Goal: Task Accomplishment & Management: Use online tool/utility

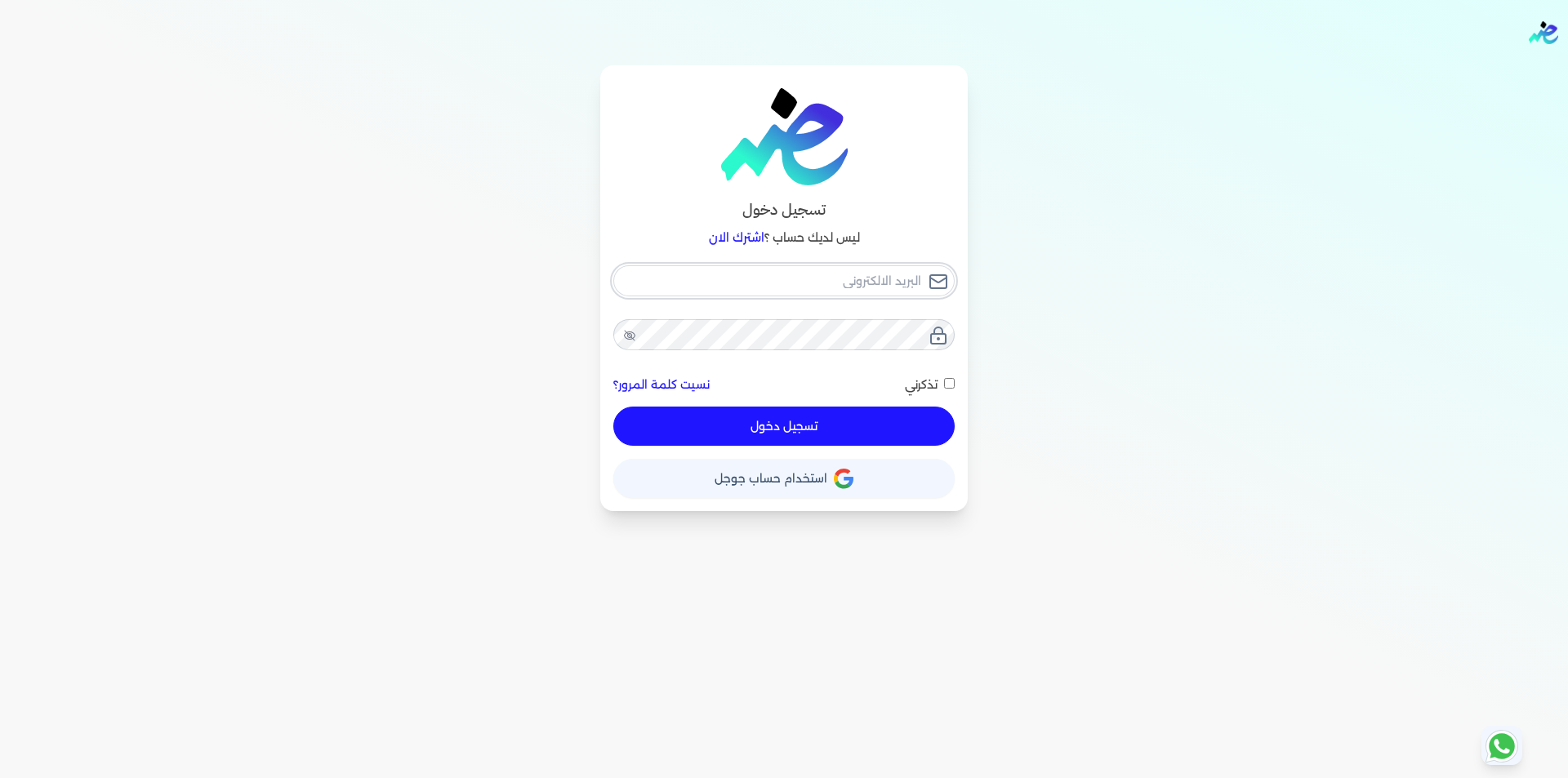
type input "[EMAIL_ADDRESS][DOMAIN_NAME]"
click at [864, 418] on div "[EMAIL_ADDRESS][DOMAIN_NAME] نسيت كلمة المرور؟ تذكرني تسجيل دخول" at bounding box center [784, 355] width 342 height 181
click at [848, 426] on button "تسجيل دخول" at bounding box center [784, 426] width 342 height 40
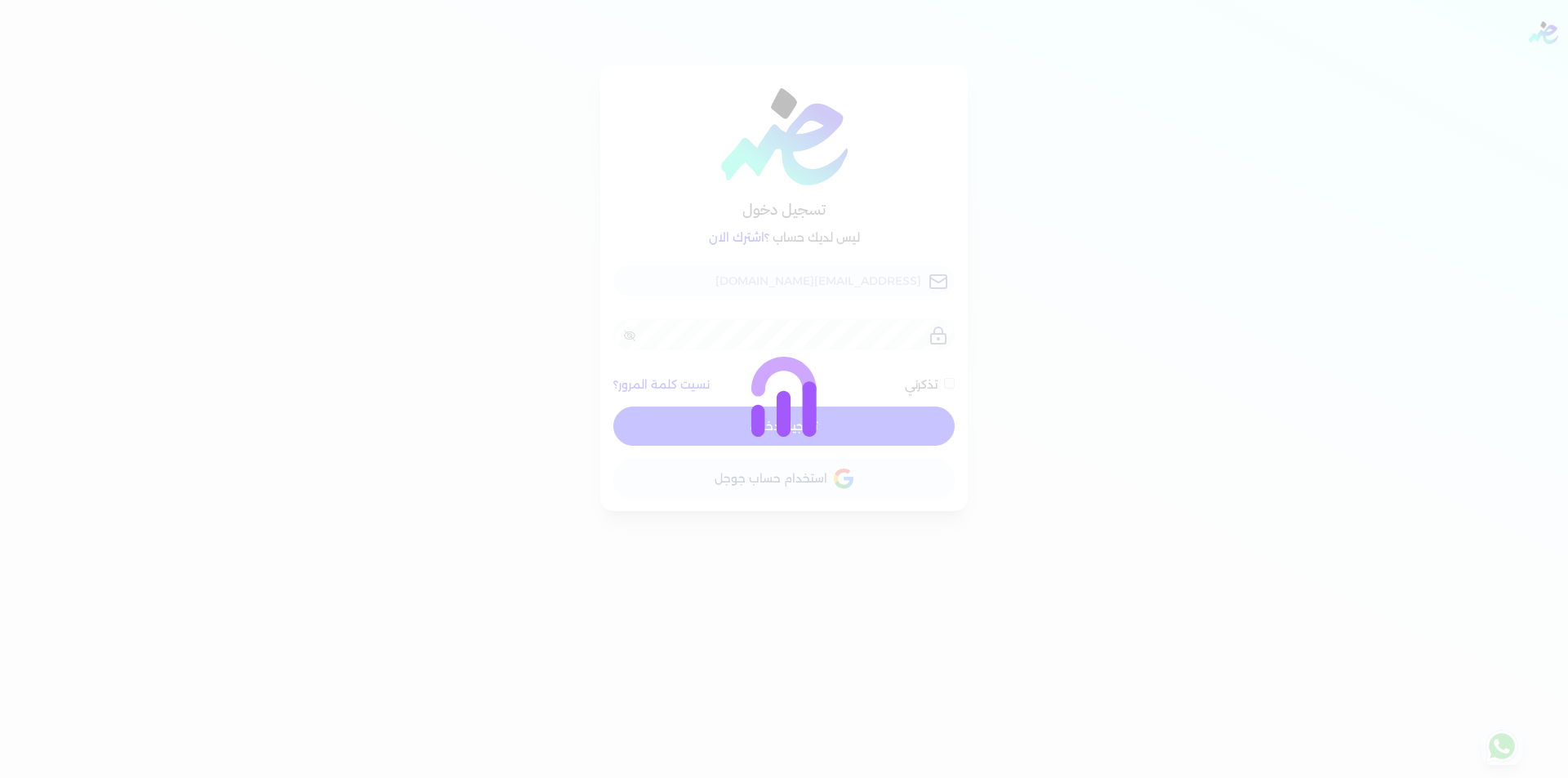
checkbox input "false"
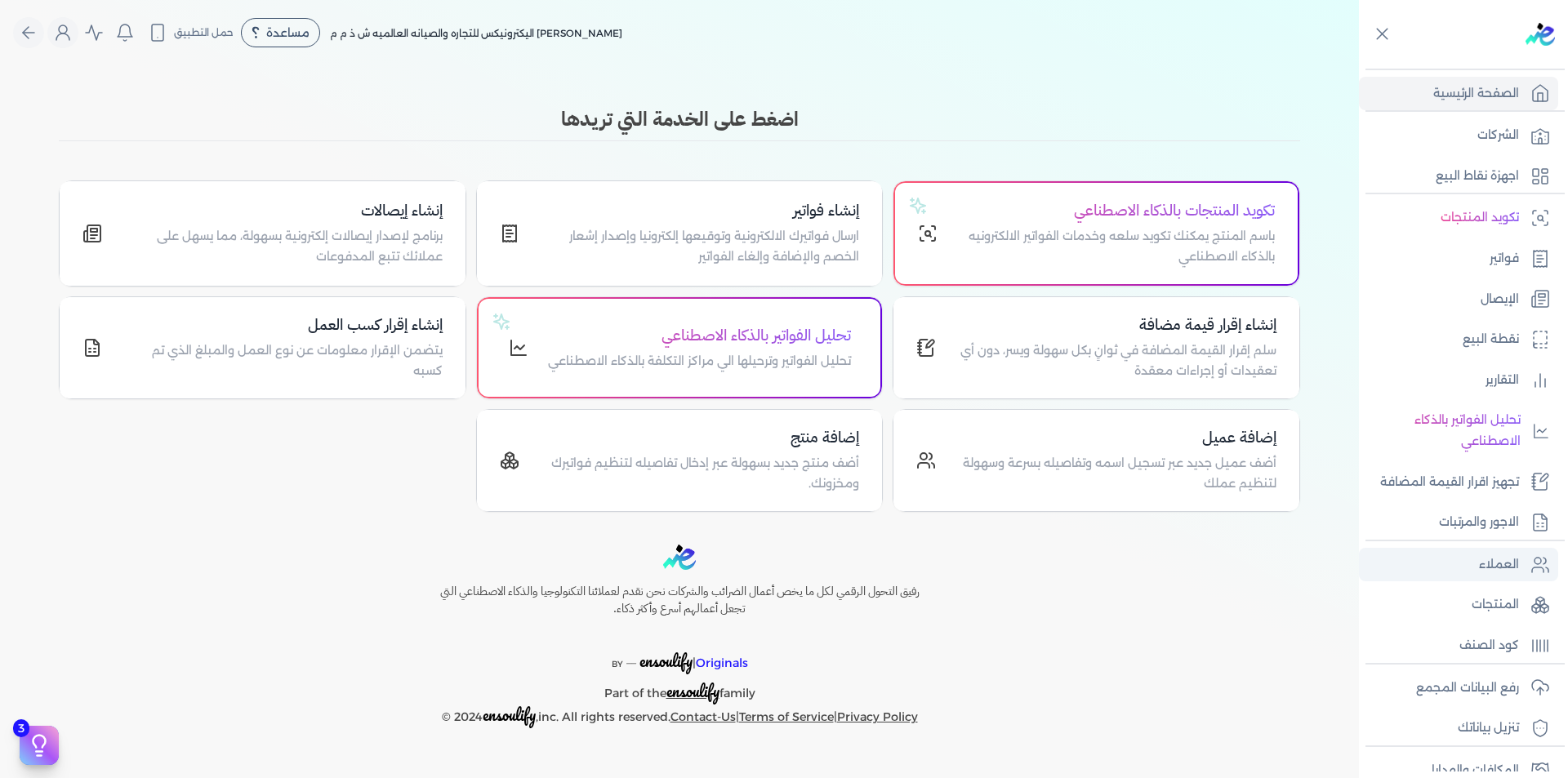
click at [1516, 562] on p "العملاء" at bounding box center [1498, 565] width 40 height 21
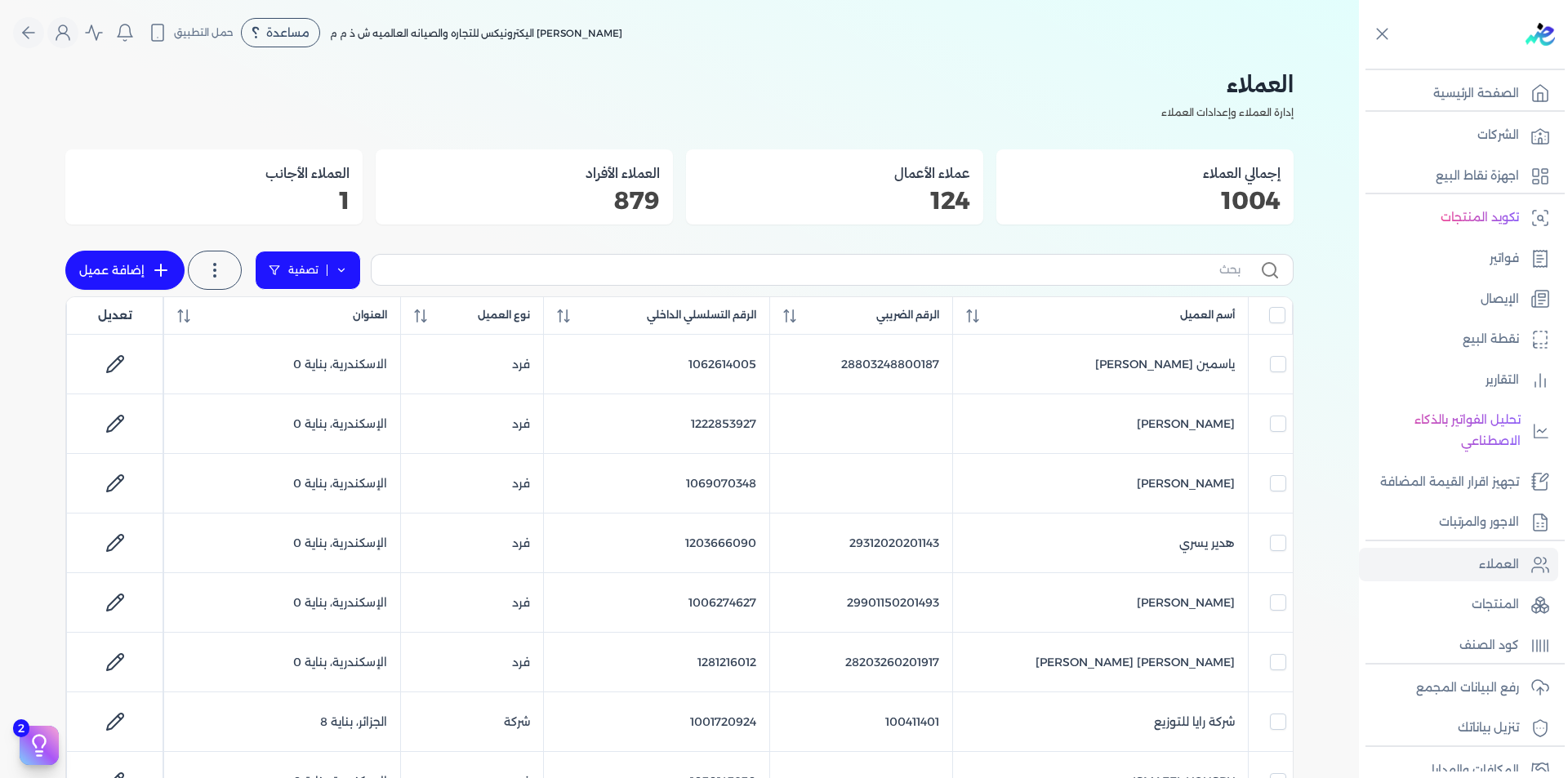
click at [342, 273] on icon at bounding box center [342, 270] width 12 height 12
click at [327, 323] on button "اضافة تصفية" at bounding box center [319, 321] width 99 height 19
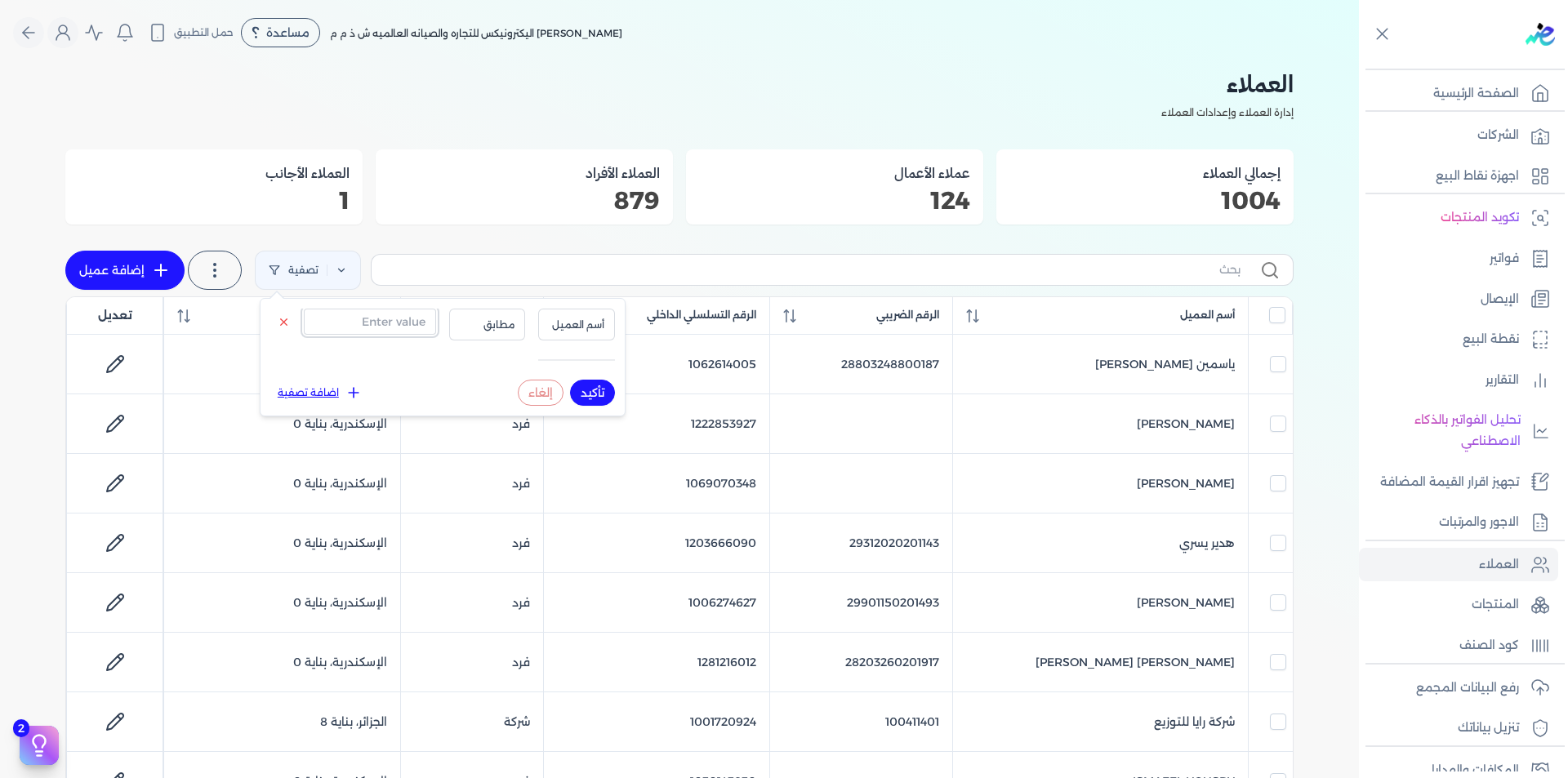
click at [358, 321] on input "text" at bounding box center [370, 321] width 133 height 26
paste input "1012130964"
type input "1012130964"
click at [565, 322] on span "أسم العميل" at bounding box center [576, 324] width 55 height 15
click at [578, 390] on li "الرقم التسلسلي الداخلي" at bounding box center [543, 390] width 124 height 15
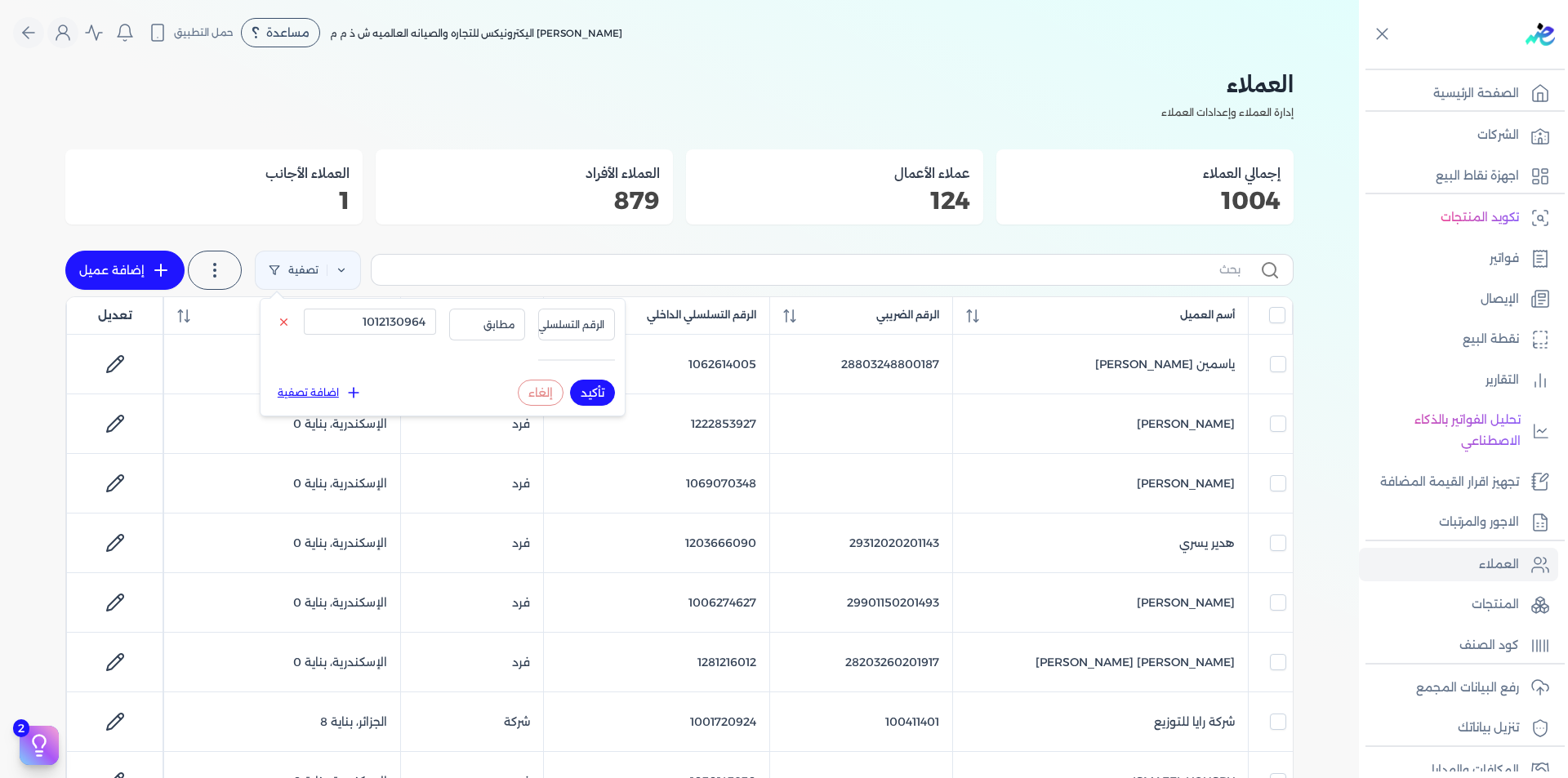
click at [595, 393] on button "تأكيد" at bounding box center [592, 392] width 45 height 26
checkbox input "false"
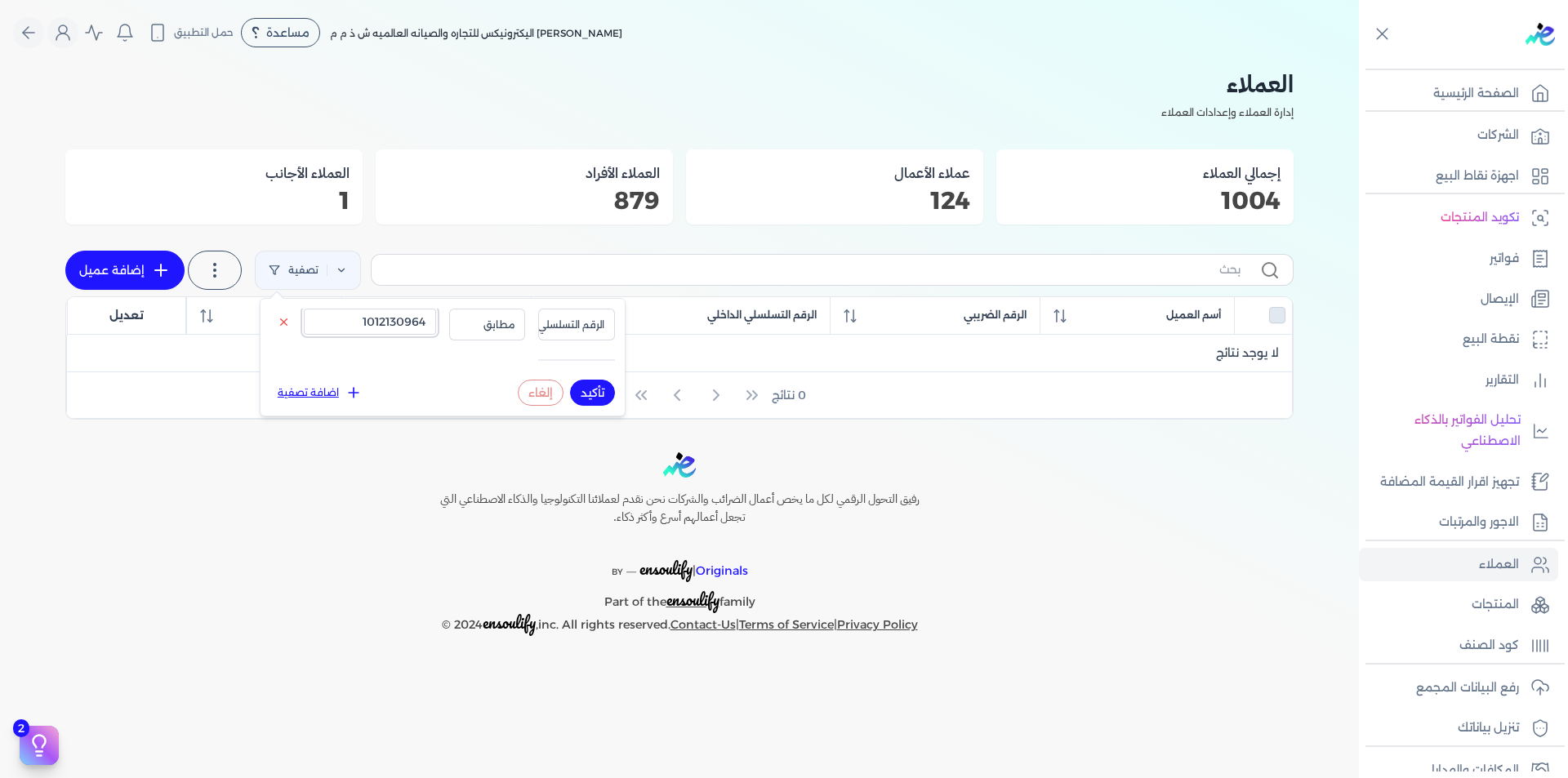
click at [423, 322] on input "1012130964" at bounding box center [370, 321] width 133 height 26
paste input "0172092"
type input "1001720924"
click at [593, 402] on button "تأكيد" at bounding box center [592, 392] width 45 height 26
checkbox input "false"
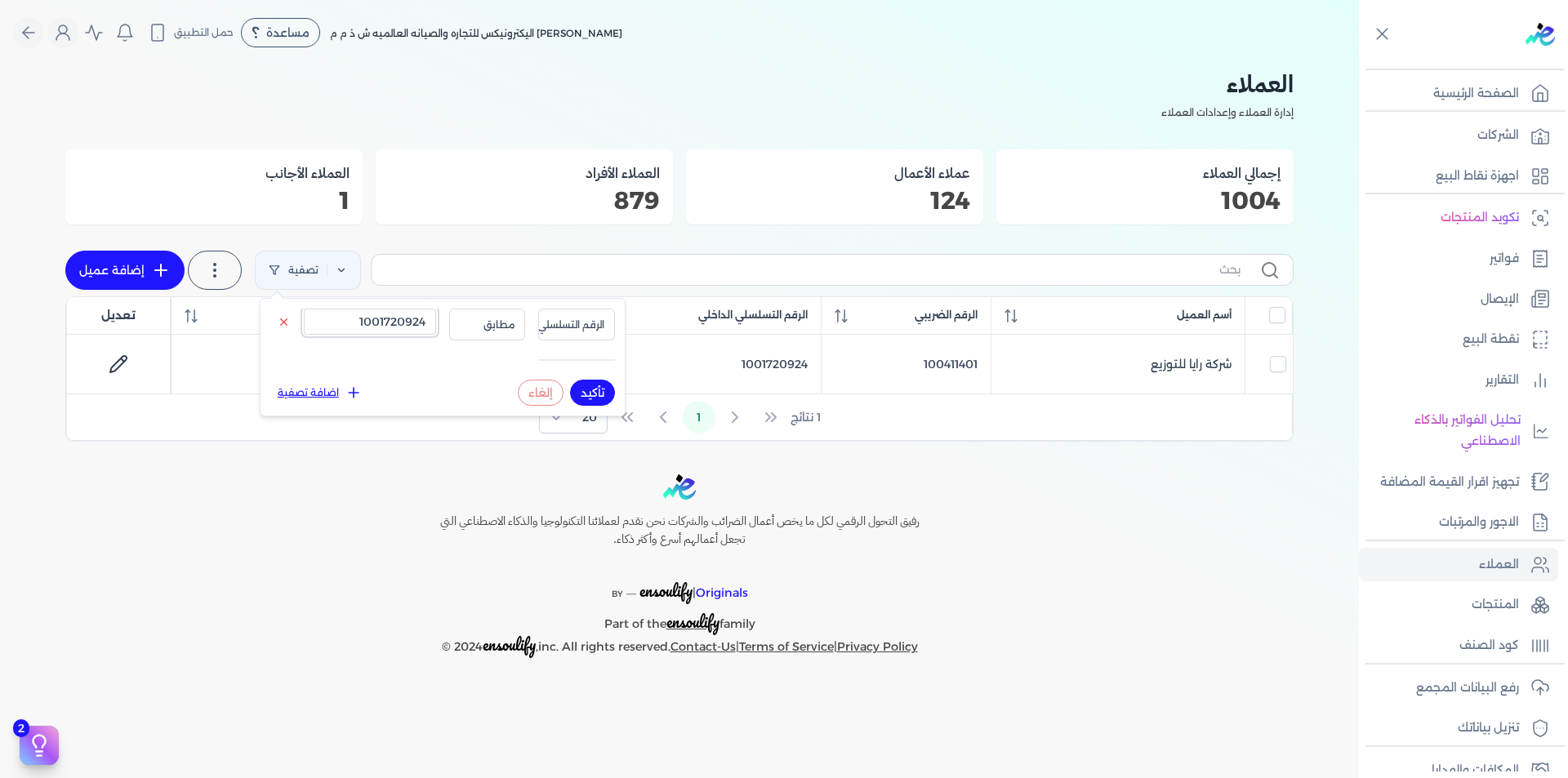
click at [391, 313] on input "1001720924" at bounding box center [370, 321] width 133 height 26
paste input "222729165"
click at [592, 395] on button "تأكيد" at bounding box center [592, 392] width 45 height 26
click at [391, 322] on input "1222729165" at bounding box center [370, 321] width 133 height 26
paste input "002255978"
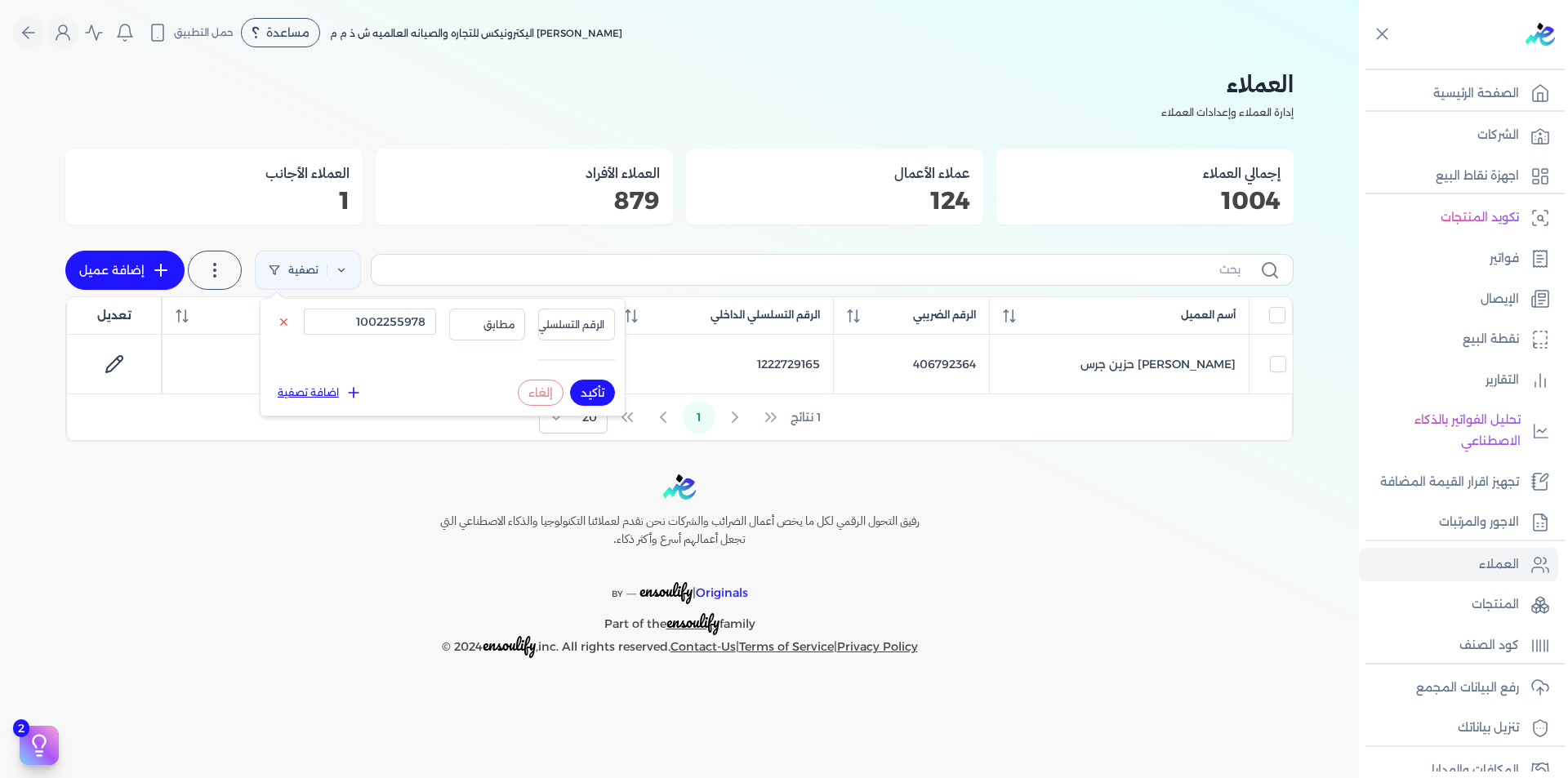
click at [583, 394] on button "تأكيد" at bounding box center [592, 392] width 45 height 26
click at [374, 319] on input "1002255978" at bounding box center [370, 321] width 133 height 26
paste input "21015761"
type input "1210157618"
click at [599, 397] on button "تأكيد" at bounding box center [592, 392] width 45 height 26
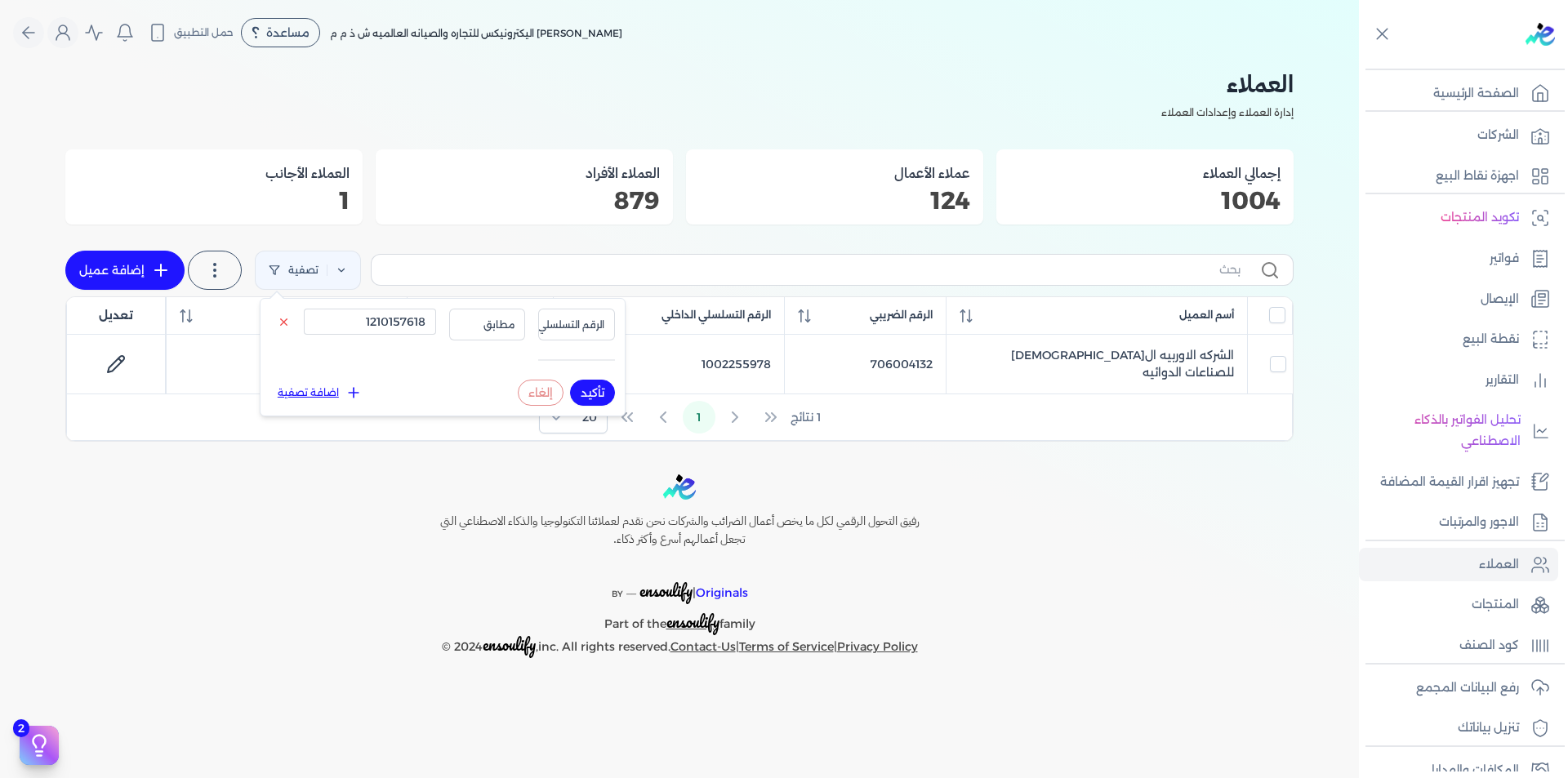
checkbox input "false"
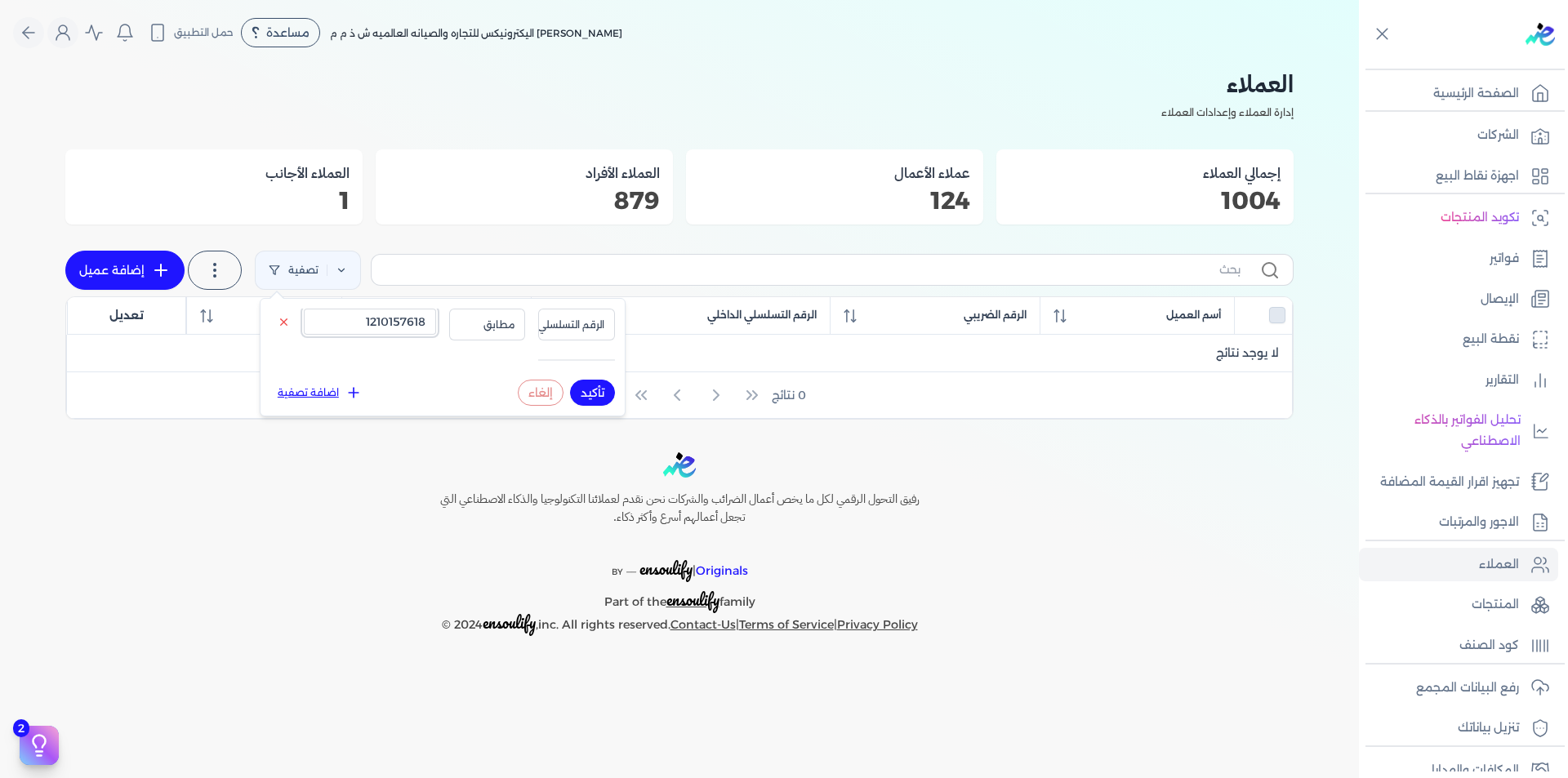
click at [385, 332] on input "1210157618" at bounding box center [370, 321] width 133 height 26
paste input "159661512"
click at [595, 393] on button "تأكيد" at bounding box center [592, 392] width 45 height 26
click at [383, 323] on input "1159661512" at bounding box center [370, 321] width 133 height 26
paste input "287444338"
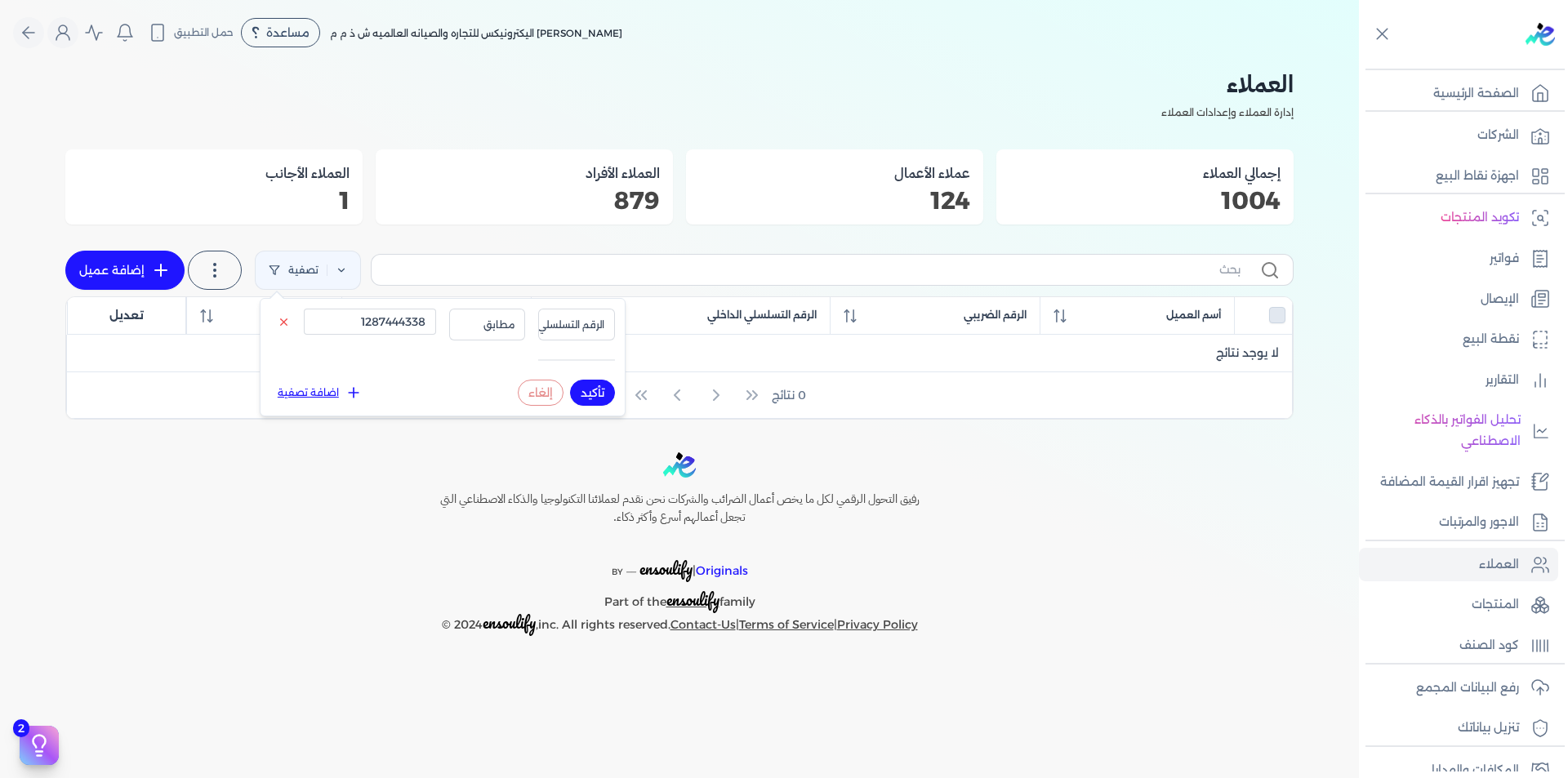
click at [599, 395] on button "تأكيد" at bounding box center [592, 392] width 45 height 26
click at [588, 395] on button "تأكيد" at bounding box center [592, 392] width 45 height 26
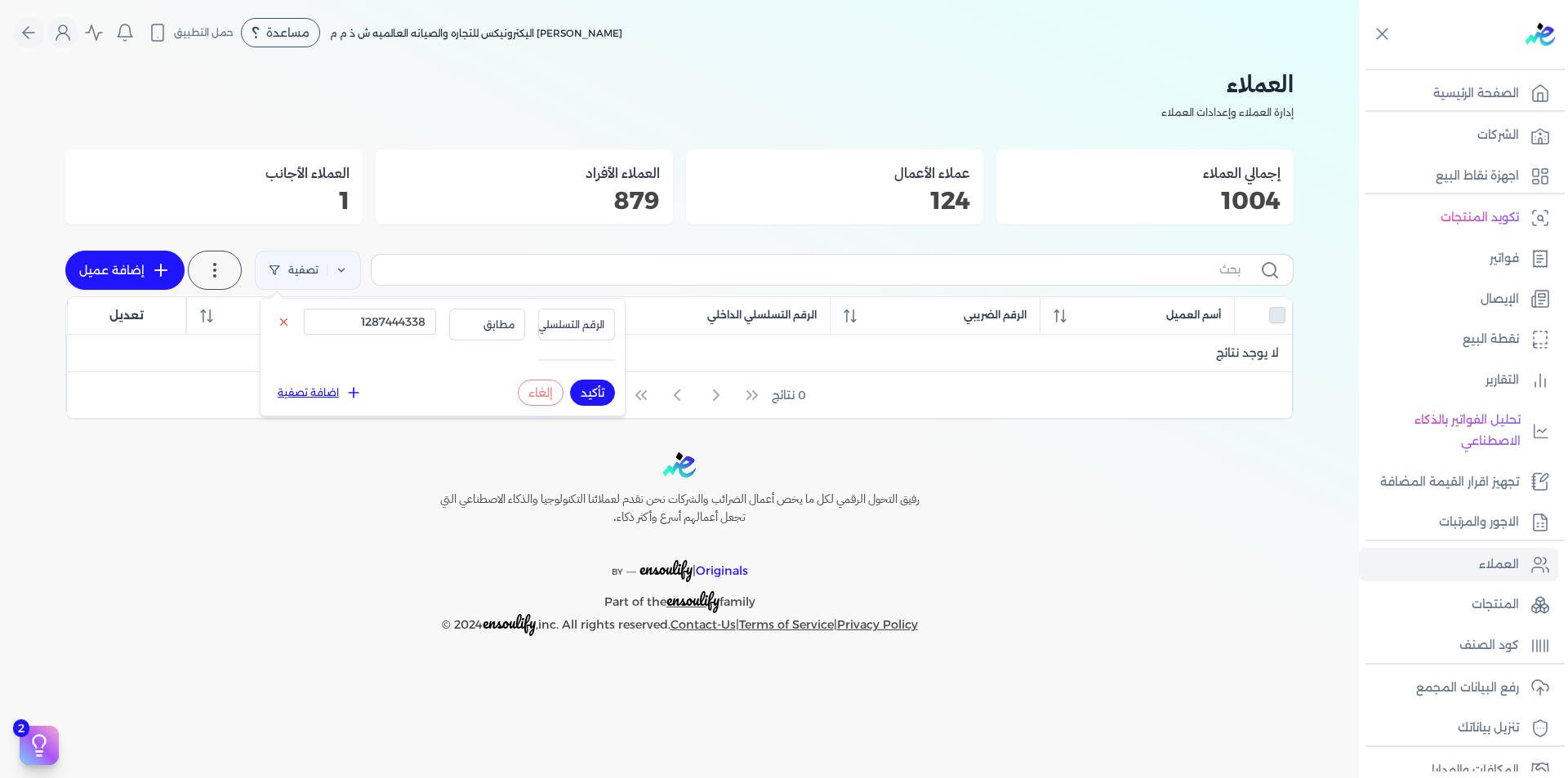
click at [588, 395] on button "تأكيد" at bounding box center [592, 392] width 45 height 26
click at [397, 322] on input "1287444338" at bounding box center [370, 321] width 133 height 26
paste input "29805300101124"
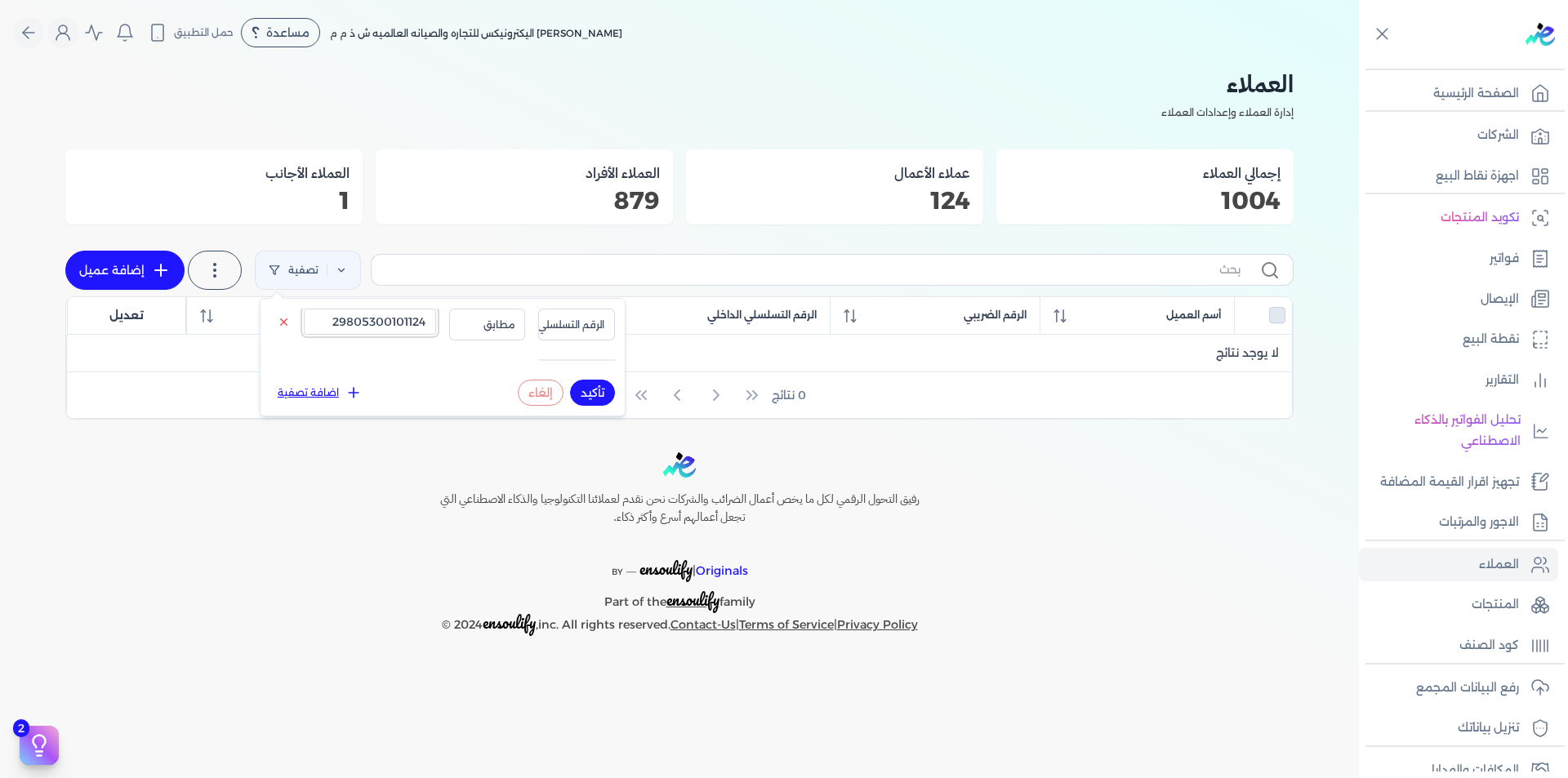
type input "29805300101124"
click at [581, 331] on span "الرقم التسلسلي الداخلي" at bounding box center [554, 324] width 102 height 15
click at [579, 375] on li "الرقم الضريبي" at bounding box center [543, 375] width 124 height 15
click at [604, 390] on button "تأكيد" at bounding box center [592, 392] width 45 height 26
checkbox input "false"
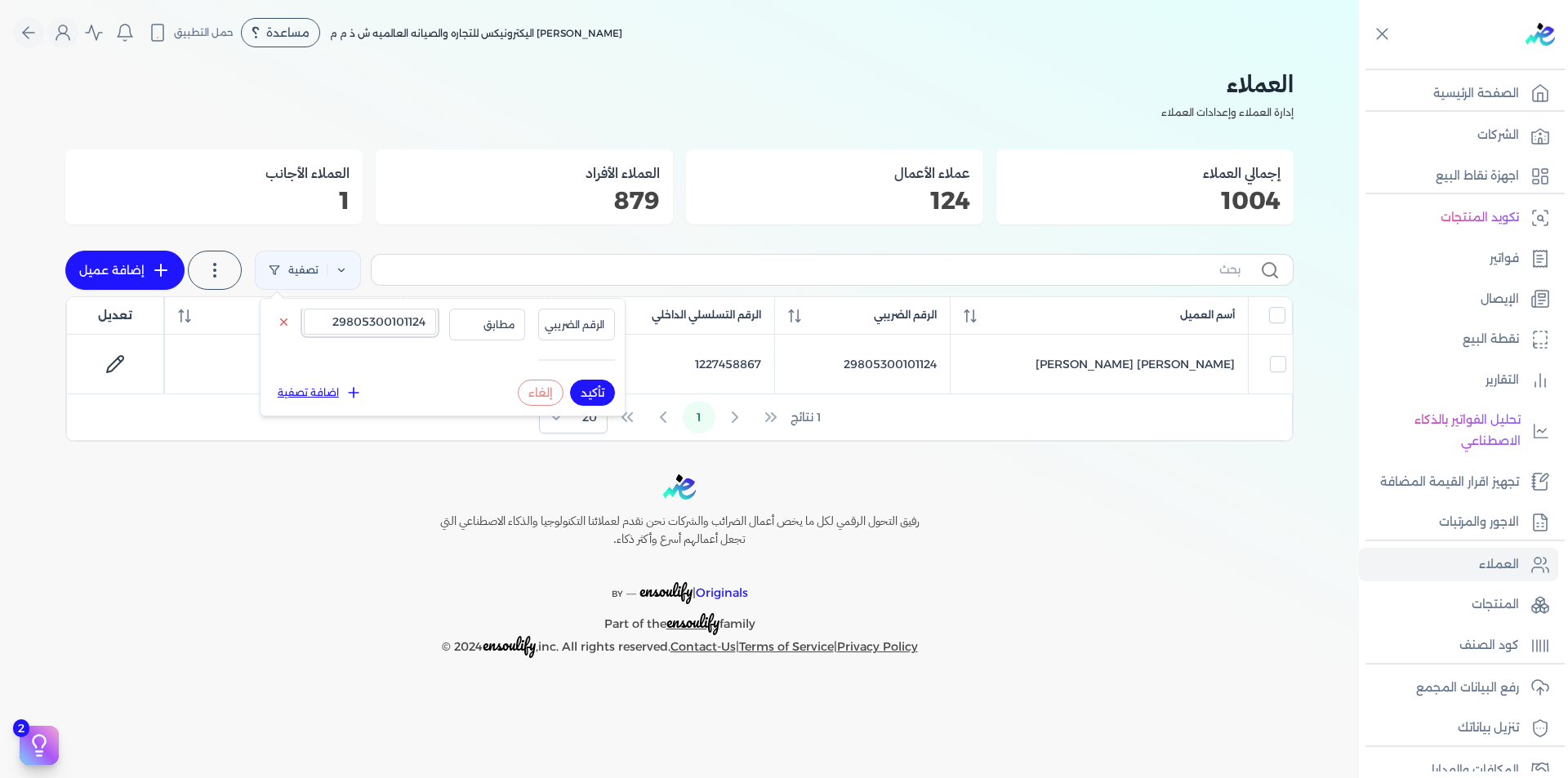
click at [410, 326] on input "29805300101124" at bounding box center [370, 321] width 133 height 26
paste input "905120200757"
type input "29905120200757"
click at [600, 395] on button "تأكيد" at bounding box center [592, 392] width 45 height 26
checkbox input "false"
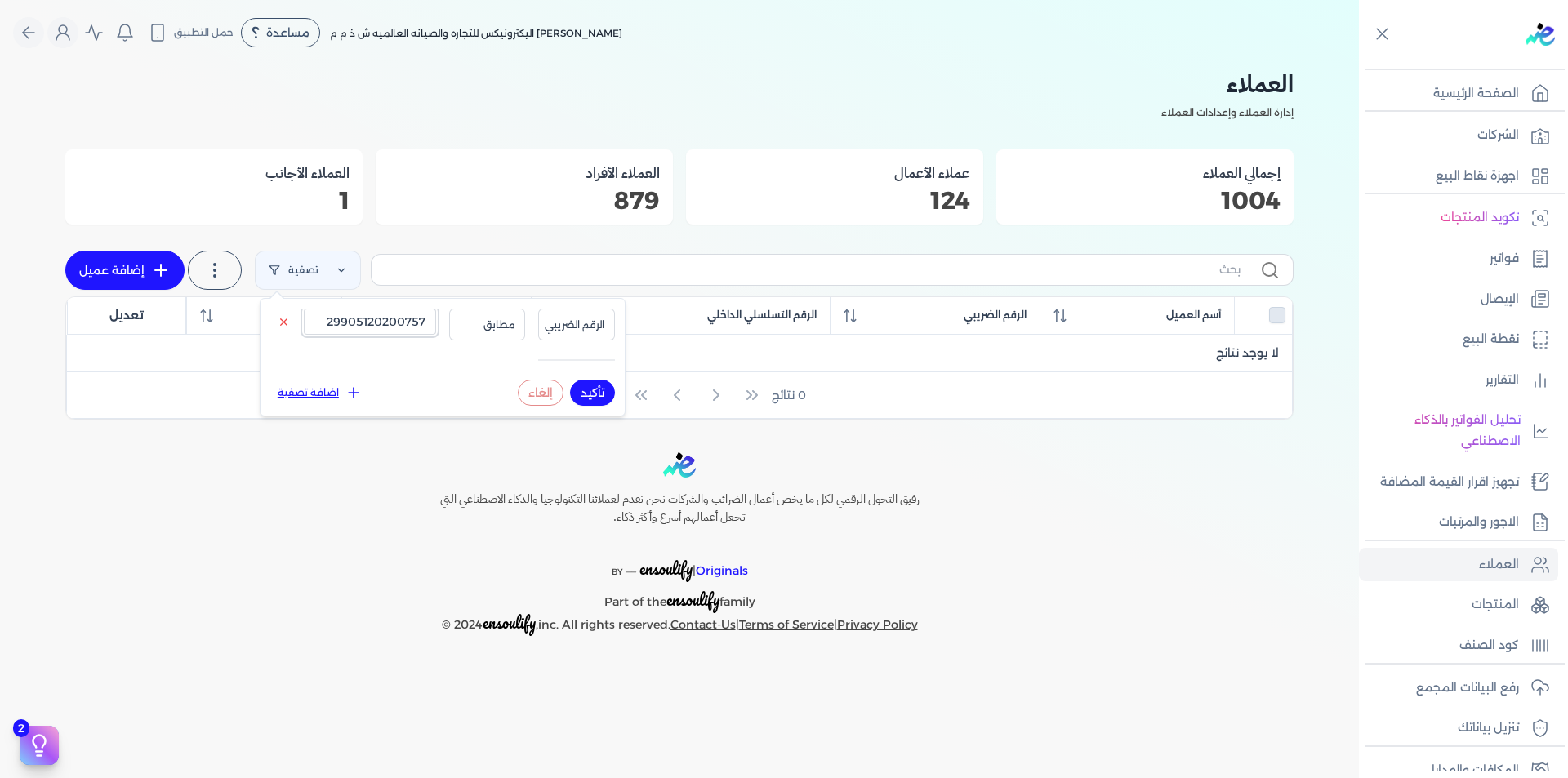
click at [402, 332] on input "29905120200757" at bounding box center [370, 321] width 133 height 26
paste input "708170201495"
click at [606, 396] on button "تأكيد" at bounding box center [592, 392] width 45 height 26
click at [343, 316] on input "29708170201495" at bounding box center [370, 321] width 133 height 26
paste input "30008101800259"
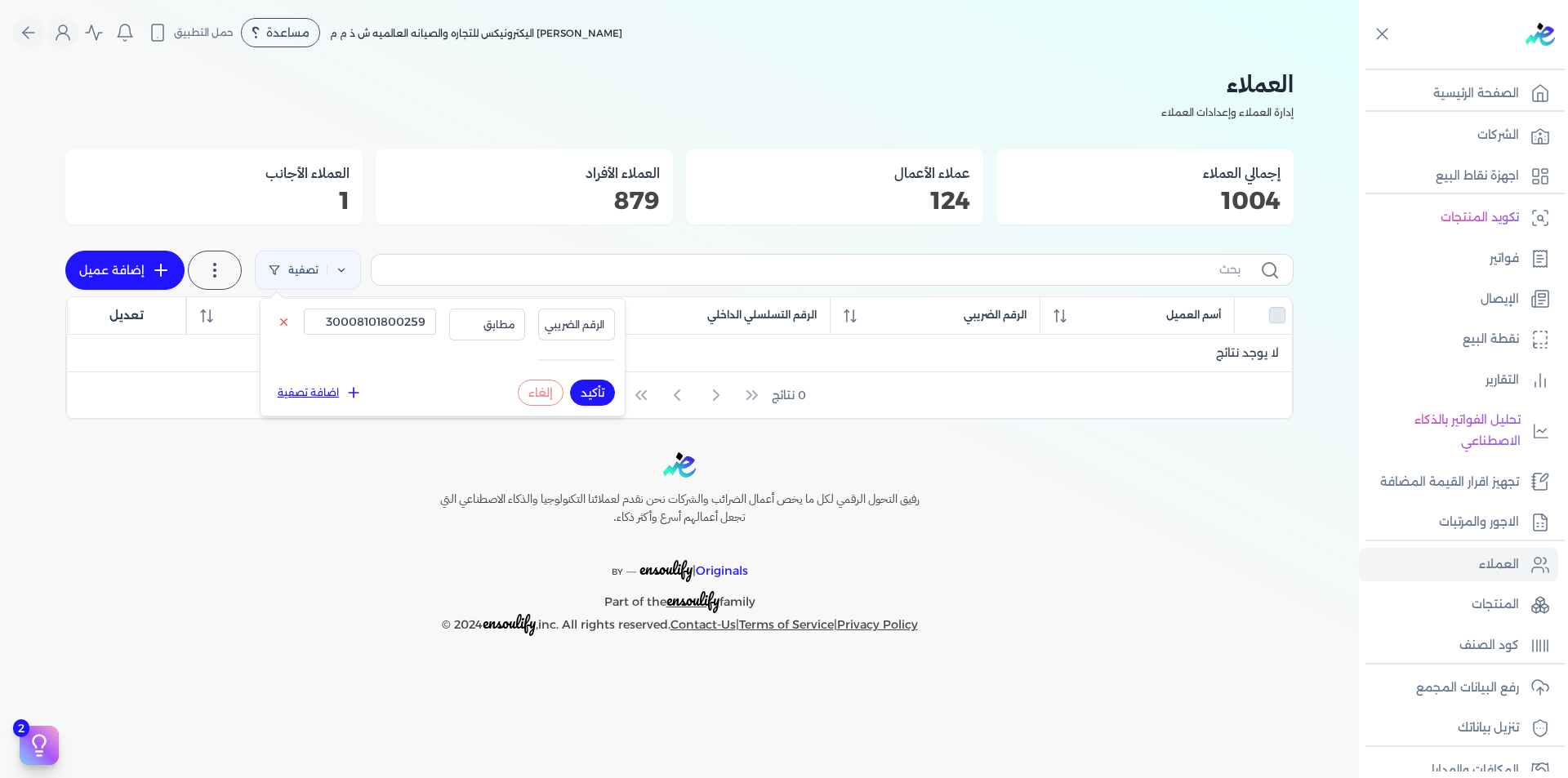
click at [599, 387] on button "تأكيد" at bounding box center [592, 392] width 45 height 26
click at [397, 323] on input "30008101800259" at bounding box center [370, 321] width 133 height 26
paste input "29910310201702"
type input "29910310201702"
click at [584, 392] on button "تأكيد" at bounding box center [592, 392] width 45 height 26
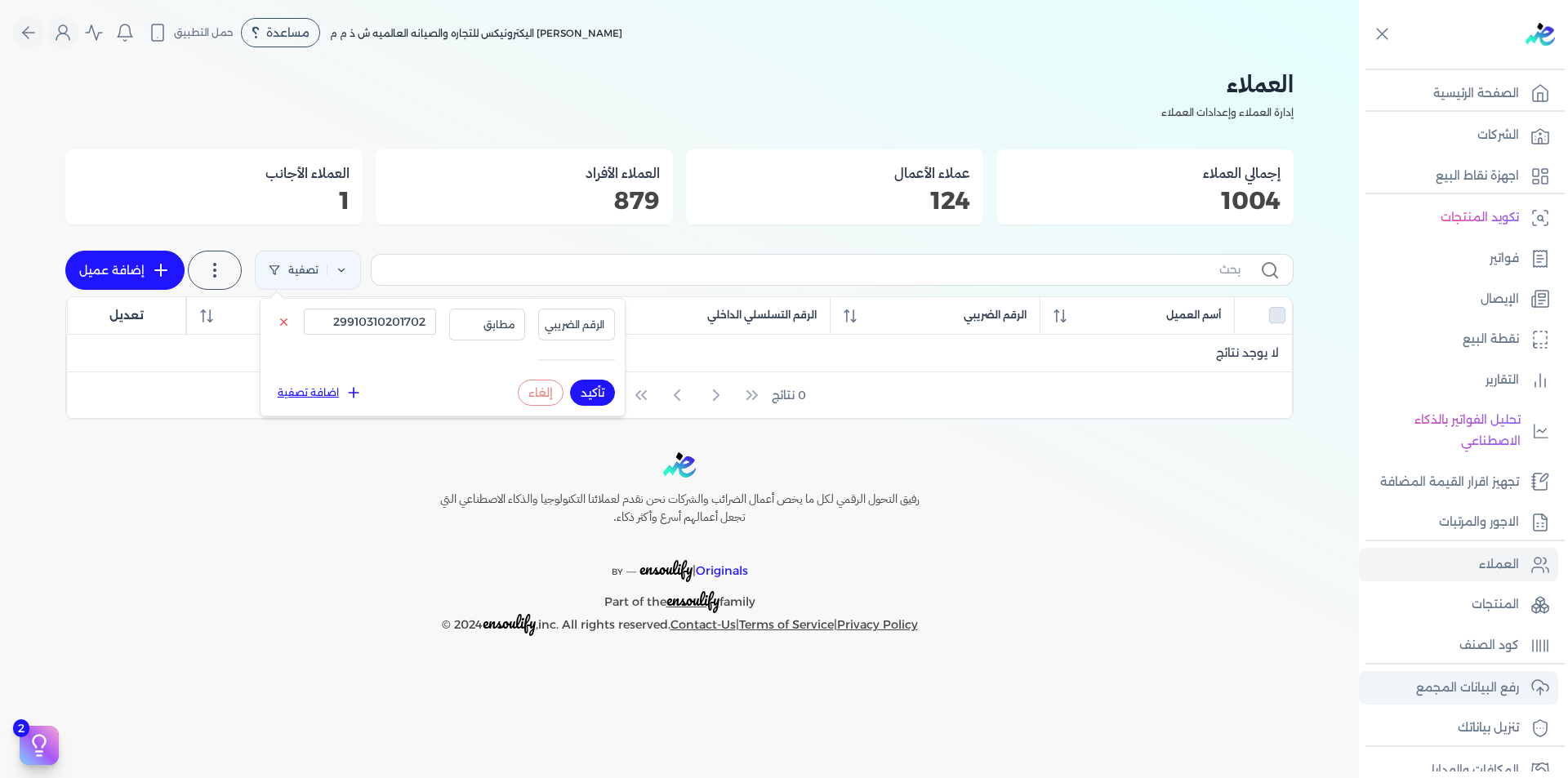
click at [1503, 687] on p "رفع البيانات المجمع" at bounding box center [1467, 688] width 103 height 21
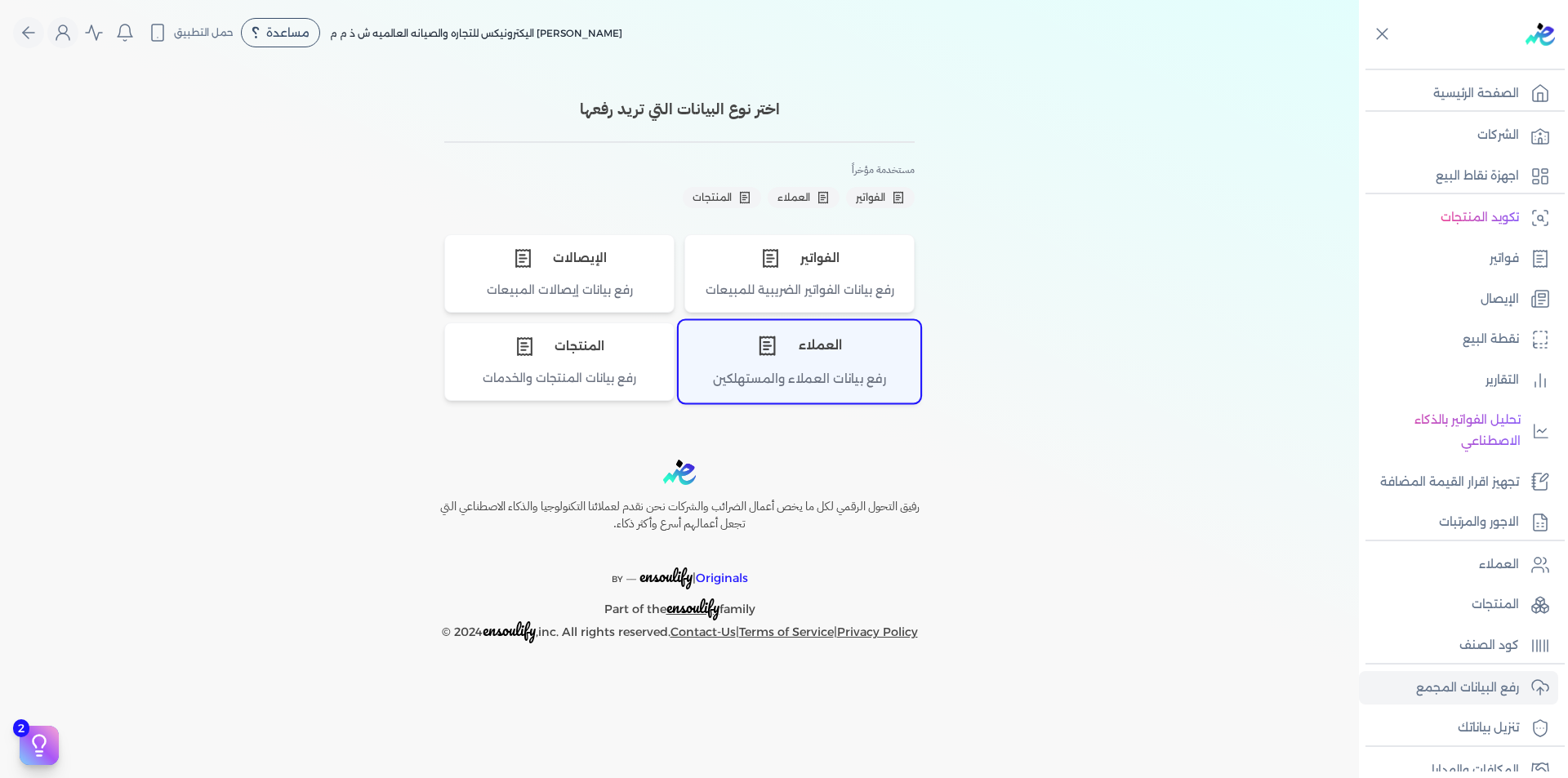
click at [797, 379] on div "رفع بيانات العملاء والمستهلكين" at bounding box center [799, 385] width 240 height 32
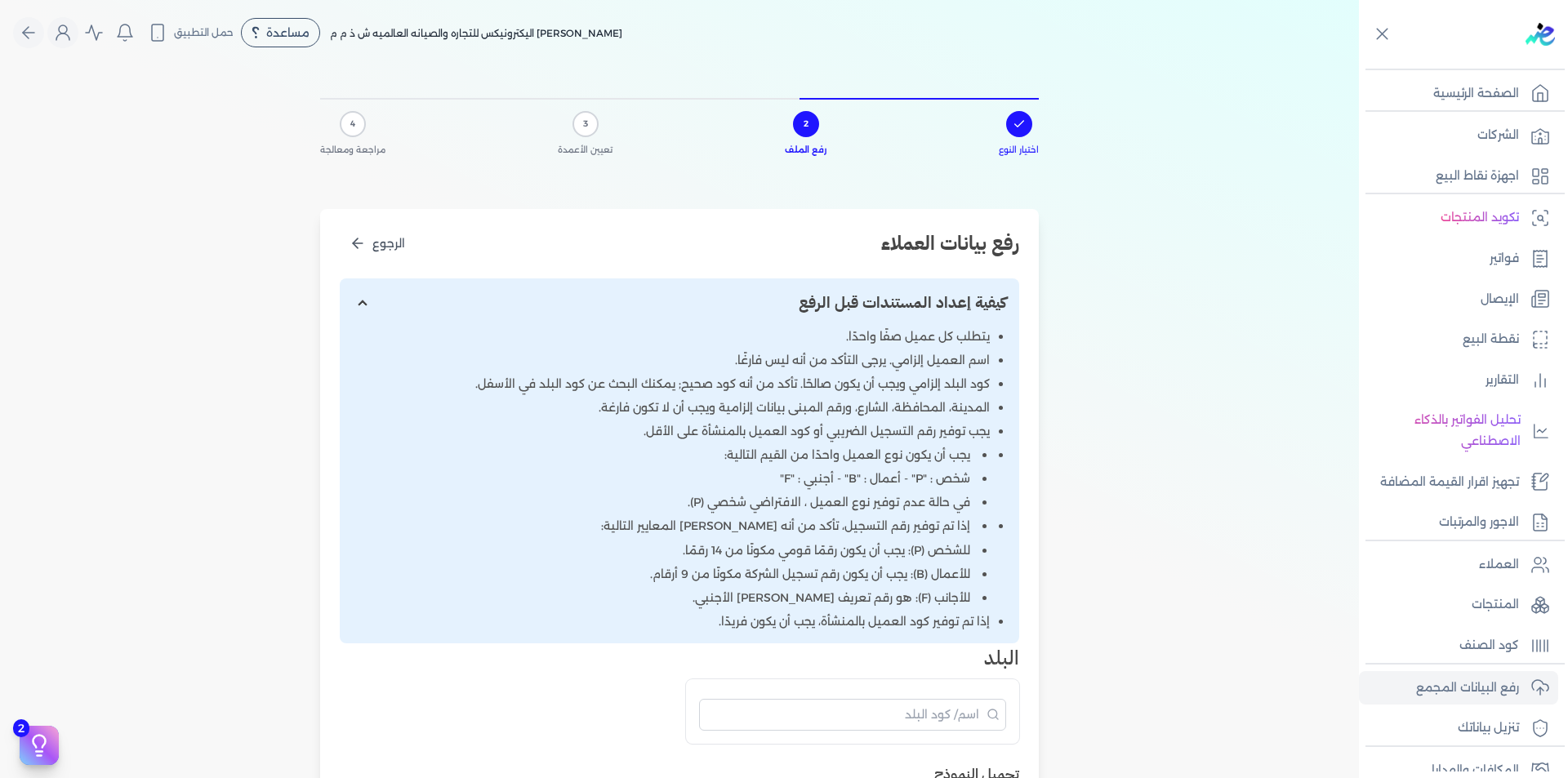
scroll to position [653, 0]
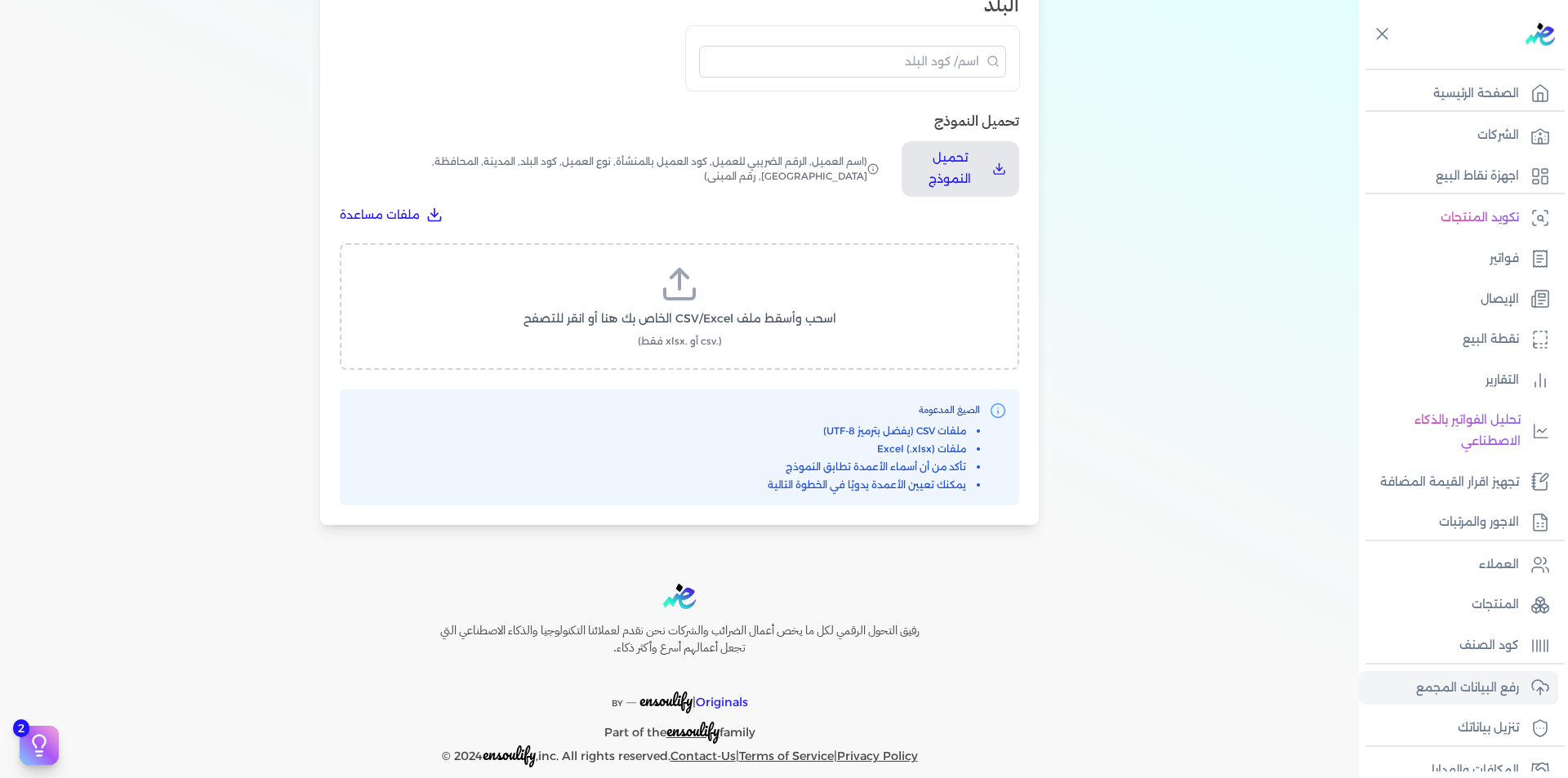
click at [672, 320] on span "اسحب وأسقط ملف CSV/Excel الخاص بك هنا أو انقر للتصفح" at bounding box center [679, 319] width 313 height 17
click at [0, 0] on input "اسحب وأسقط ملف CSV/Excel الخاص بك هنا أو انقر للتصفح (.csv أو .xlsx فقط)" at bounding box center [0, 0] width 0 height 0
click at [701, 329] on span "تحميل الملف" at bounding box center [728, 335] width 69 height 17
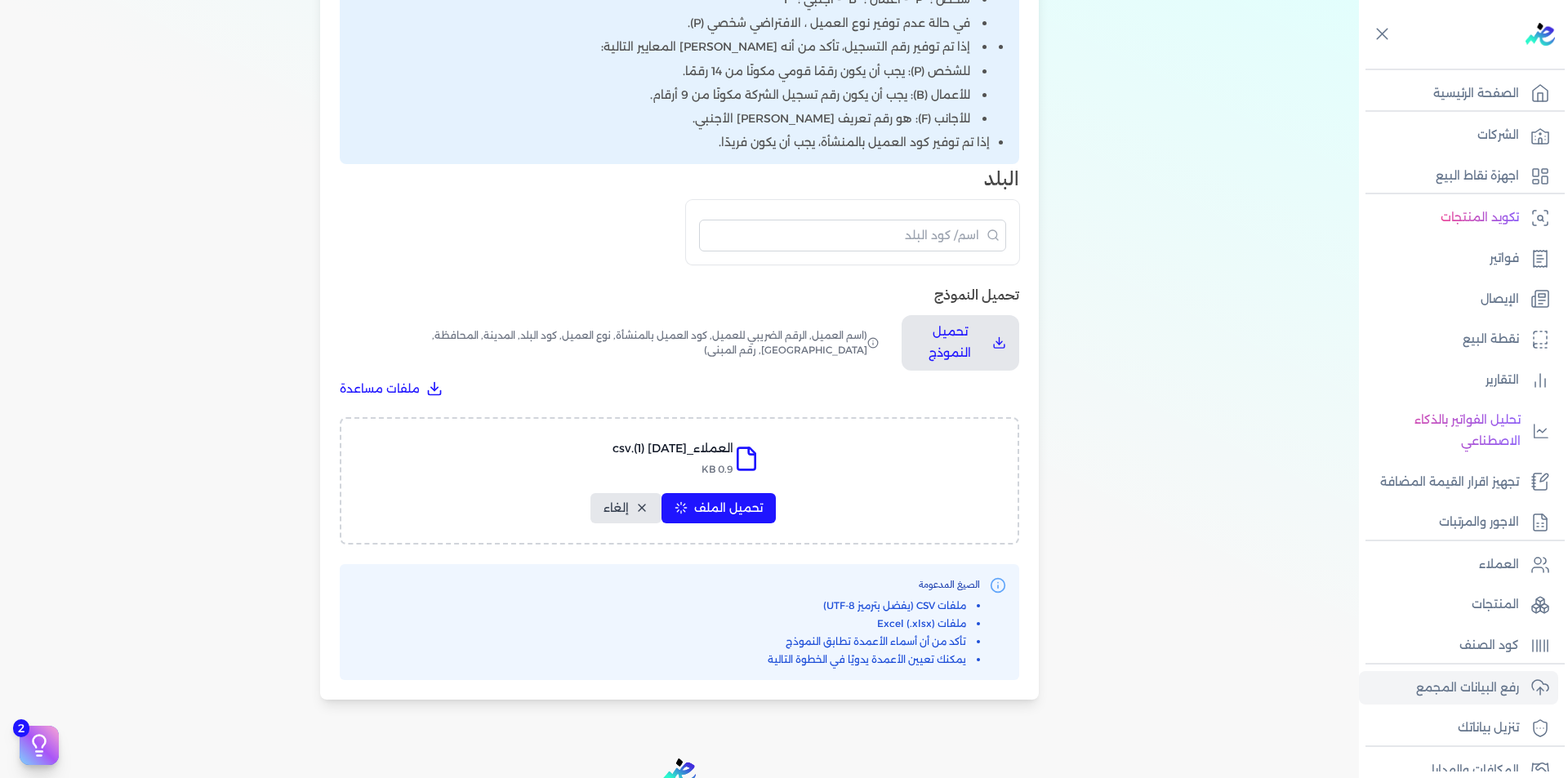
select select "أسم العميل"
select select "الرقم الضريبي"
select select "الرقم التسلسلي الداخلي"
select select "نوع العميل"
select select "كود البلد"
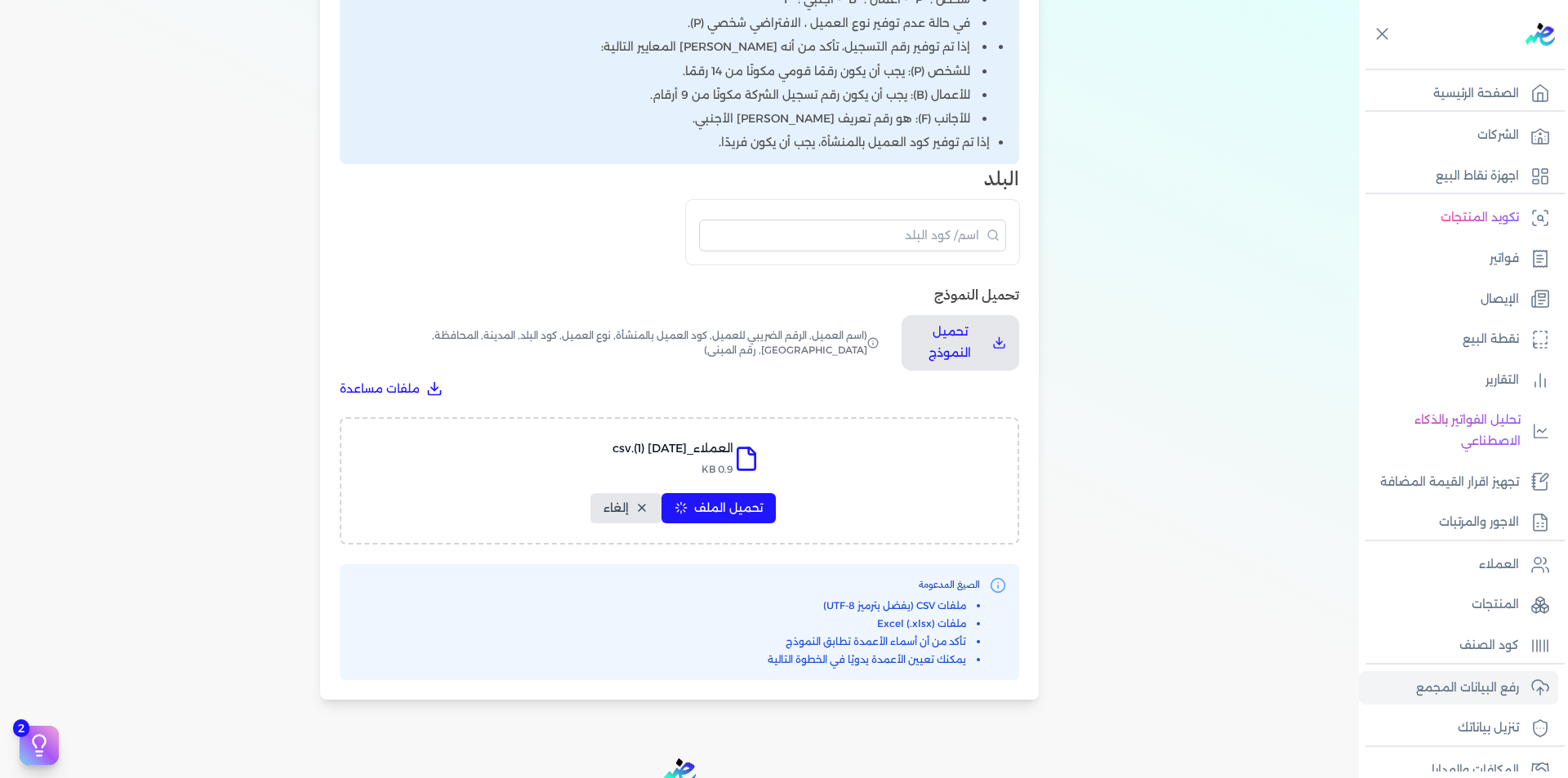
select select "city"
select select "المحافظة"
select select "الشارع"
select select "رقم المبنى"
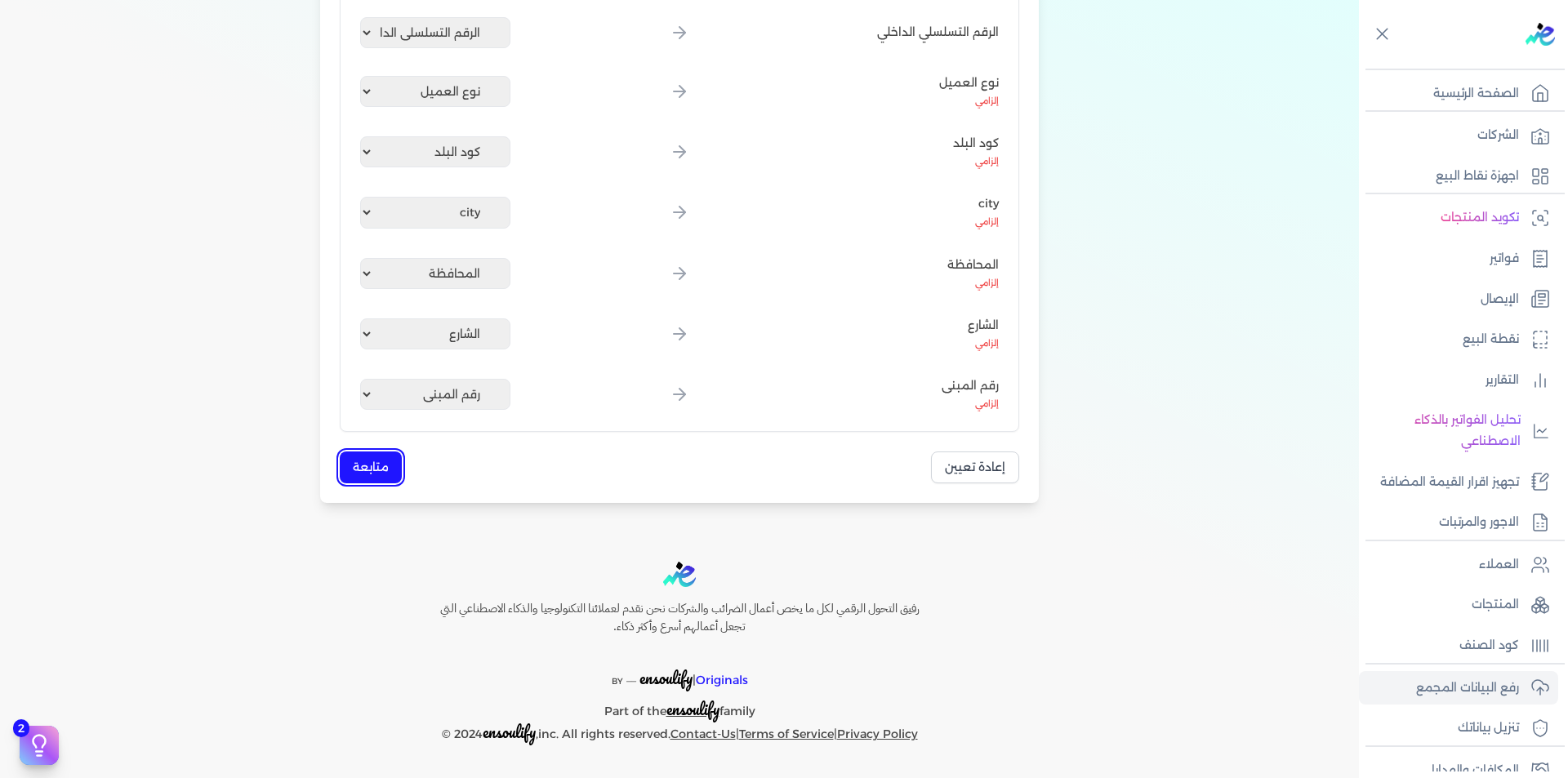
click at [395, 464] on button "متابعة" at bounding box center [371, 467] width 62 height 32
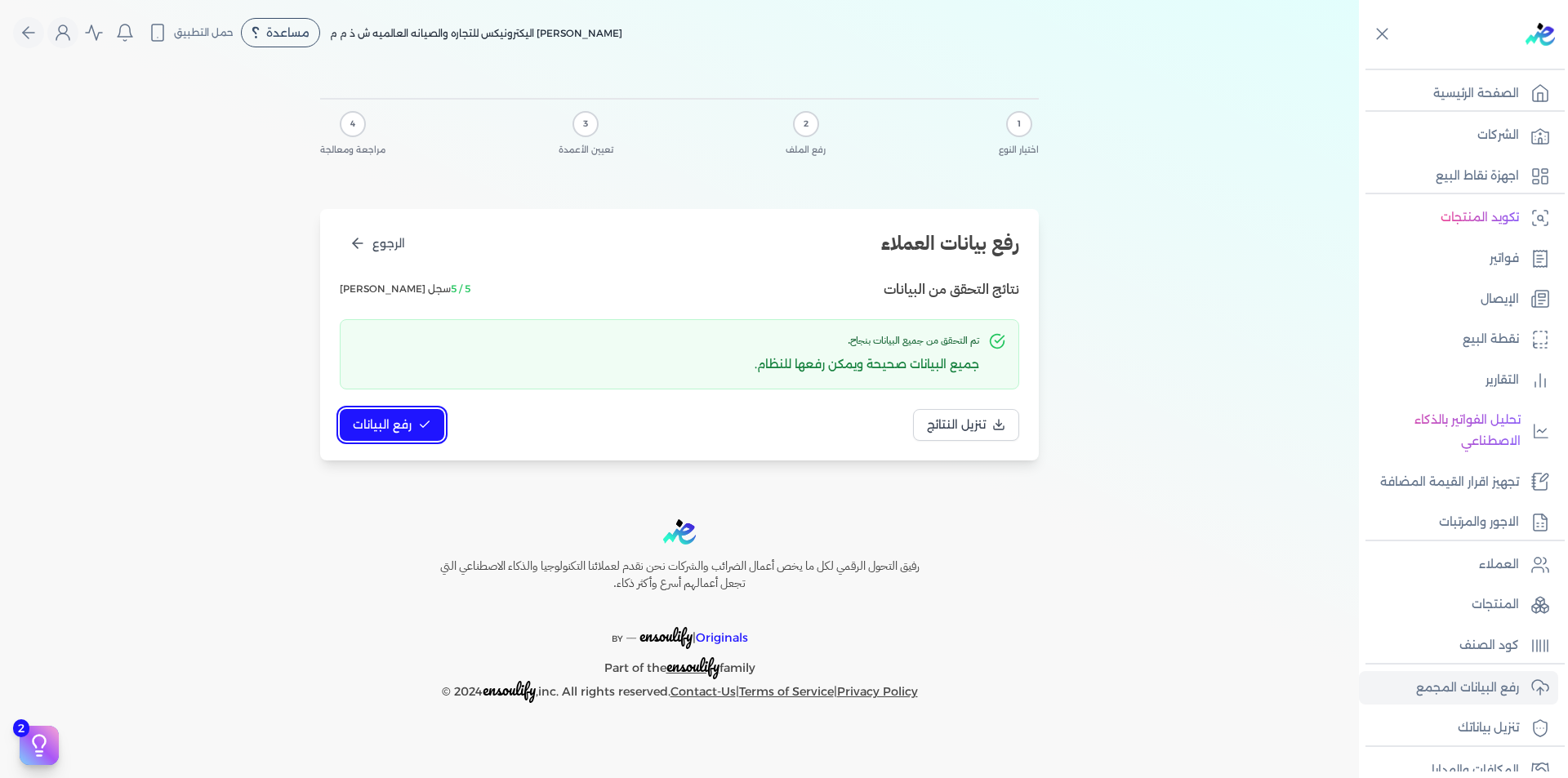
click at [397, 429] on span "رفع البيانات" at bounding box center [382, 425] width 59 height 17
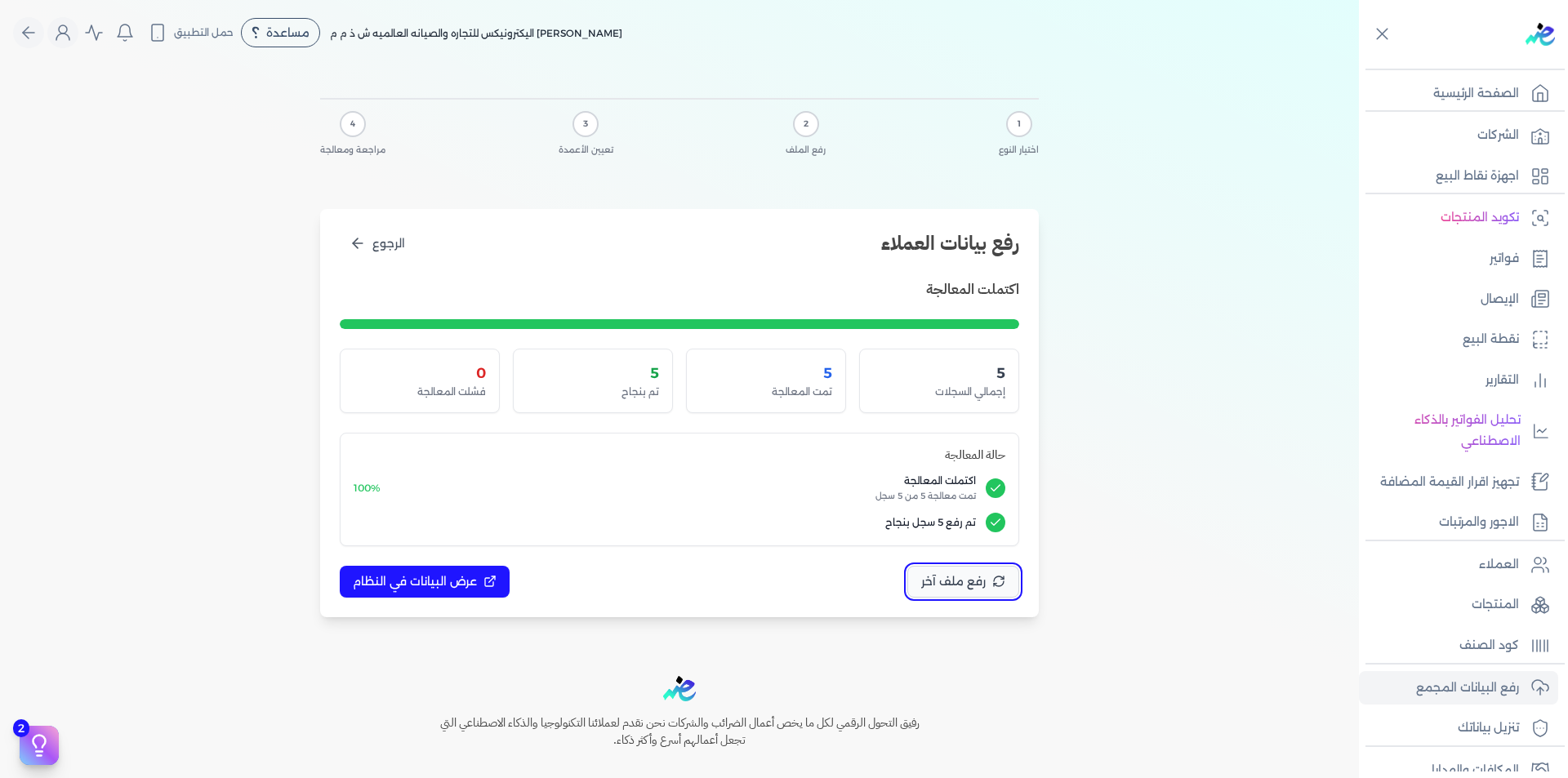
click at [944, 590] on button "رفع ملف آخر" at bounding box center [963, 582] width 112 height 32
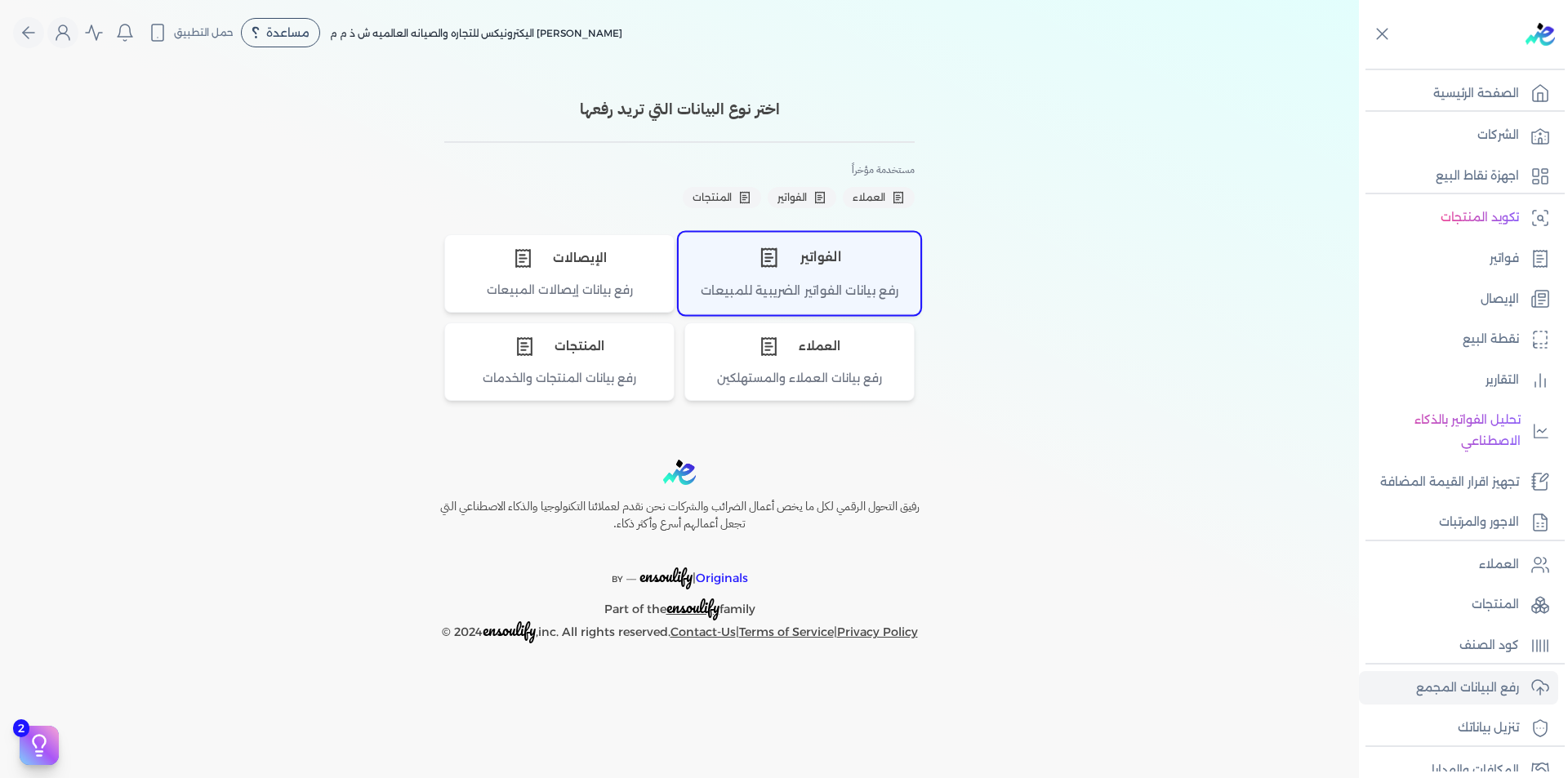
click at [803, 267] on div "الفواتير" at bounding box center [799, 256] width 240 height 49
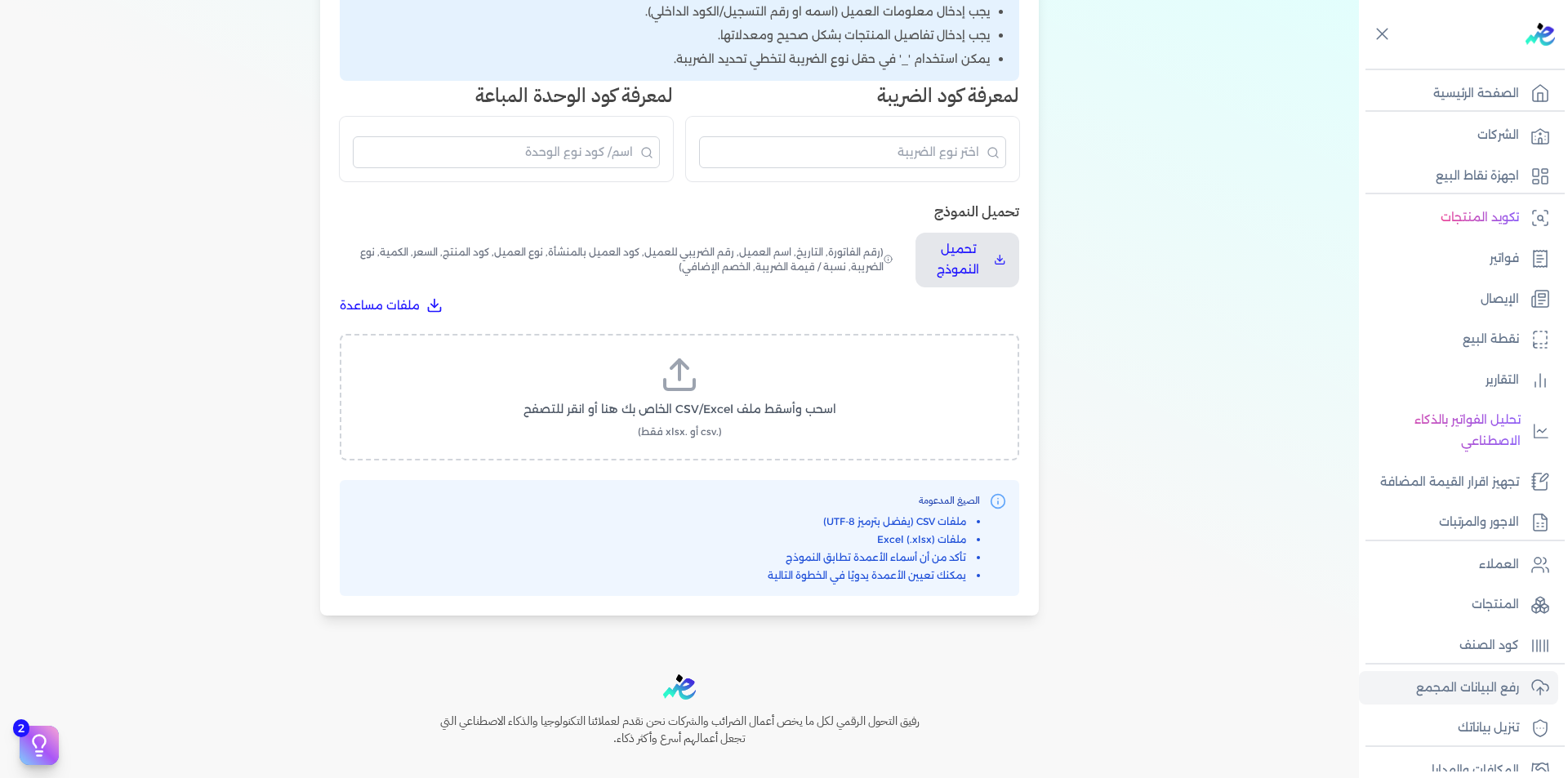
scroll to position [485, 0]
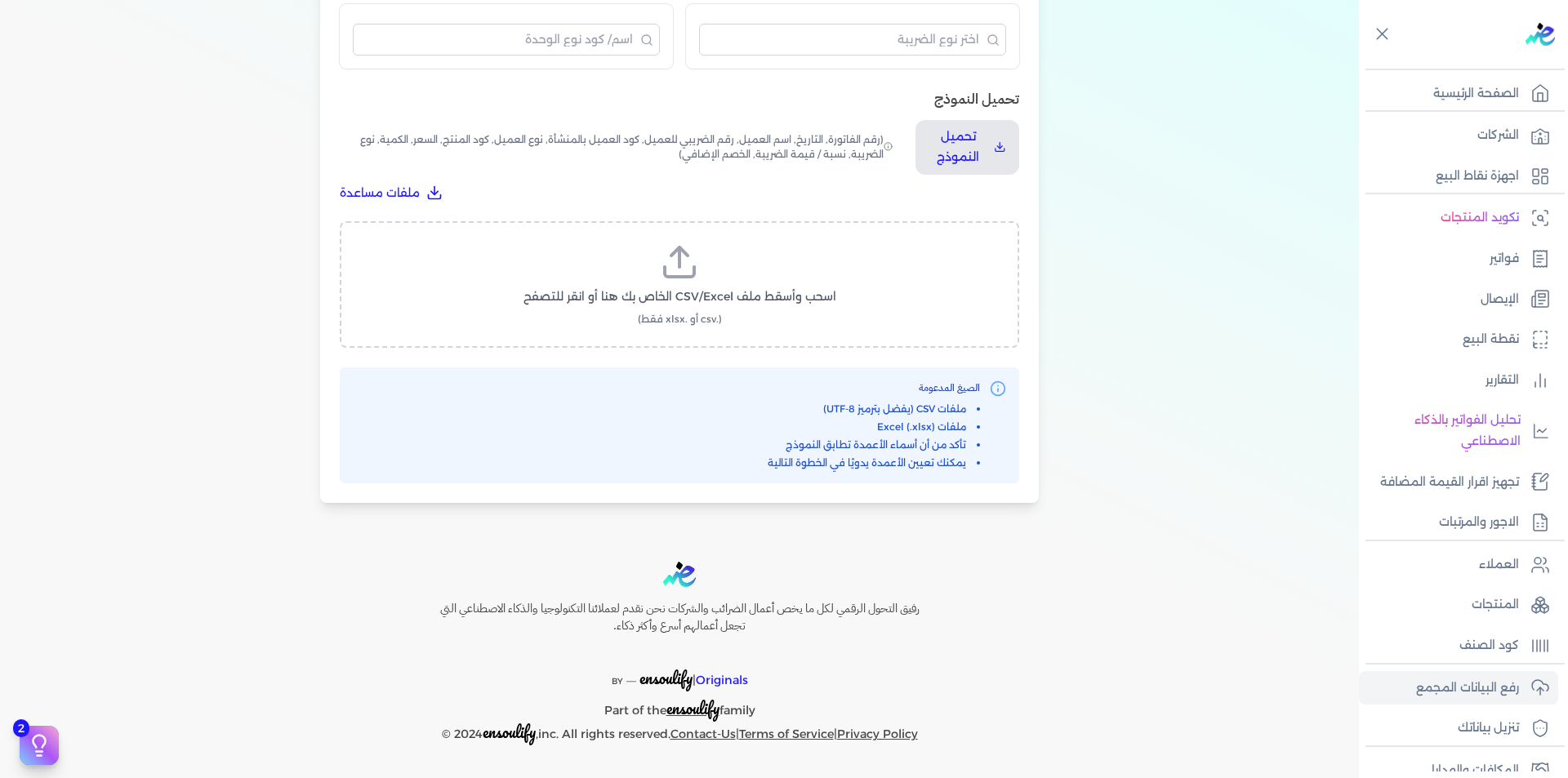
click at [719, 288] on span "اسحب وأسقط ملف CSV/Excel الخاص بك هنا أو انقر للتصفح" at bounding box center [679, 297] width 313 height 17
click at [0, 0] on input "اسحب وأسقط ملف CSV/Excel الخاص بك هنا أو انقر للتصفح (.csv أو .xlsx فقط)" at bounding box center [0, 0] width 0 height 0
click at [750, 297] on button "تحميل الملف" at bounding box center [718, 312] width 114 height 30
select select "رقم الفاتورة"
select select "التاريخ"
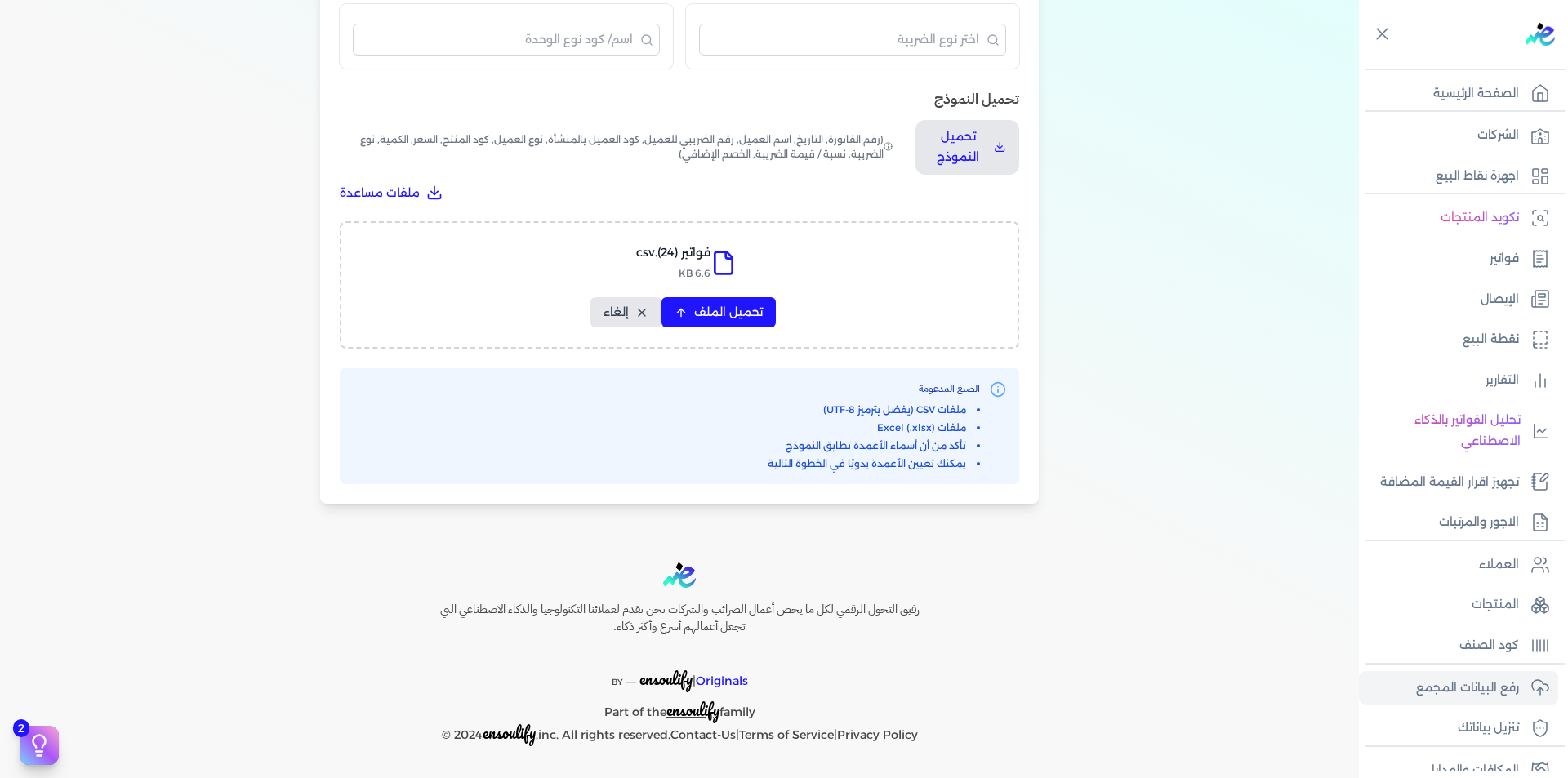
select select "أسم العميل"
select select "الرقم الضريبي"
select select "نوع العميل"
select select "الرقم التسلسلي الداخلي"
select select "وصف البند"
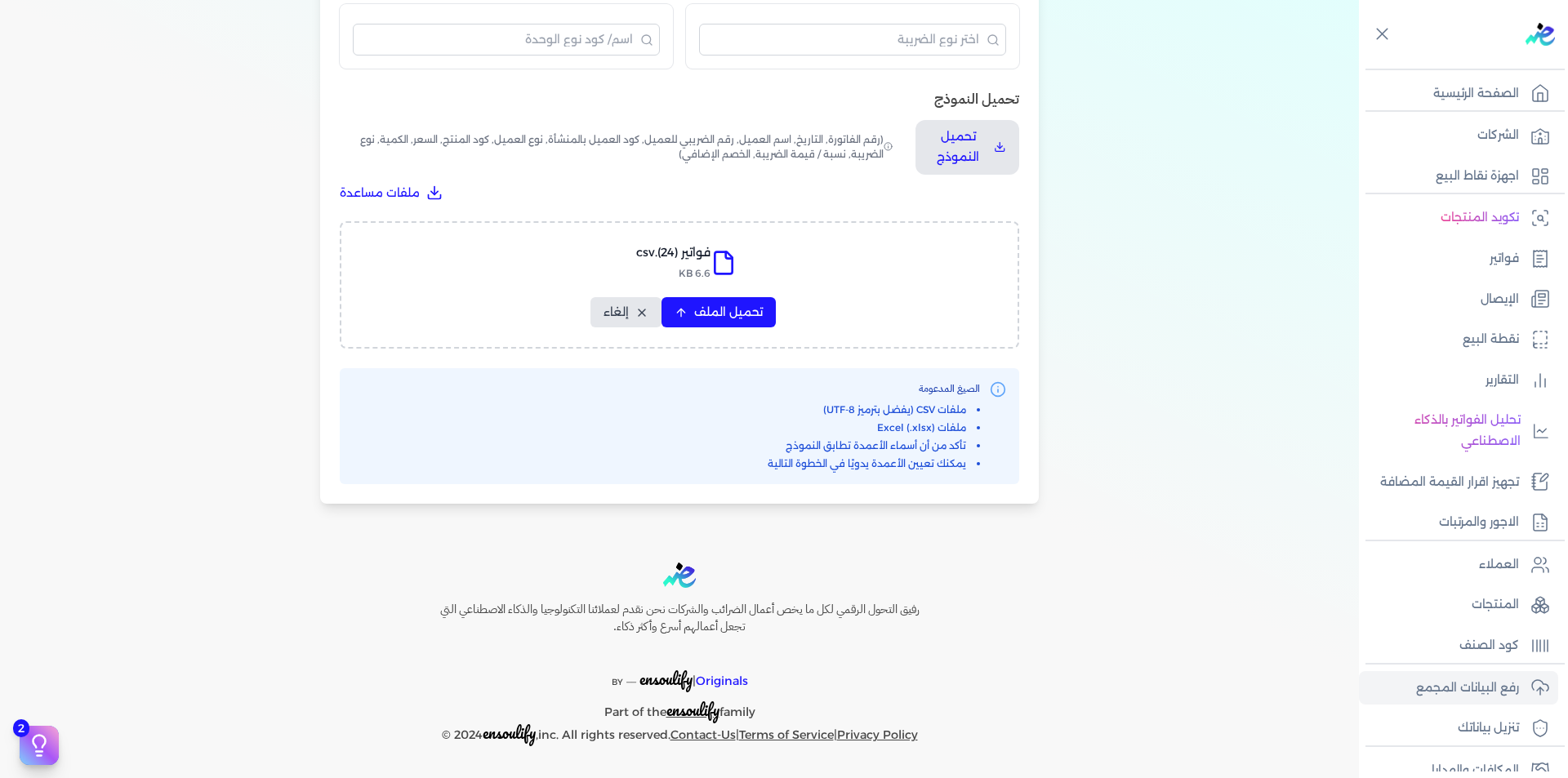
select select "سيريال المنتج"
select select "السعر"
select select "الكمية"
select select "نوع الضريبة"
select select "نسبة / قيمة الضريبة"
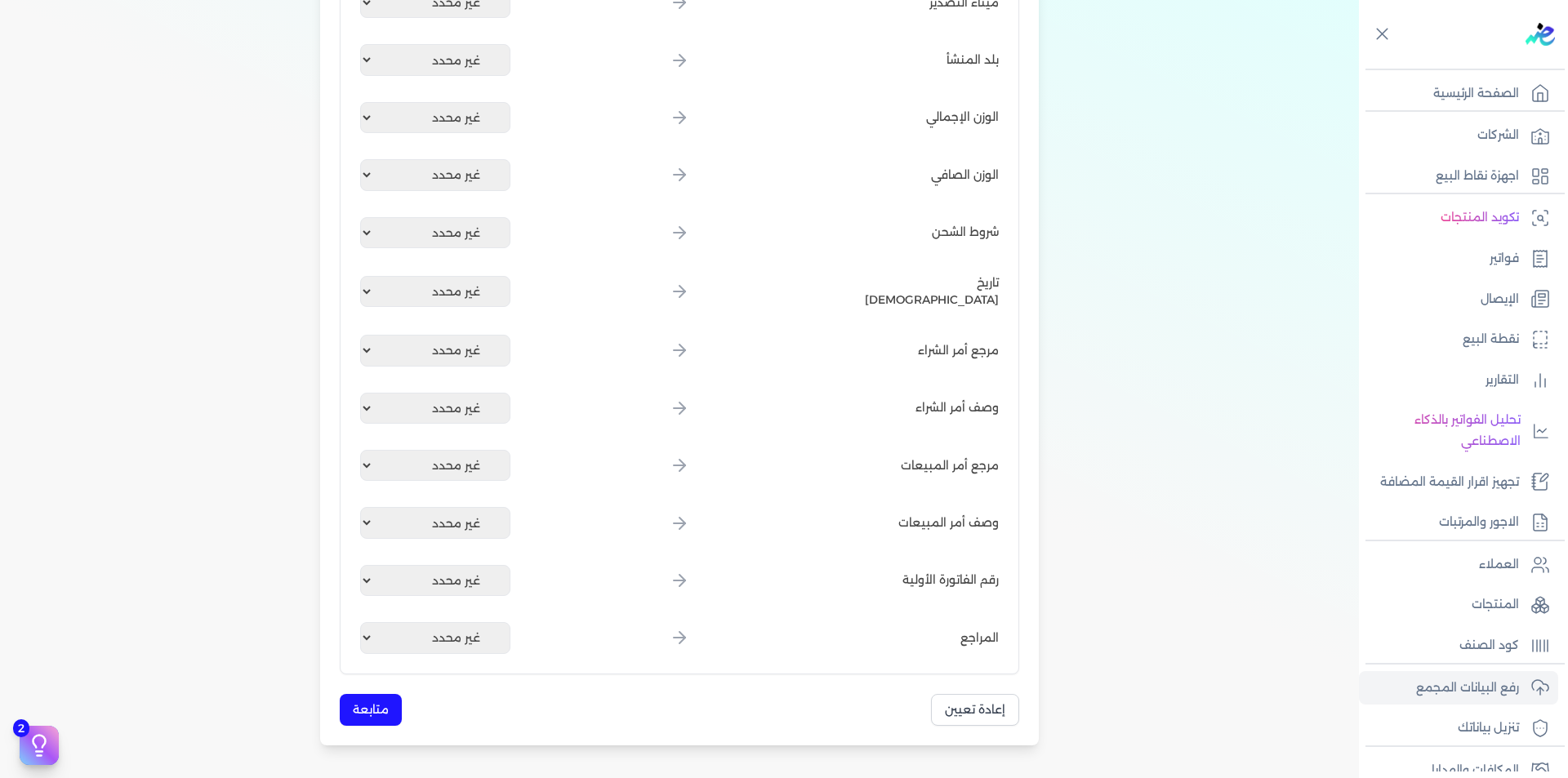
scroll to position [1791, 0]
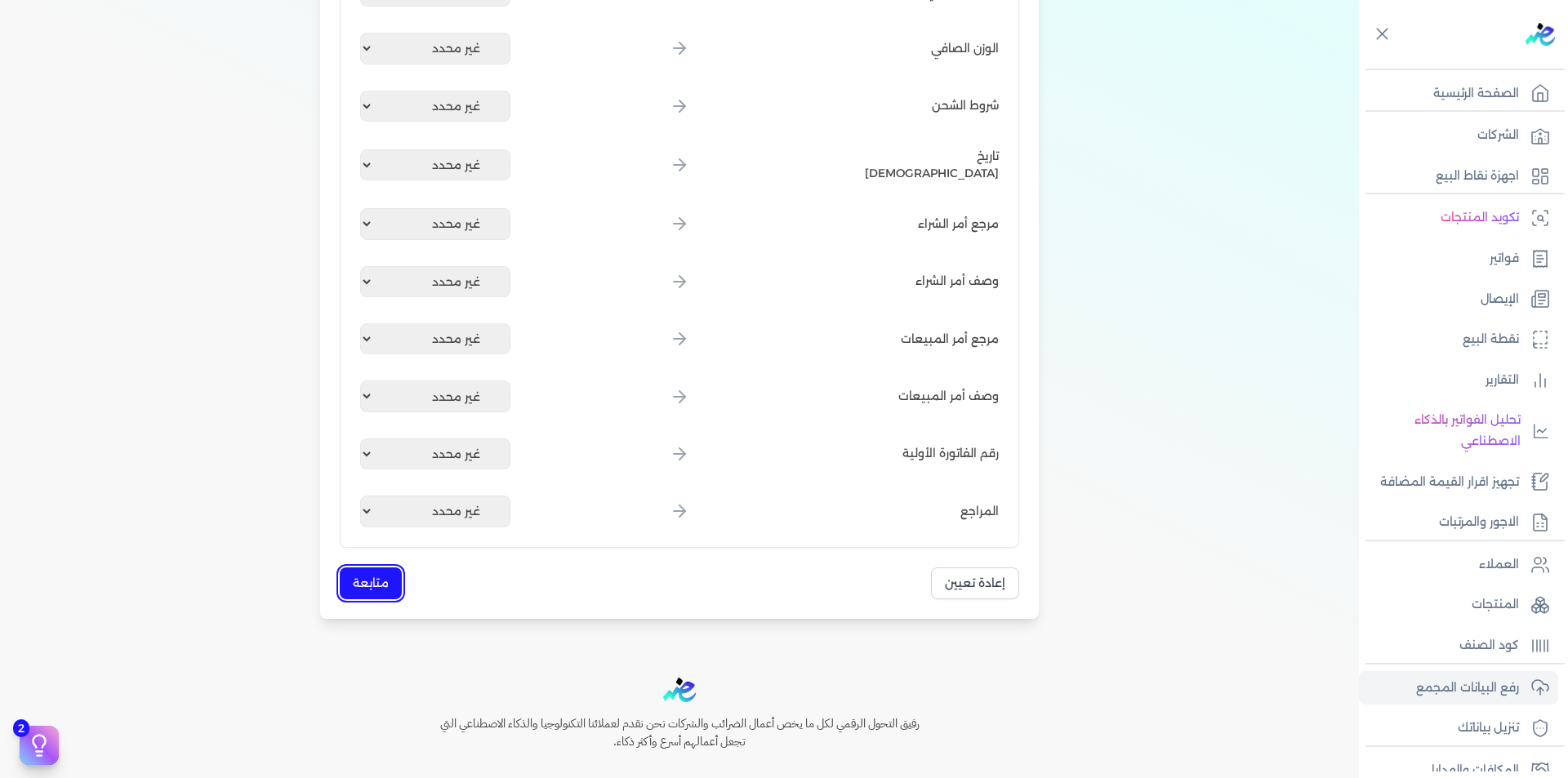
click at [395, 581] on button "متابعة" at bounding box center [371, 583] width 62 height 32
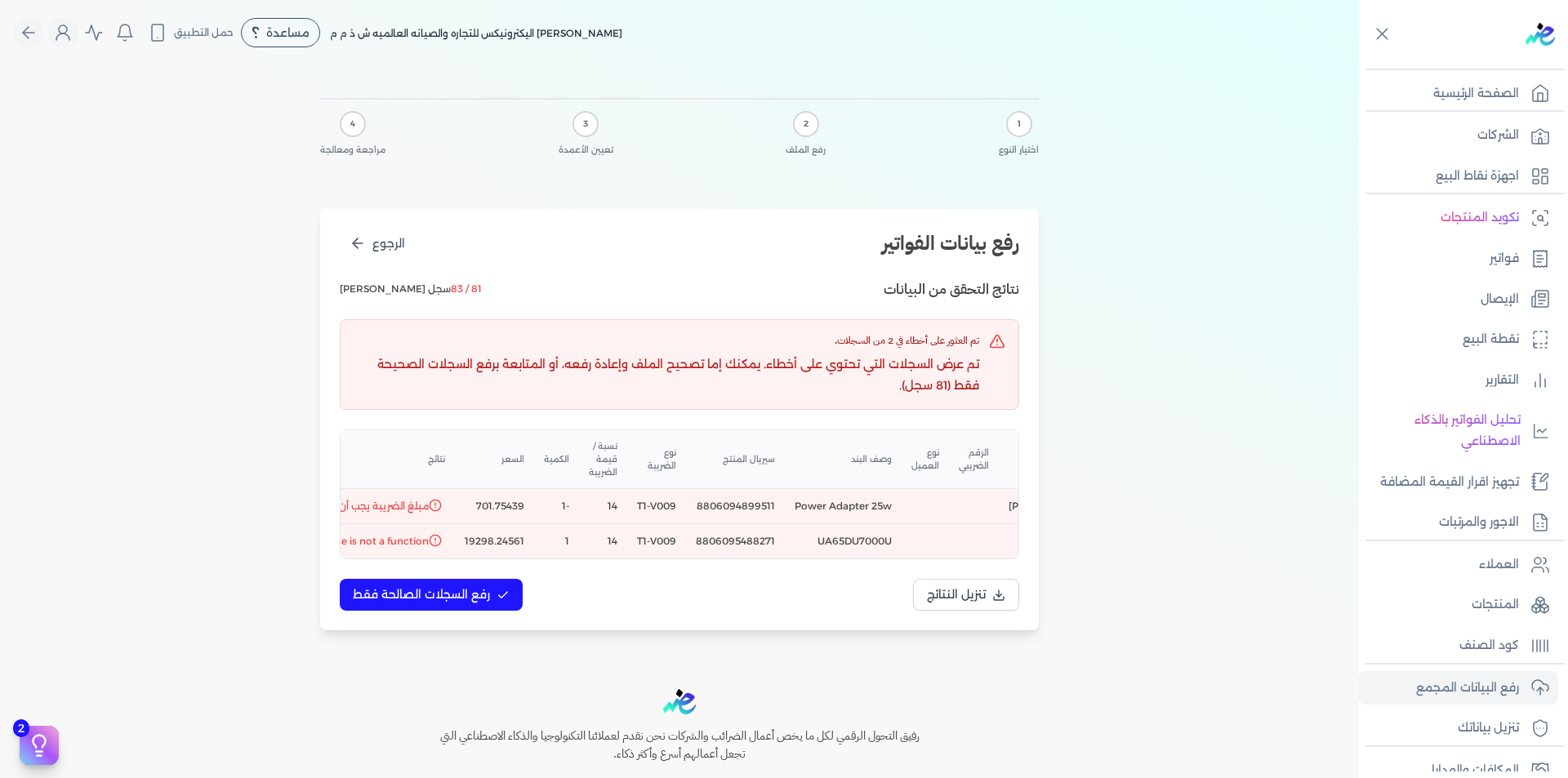
scroll to position [0, -419]
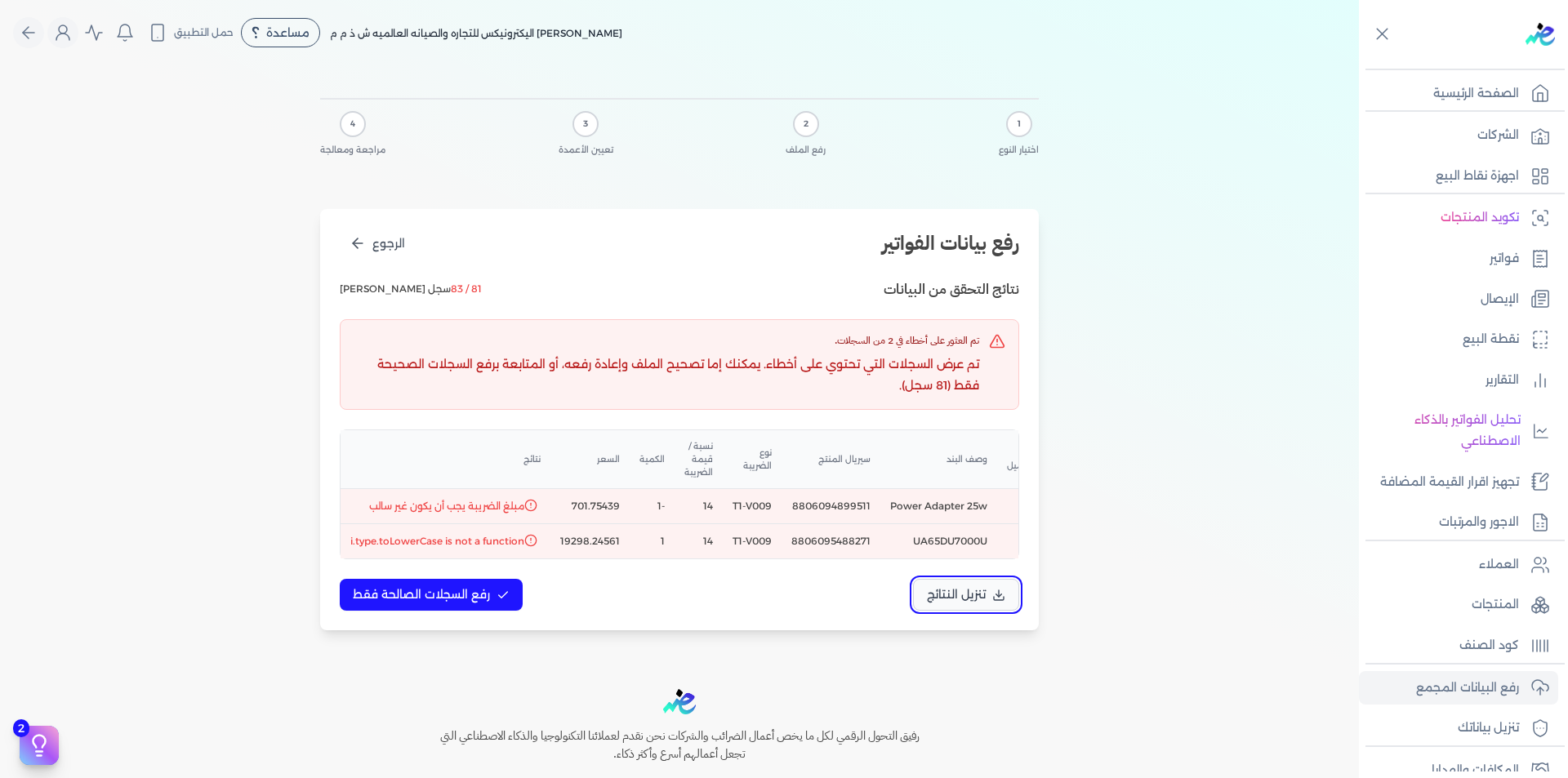
click at [980, 604] on span "تنزيل النتائج" at bounding box center [956, 595] width 59 height 17
click at [373, 243] on button "الرجوع" at bounding box center [377, 243] width 75 height 30
select select "رقم الفاتورة"
select select "التاريخ"
select select "أسم العميل"
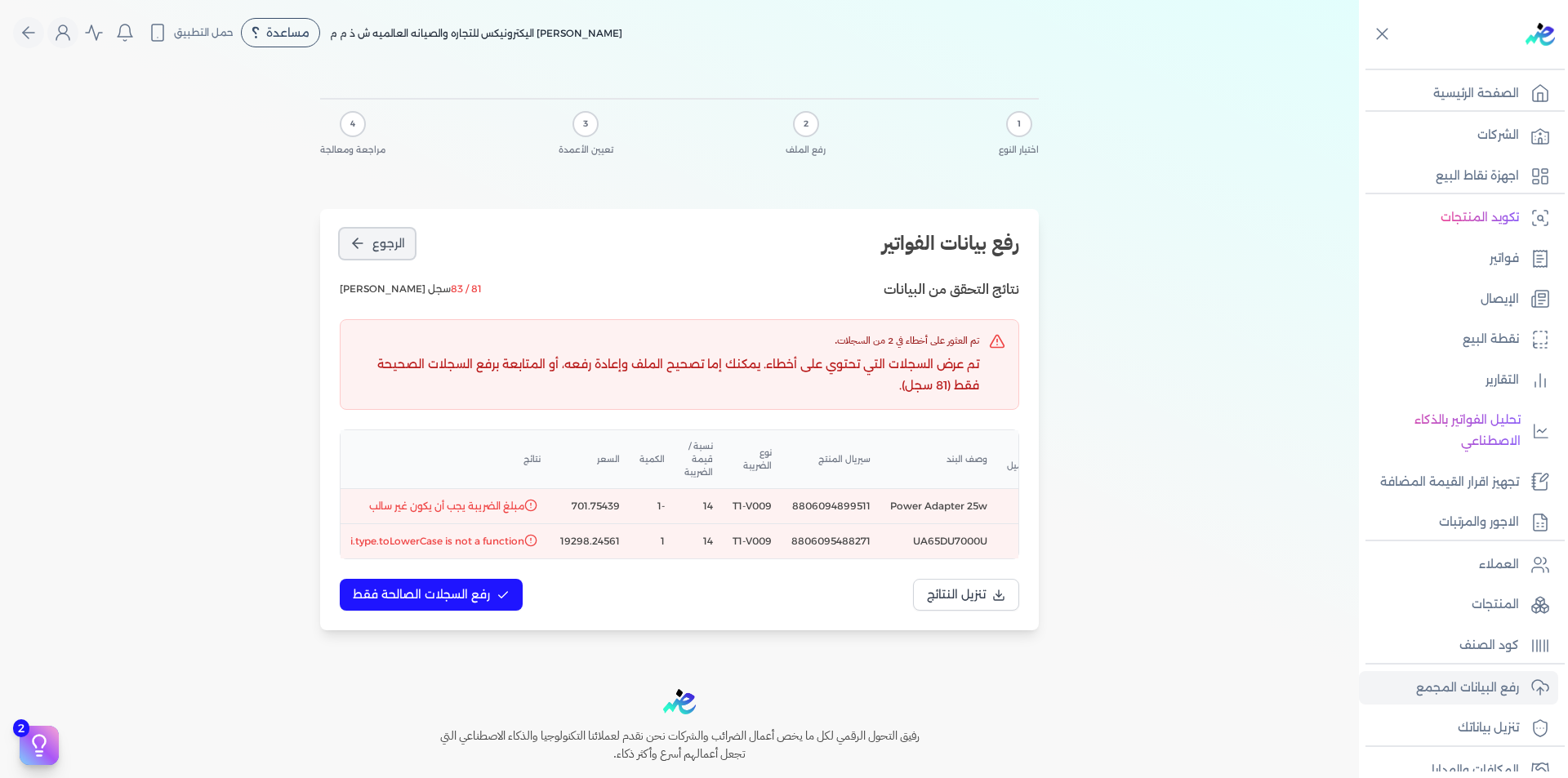
select select "الرقم الضريبي"
select select "نوع العميل"
select select "الرقم التسلسلي الداخلي"
select select "وصف البند"
select select "سيريال المنتج"
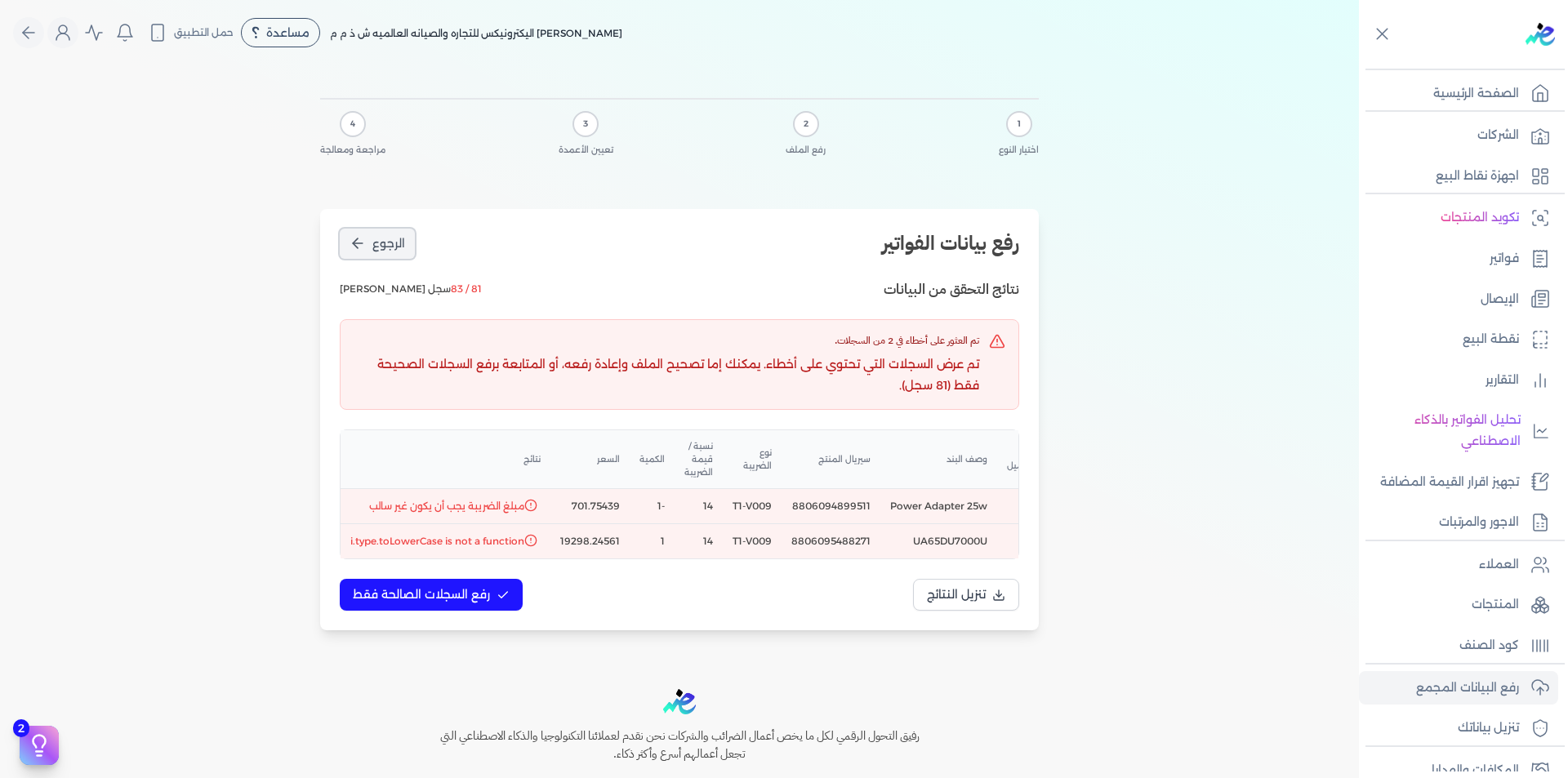
select select "السعر"
select select "الكمية"
select select "نوع الضريبة"
select select "نسبة / قيمة الضريبة"
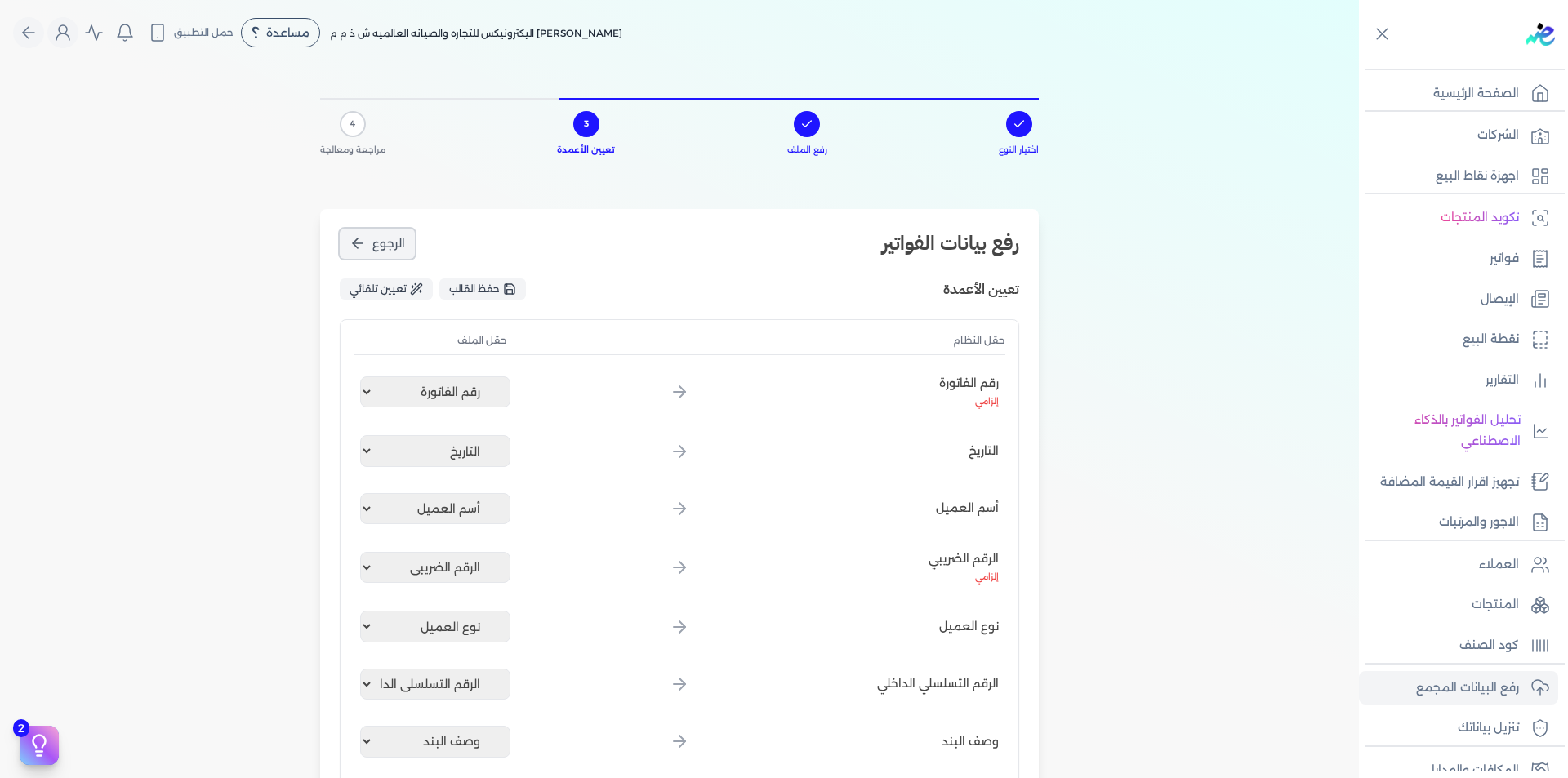
click at [373, 243] on button "الرجوع" at bounding box center [377, 243] width 75 height 30
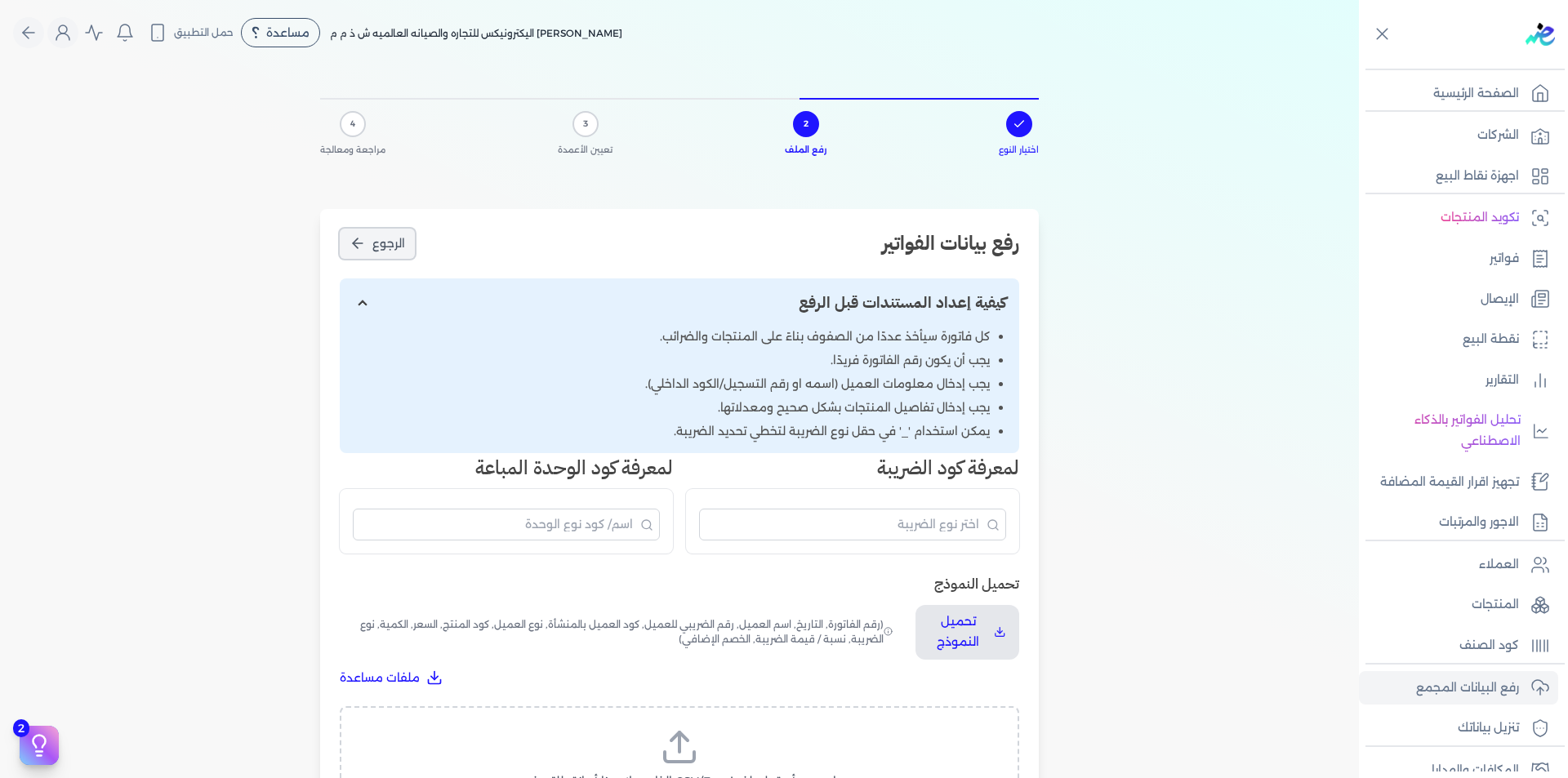
click at [373, 243] on button "الرجوع" at bounding box center [377, 243] width 75 height 30
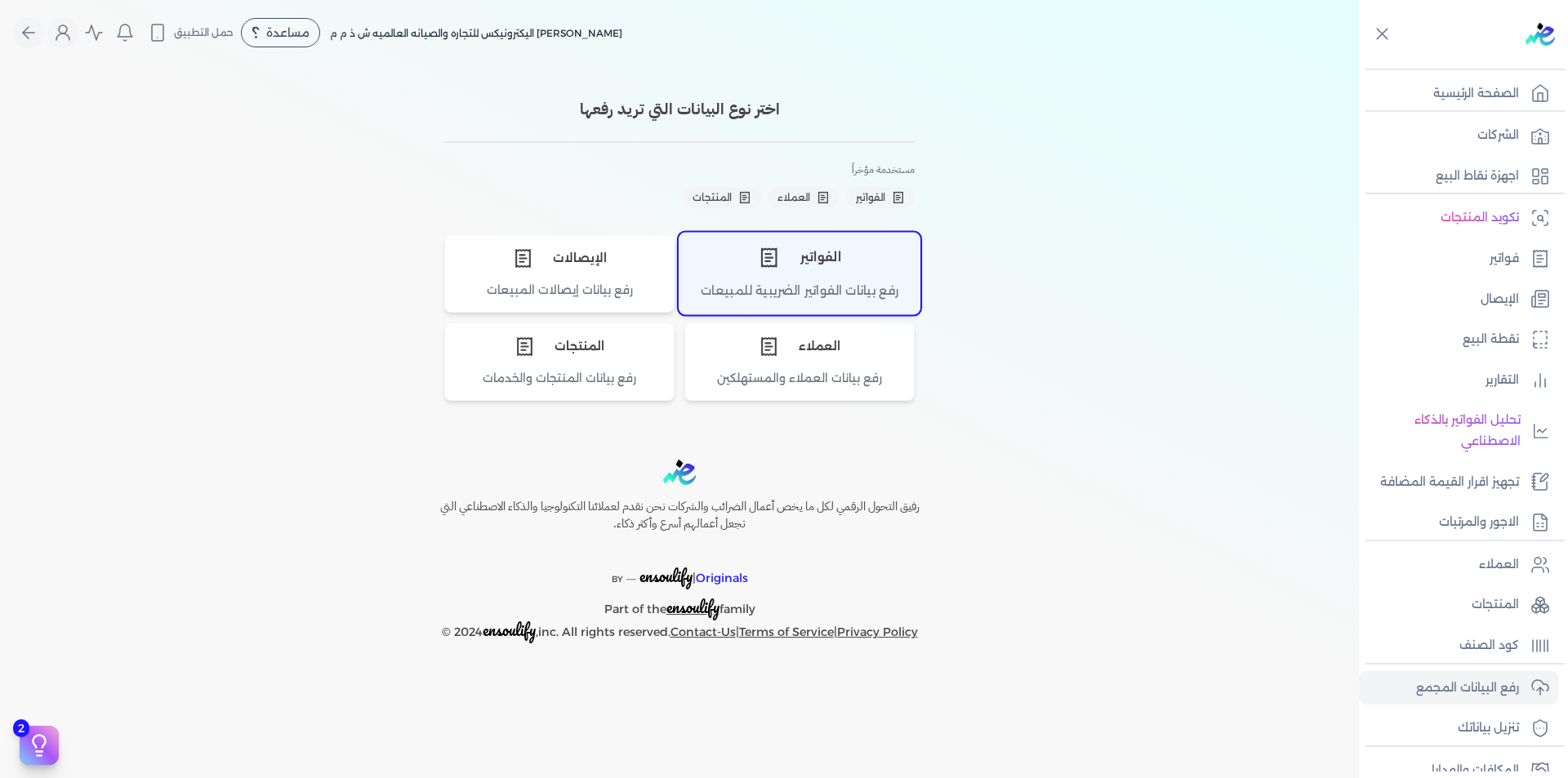
click at [744, 275] on div "الفواتير" at bounding box center [799, 256] width 240 height 49
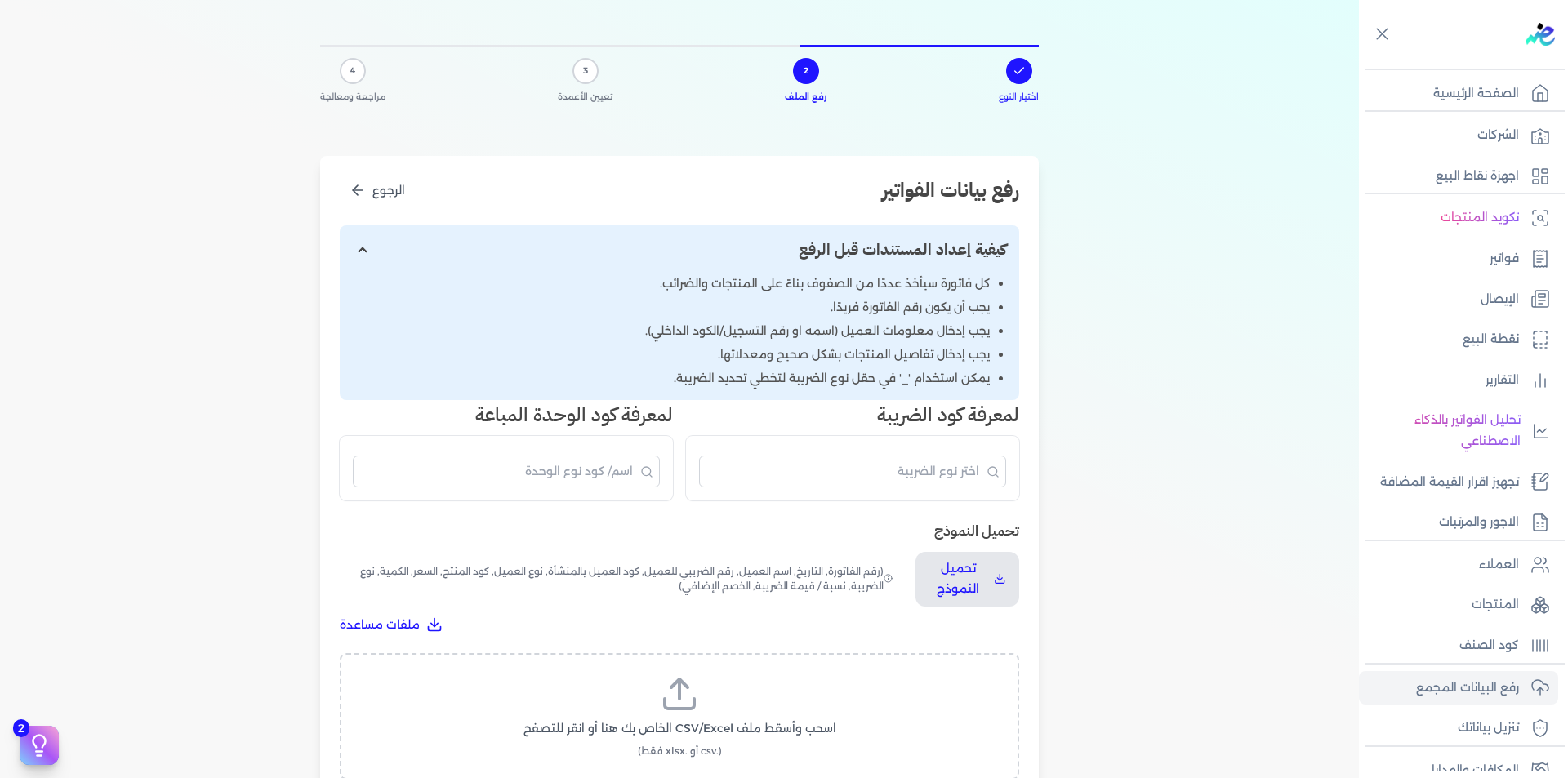
scroll to position [81, 0]
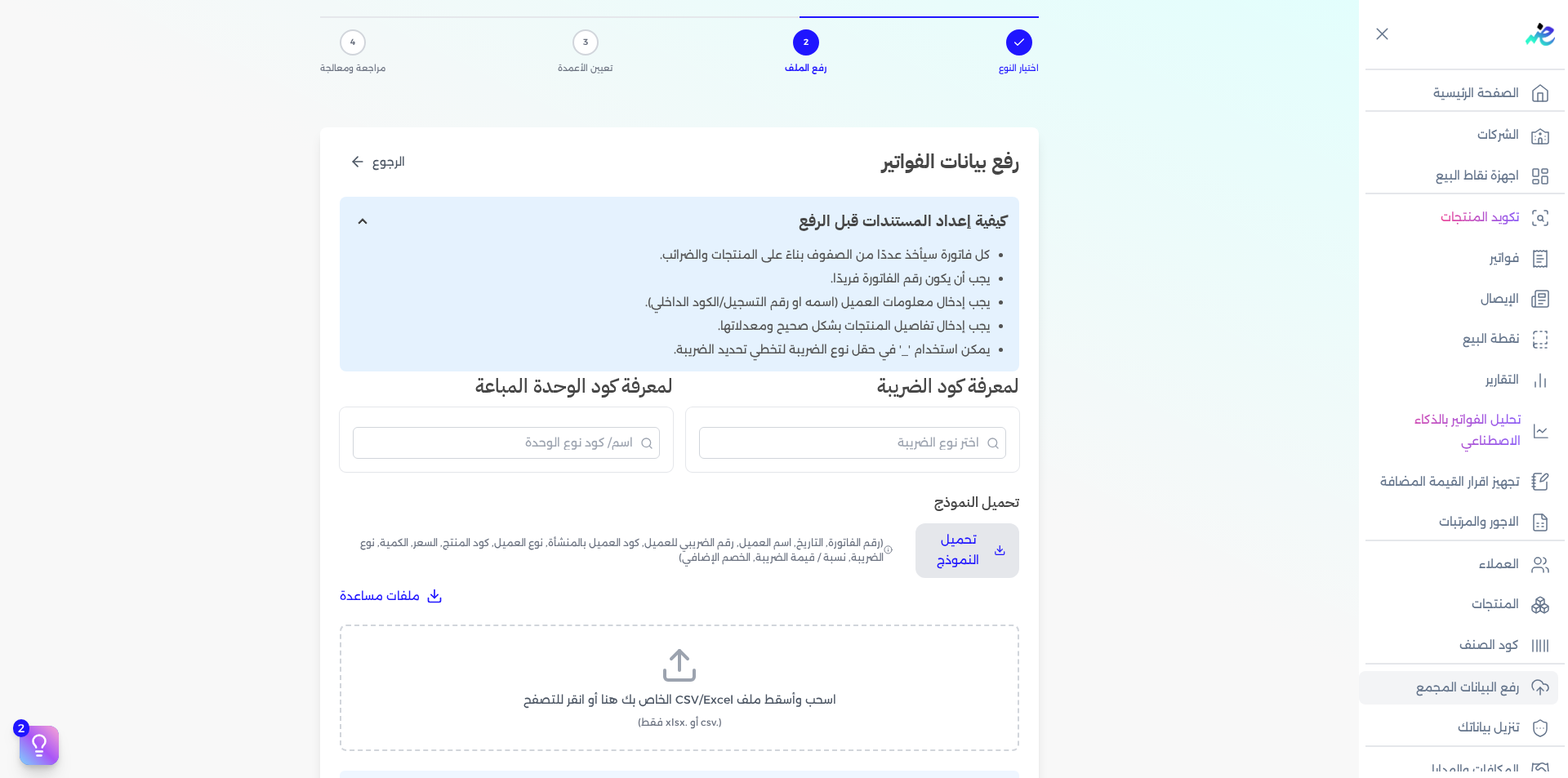
click at [709, 654] on label "اسحب وأسقط ملف CSV/Excel الخاص بك هنا أو انقر للتصفح (.csv أو .xlsx فقط)" at bounding box center [679, 687] width 637 height 84
click at [0, 0] on input "اسحب وأسقط ملف CSV/Excel الخاص بك هنا أو انقر للتصفح (.csv أو .xlsx فقط)" at bounding box center [0, 0] width 0 height 0
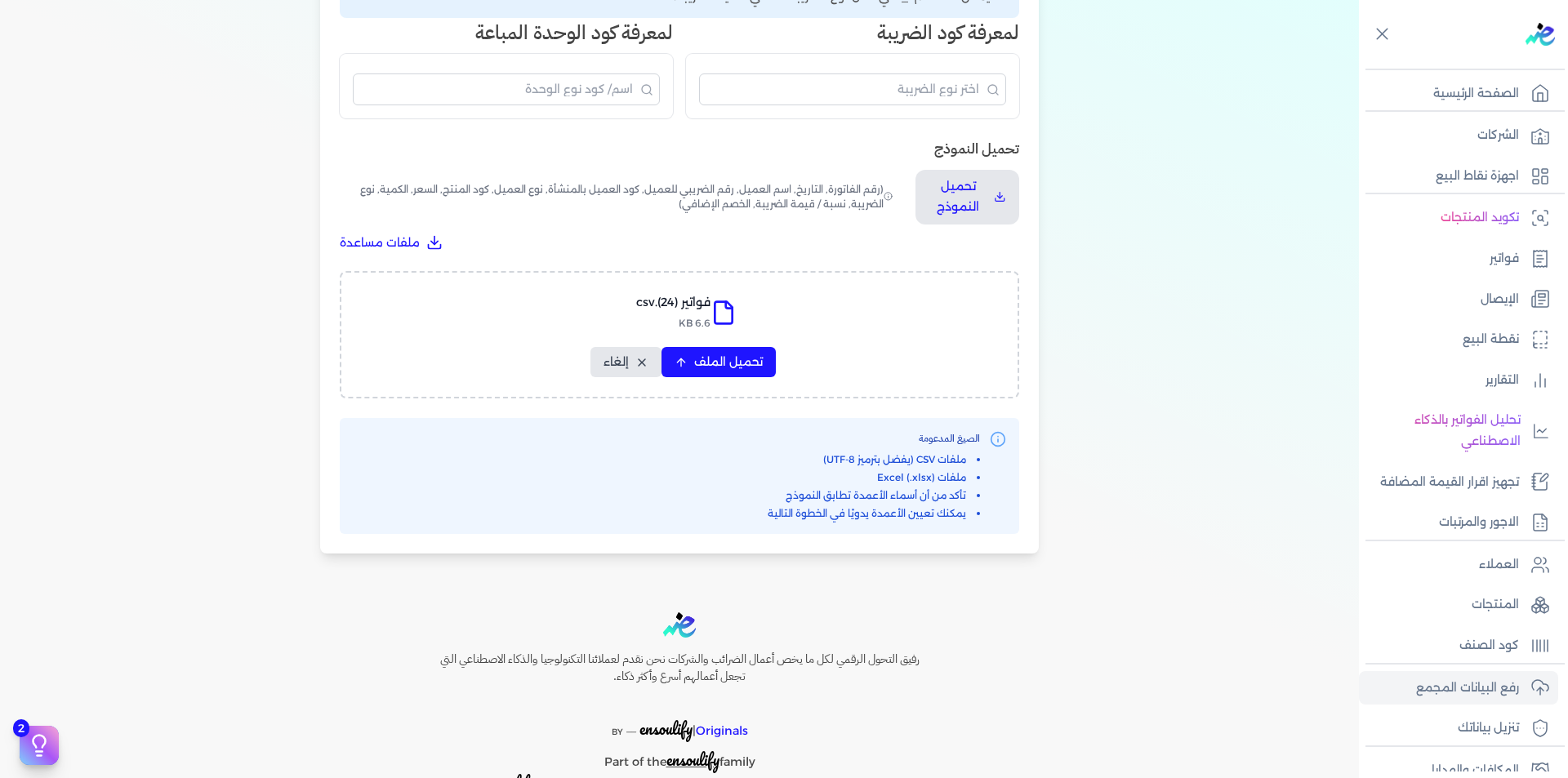
scroll to position [486, 0]
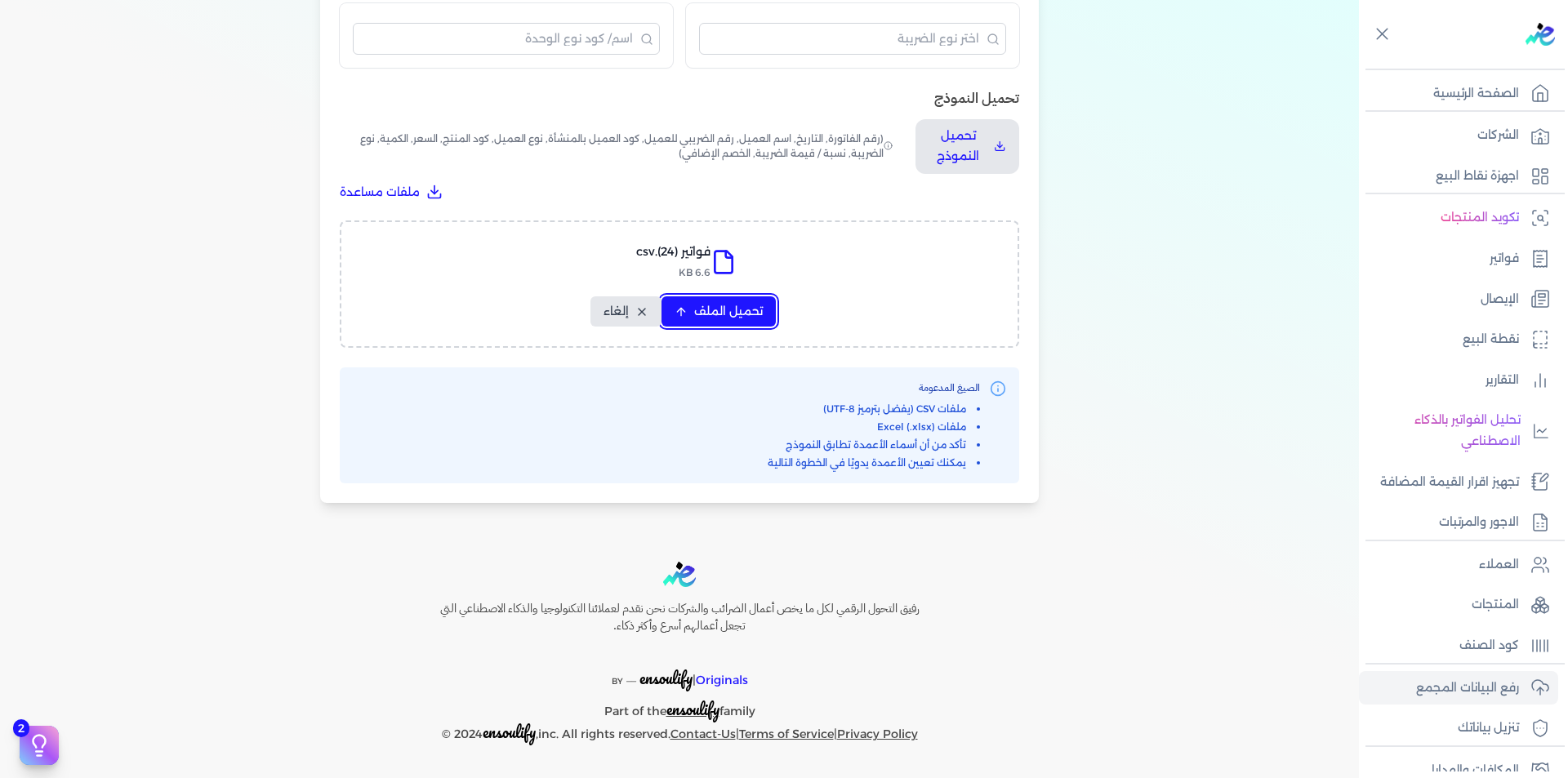
click at [702, 296] on button "تحميل الملف" at bounding box center [718, 311] width 114 height 30
select select "رقم الفاتورة"
select select "التاريخ"
select select "أسم العميل"
select select "الرقم الضريبي"
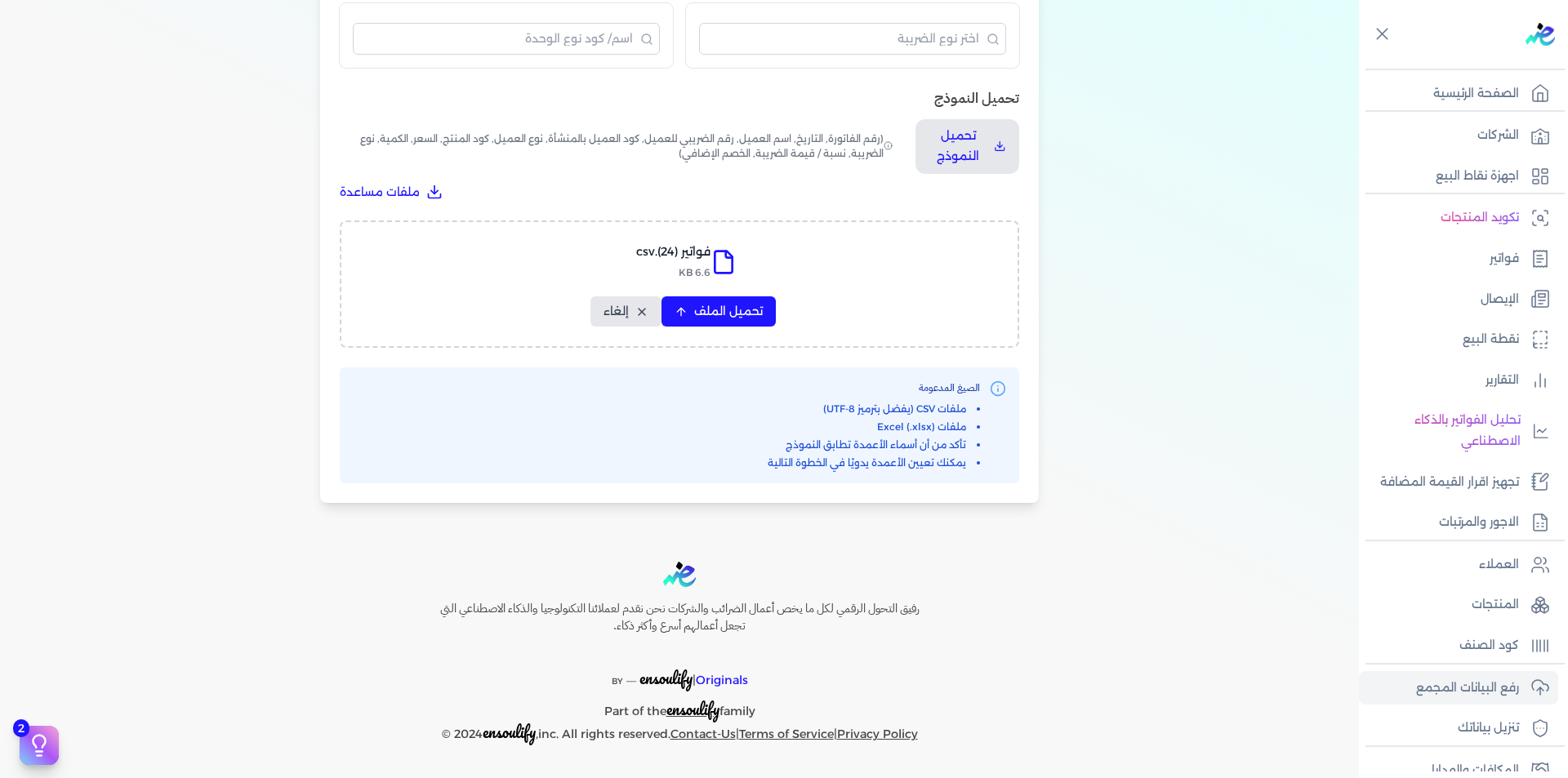
select select "نوع العميل"
select select "الرقم التسلسلي الداخلي"
select select "وصف البند"
select select "سيريال المنتج"
select select "السعر"
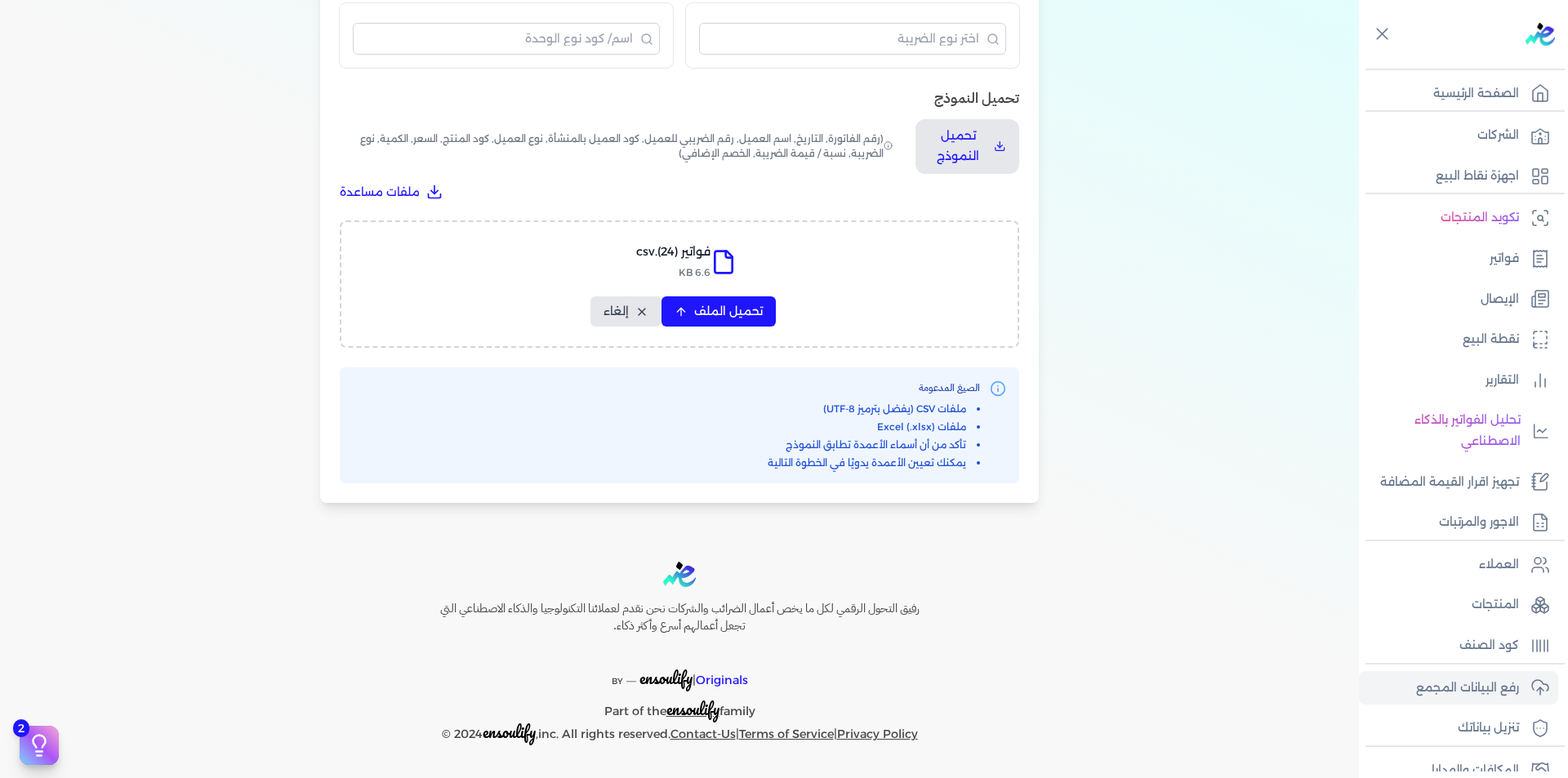
select select "الكمية"
select select "نوع الضريبة"
select select "نسبة / قيمة الضريبة"
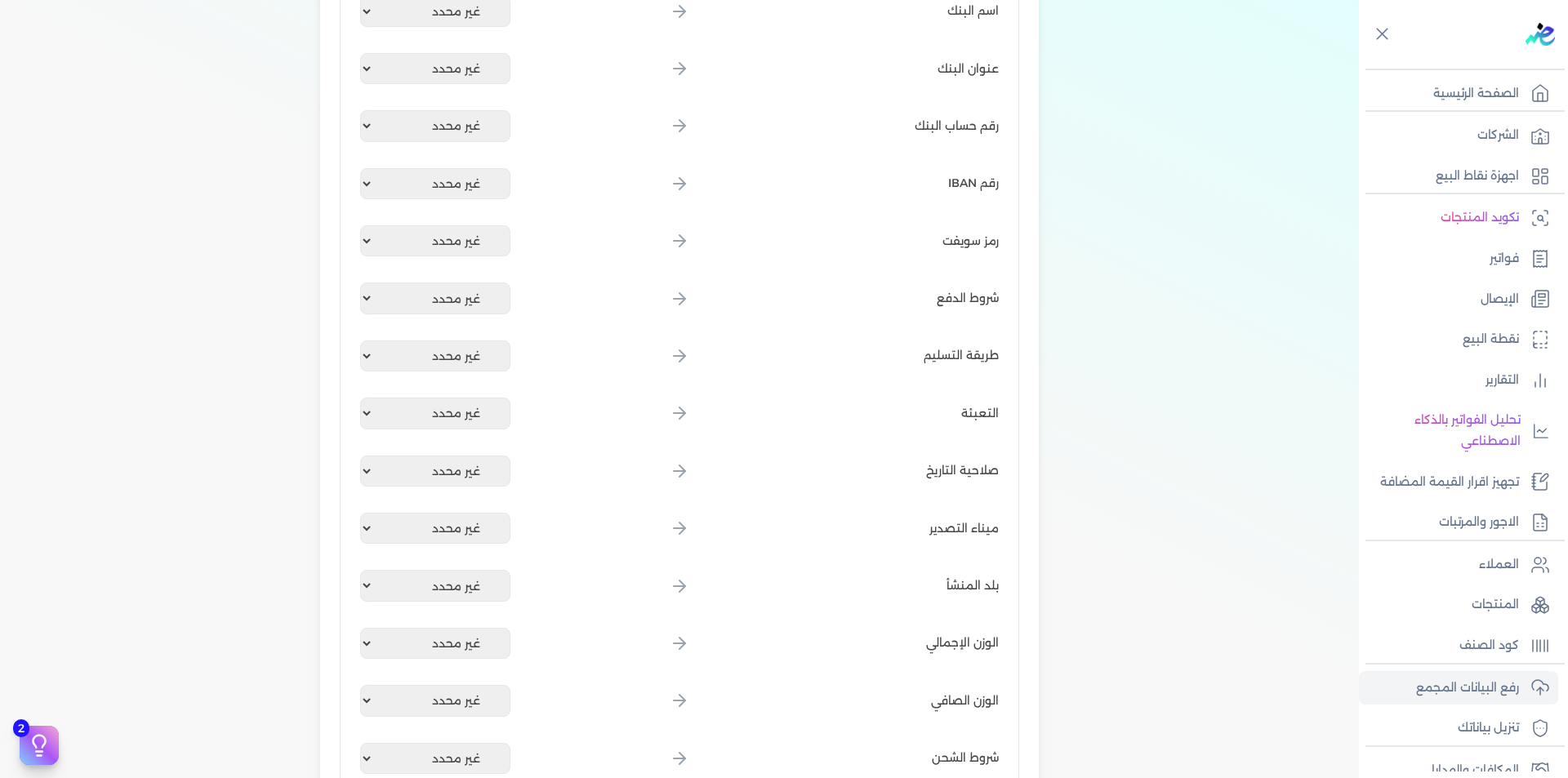
scroll to position [1904, 0]
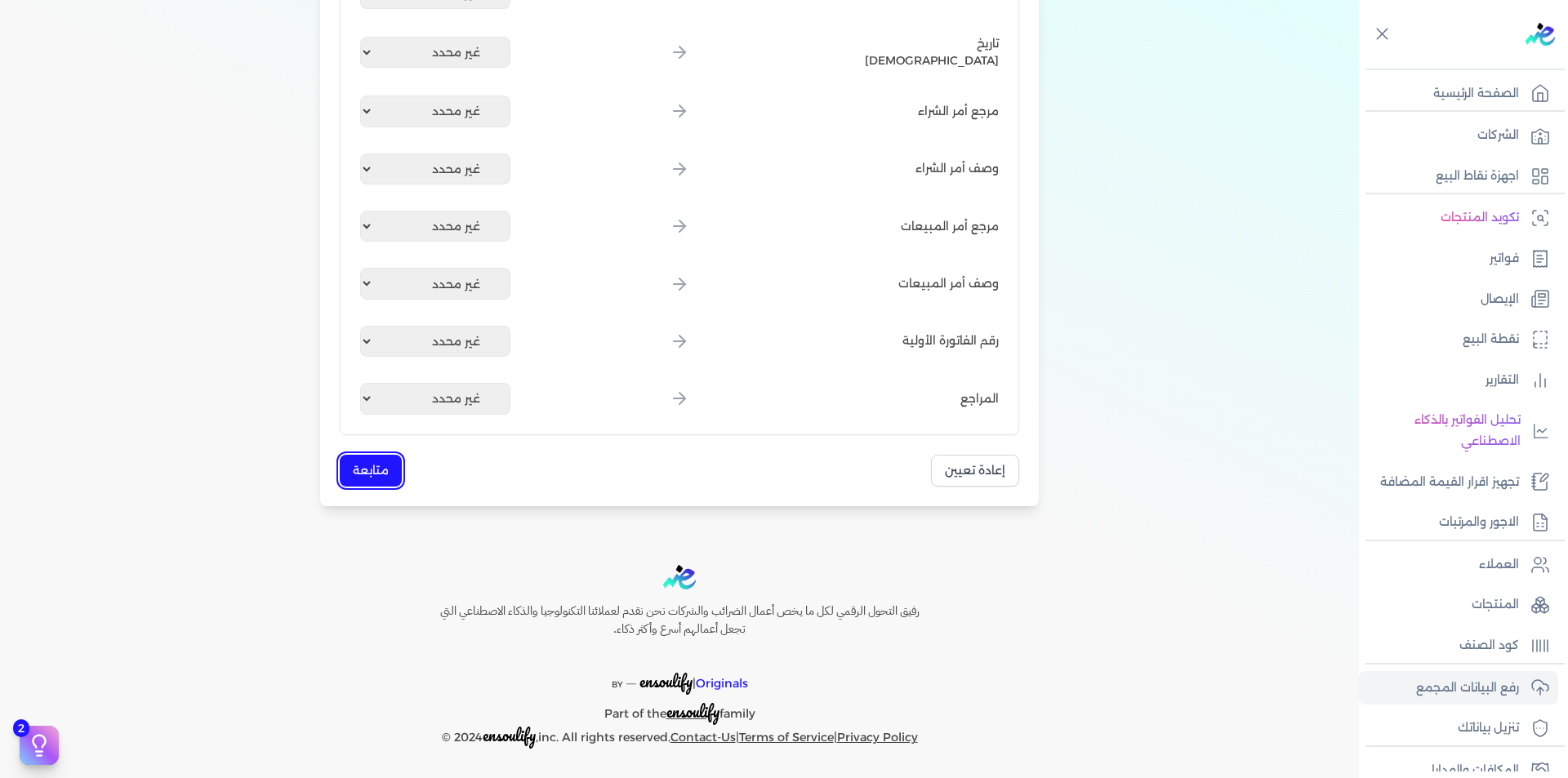
click at [378, 462] on button "متابعة" at bounding box center [371, 470] width 62 height 32
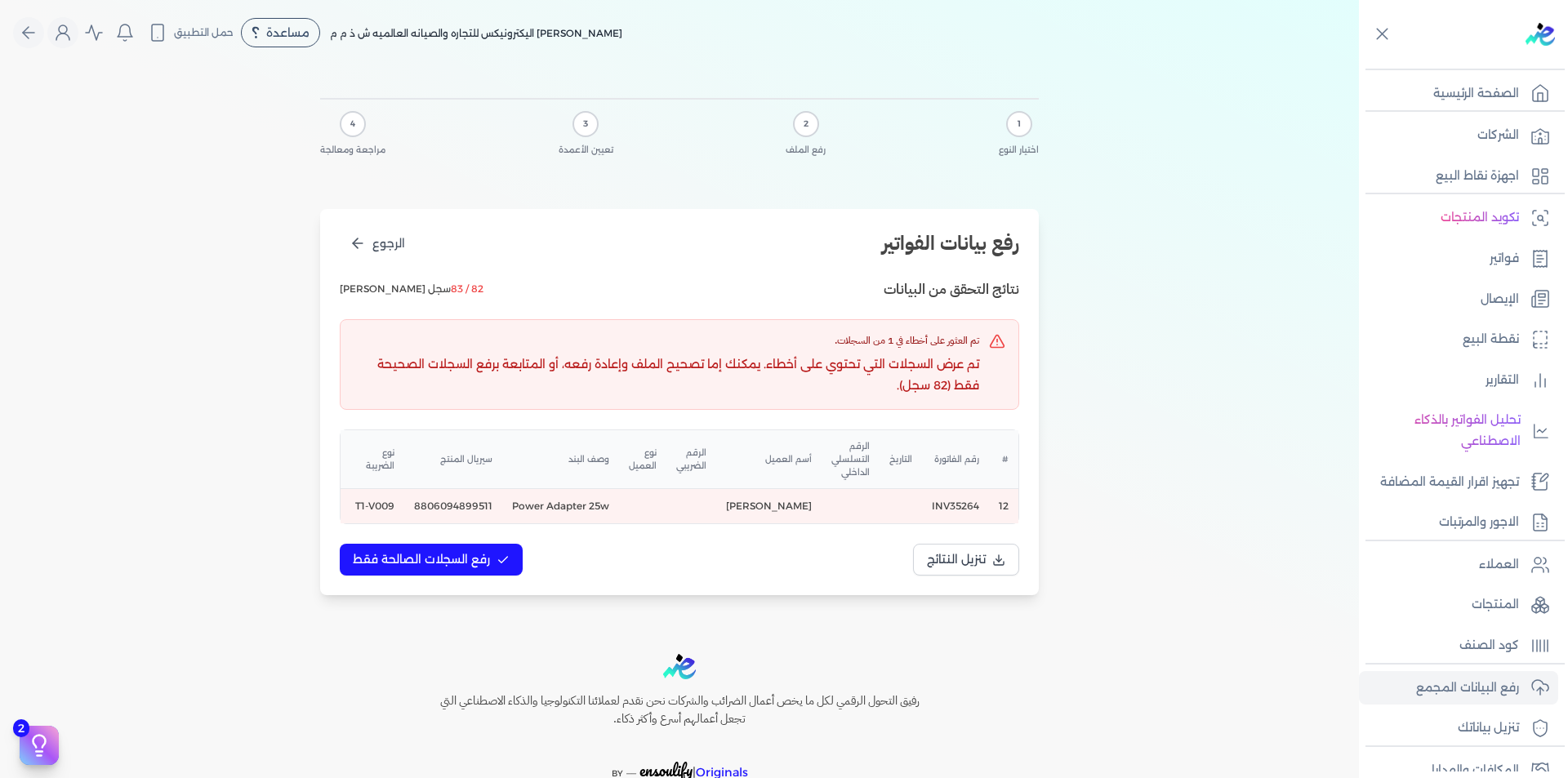
scroll to position [0, -372]
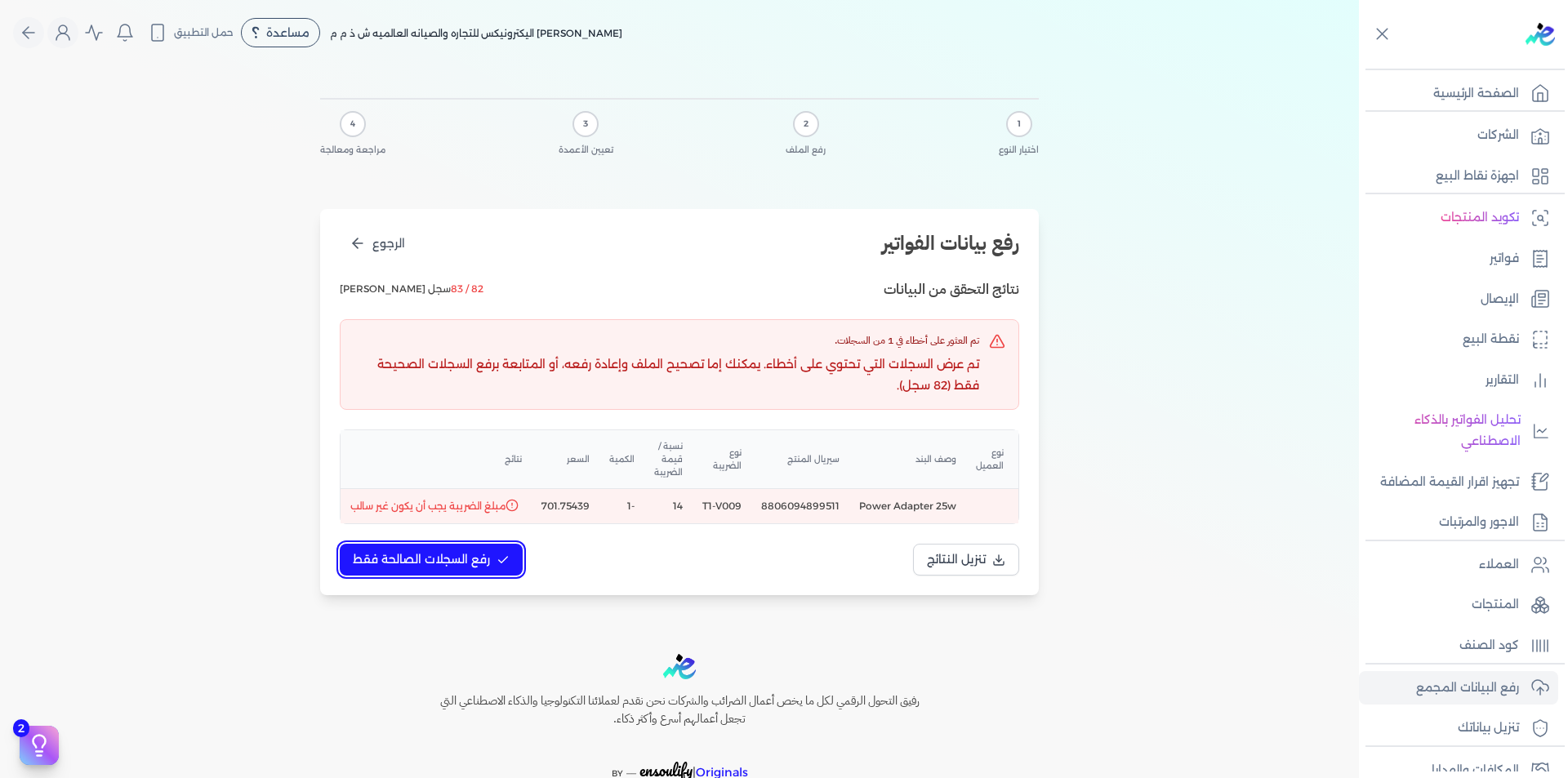
click at [487, 568] on span "رفع السجلات الصالحة فقط" at bounding box center [422, 560] width 137 height 17
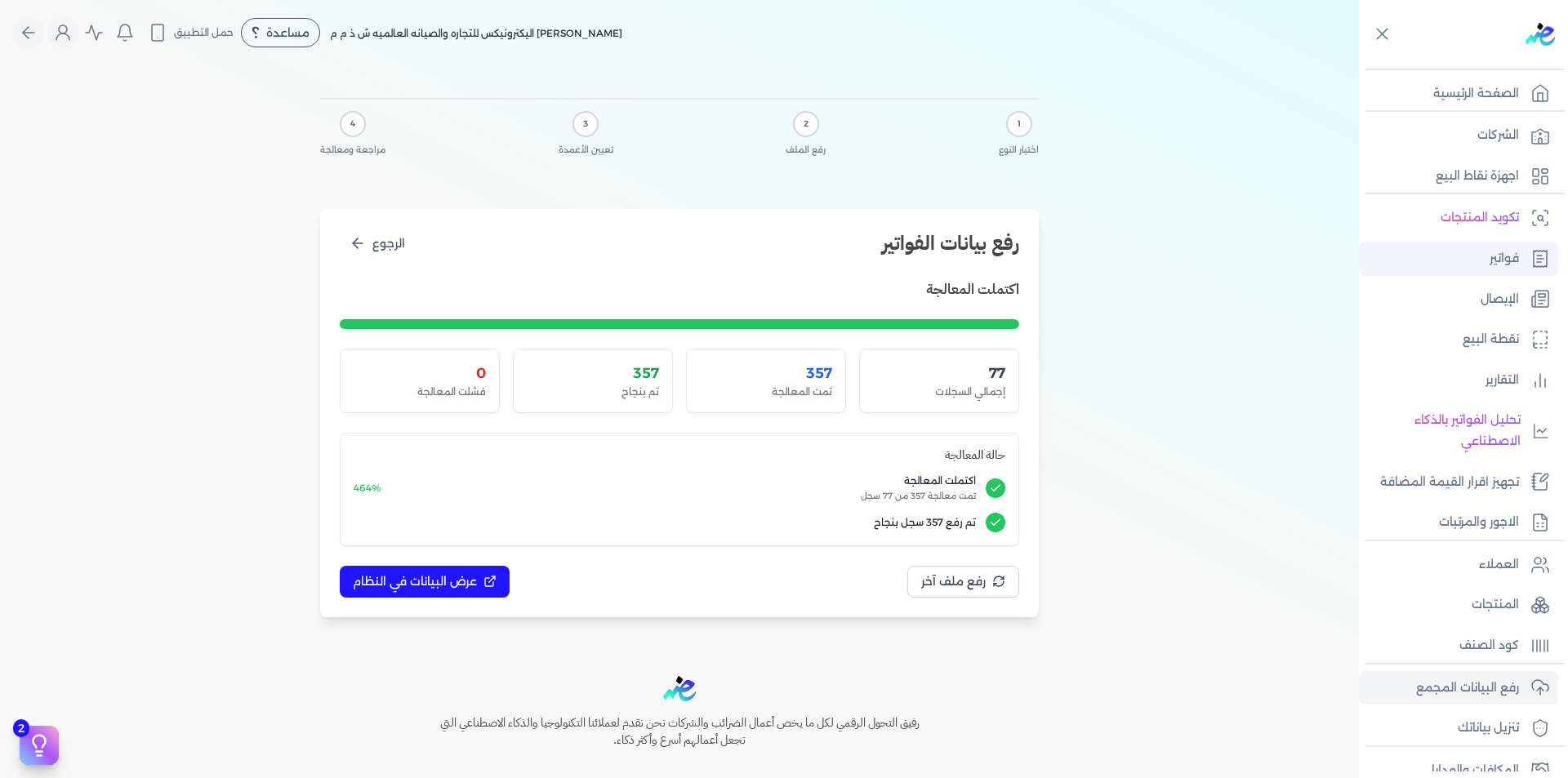
click at [1504, 263] on p "فواتير" at bounding box center [1504, 259] width 29 height 21
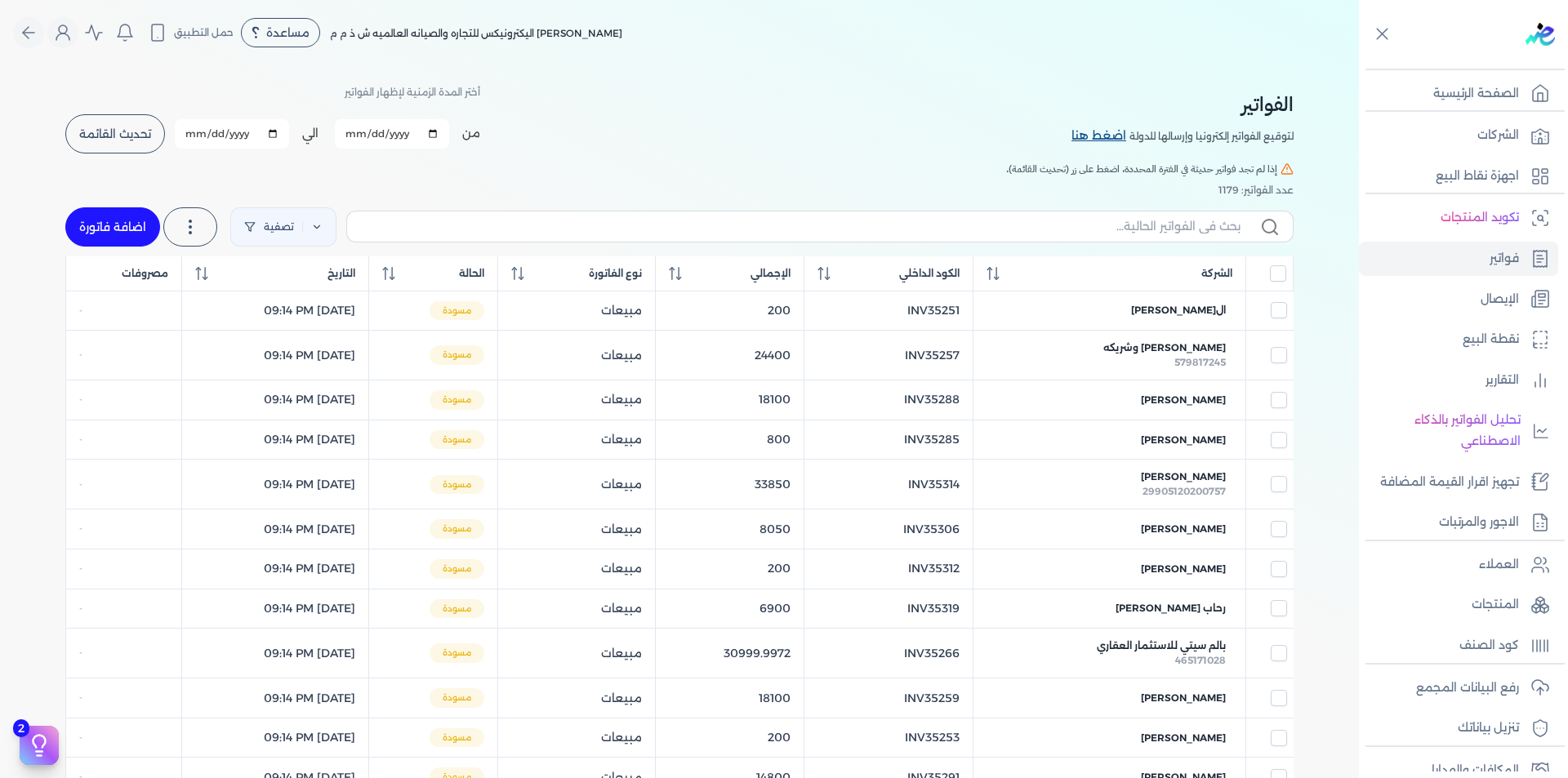
click at [1087, 136] on link "اضغط هنا" at bounding box center [1101, 136] width 58 height 18
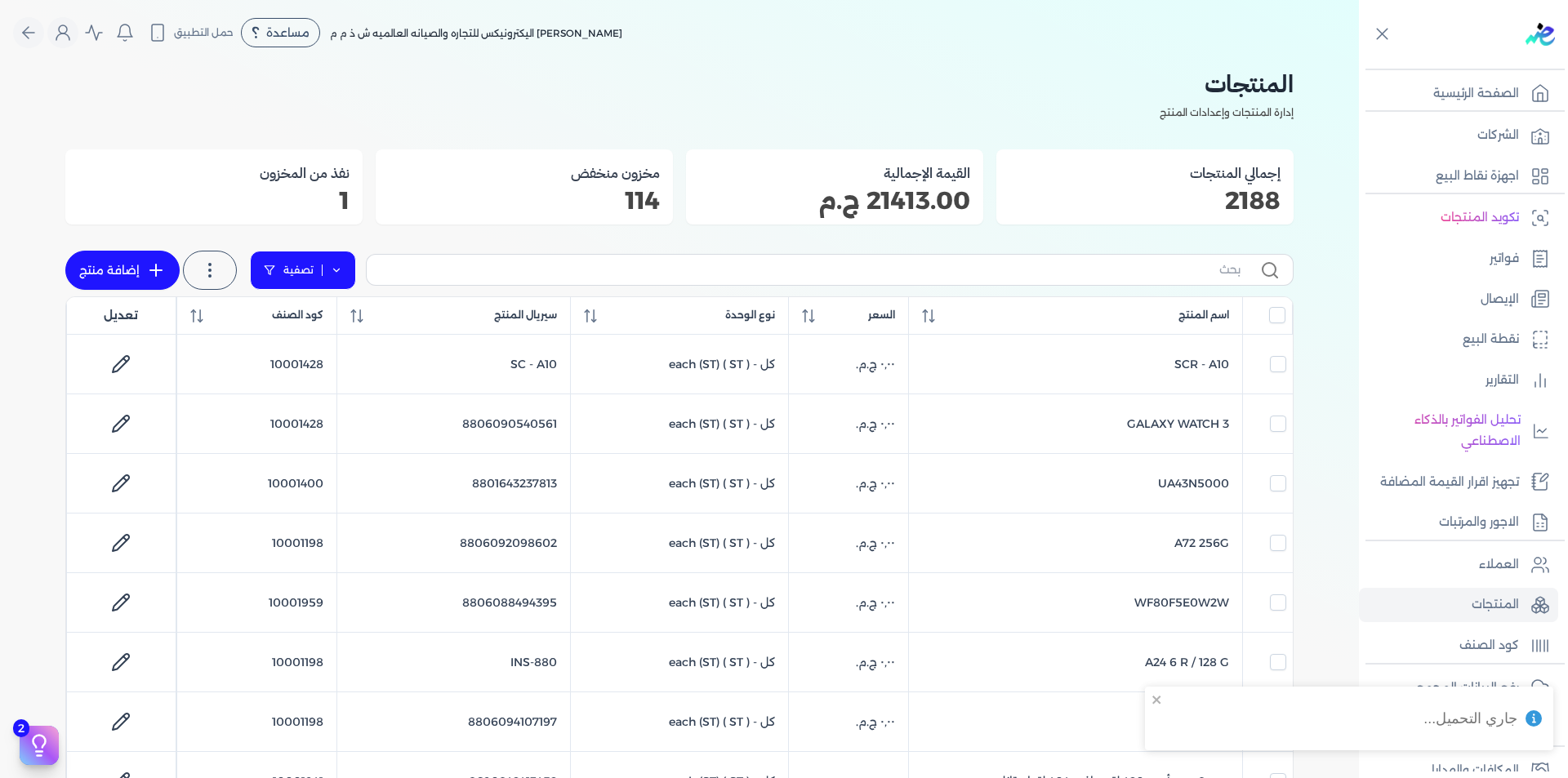
click at [331, 270] on link "تصفية" at bounding box center [303, 270] width 106 height 40
click at [325, 323] on button "اضافة تصفية" at bounding box center [316, 322] width 99 height 19
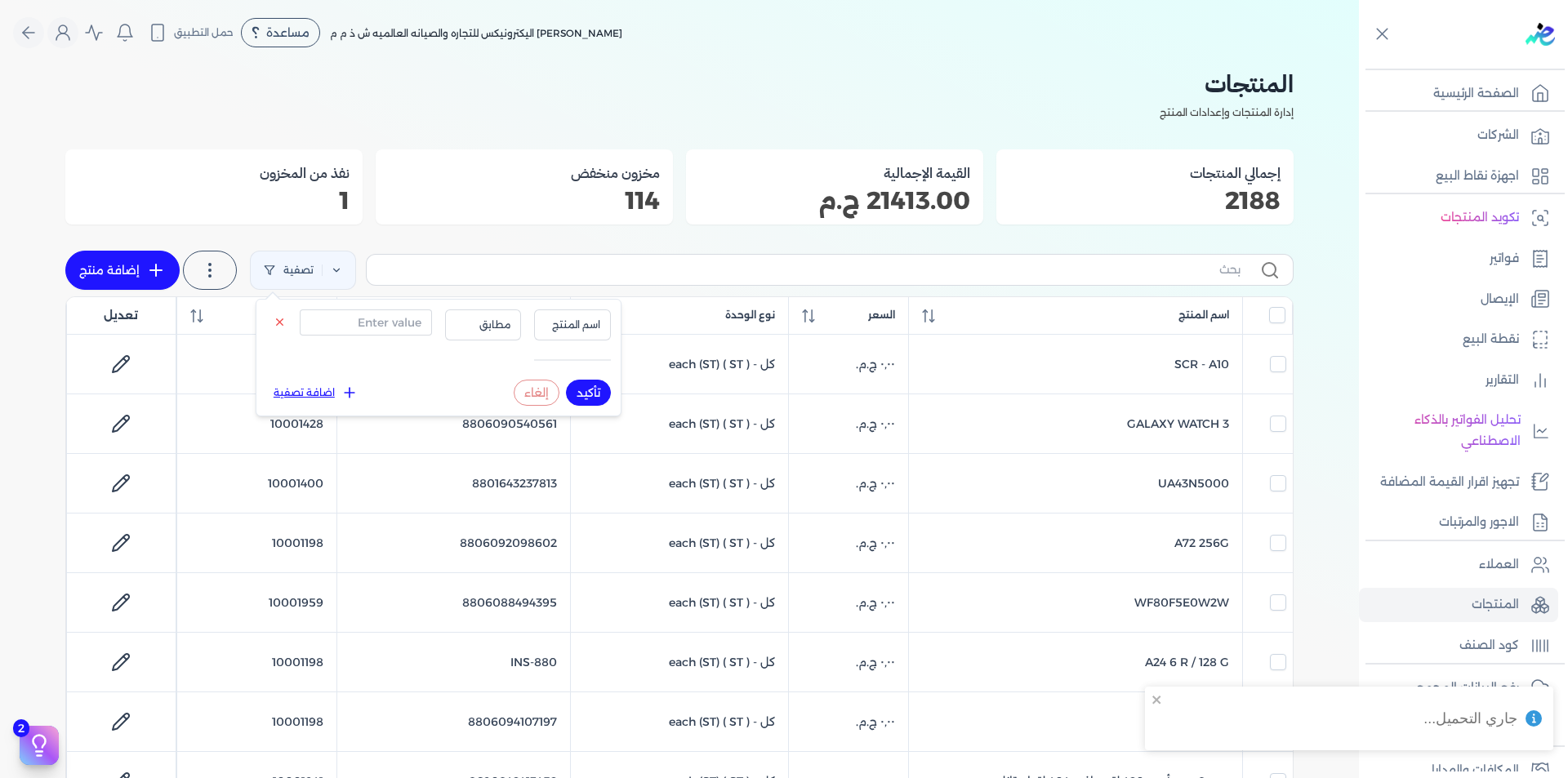
click at [363, 334] on div "اسم المنتج مطابق" at bounding box center [438, 338] width 345 height 57
click at [363, 326] on input "text" at bounding box center [366, 322] width 133 height 26
paste input "8.8061E+12"
click at [400, 328] on input "8.8061E+12" at bounding box center [366, 322] width 133 height 26
paste input "806095488271"
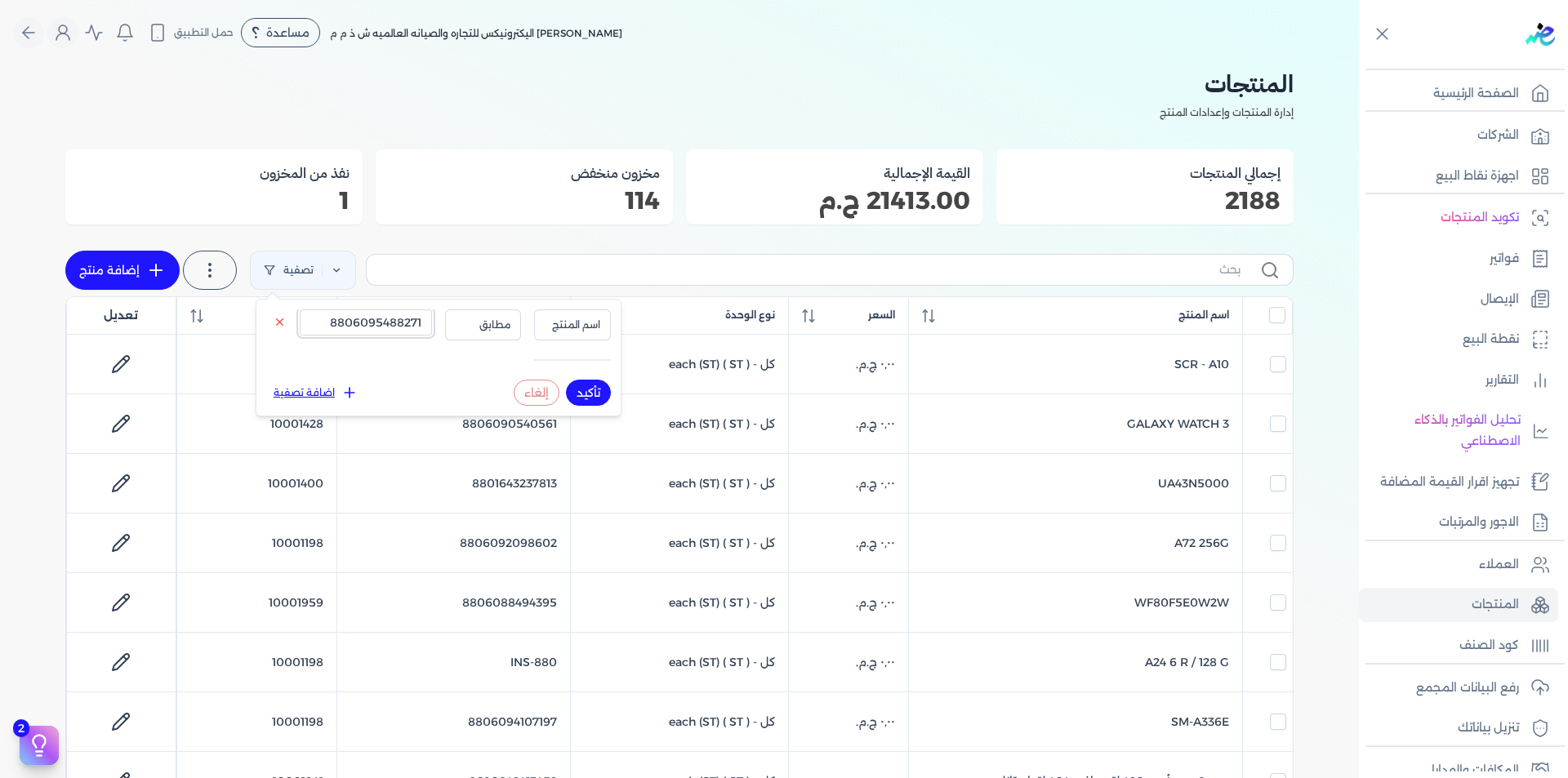
type input "8806095488271"
click at [578, 326] on span "اسم المنتج" at bounding box center [572, 324] width 55 height 15
click at [586, 376] on li "سيريال المنتج" at bounding box center [539, 375] width 124 height 15
click at [588, 392] on button "تأكيد" at bounding box center [588, 392] width 45 height 26
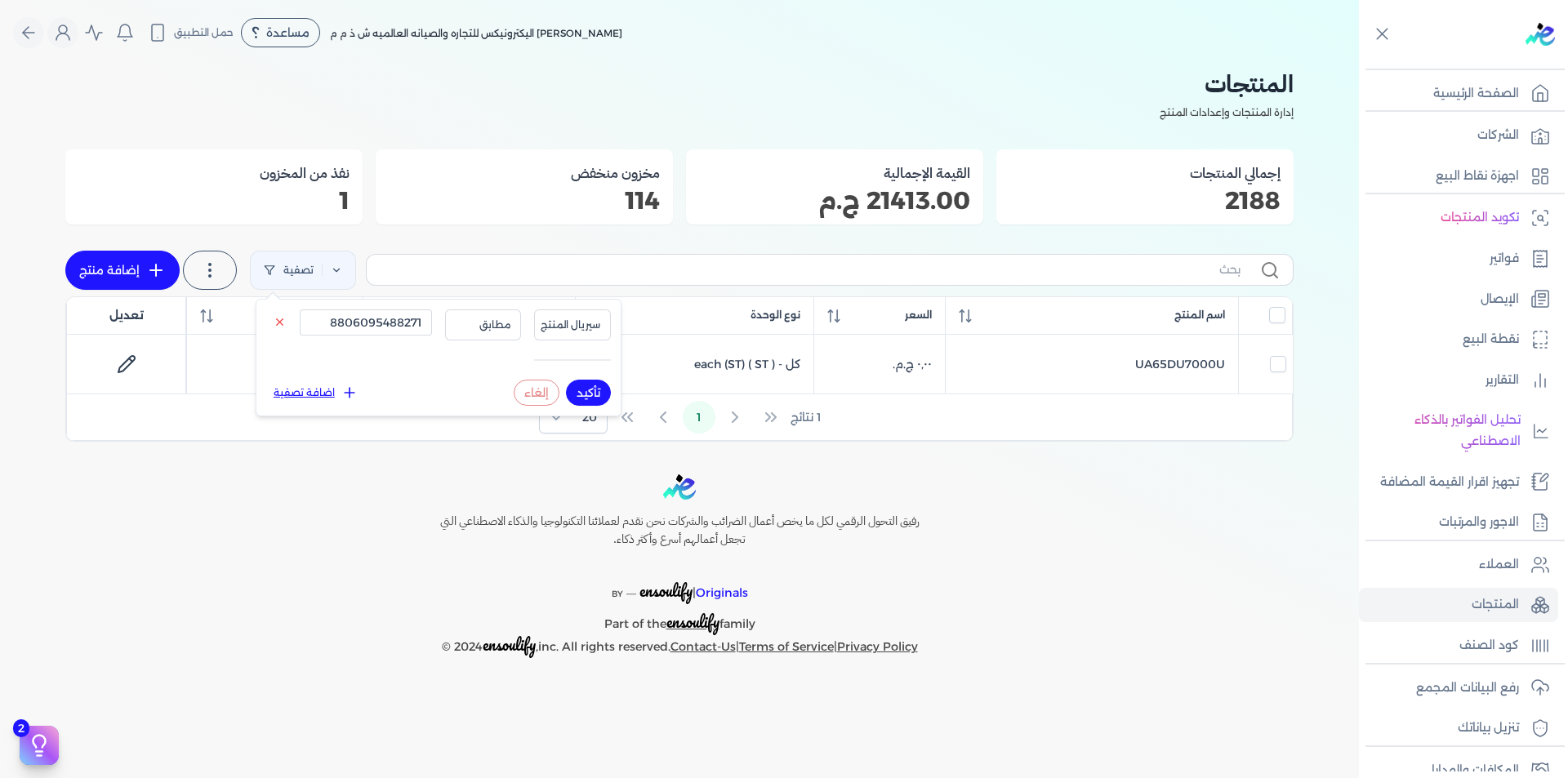
click at [1070, 535] on div "رفيق التحول الرقمي لكل ما يخص أعمال الضرائب والشركات نحن نقدم لعملائنا التكنولو…" at bounding box center [679, 566] width 1359 height 184
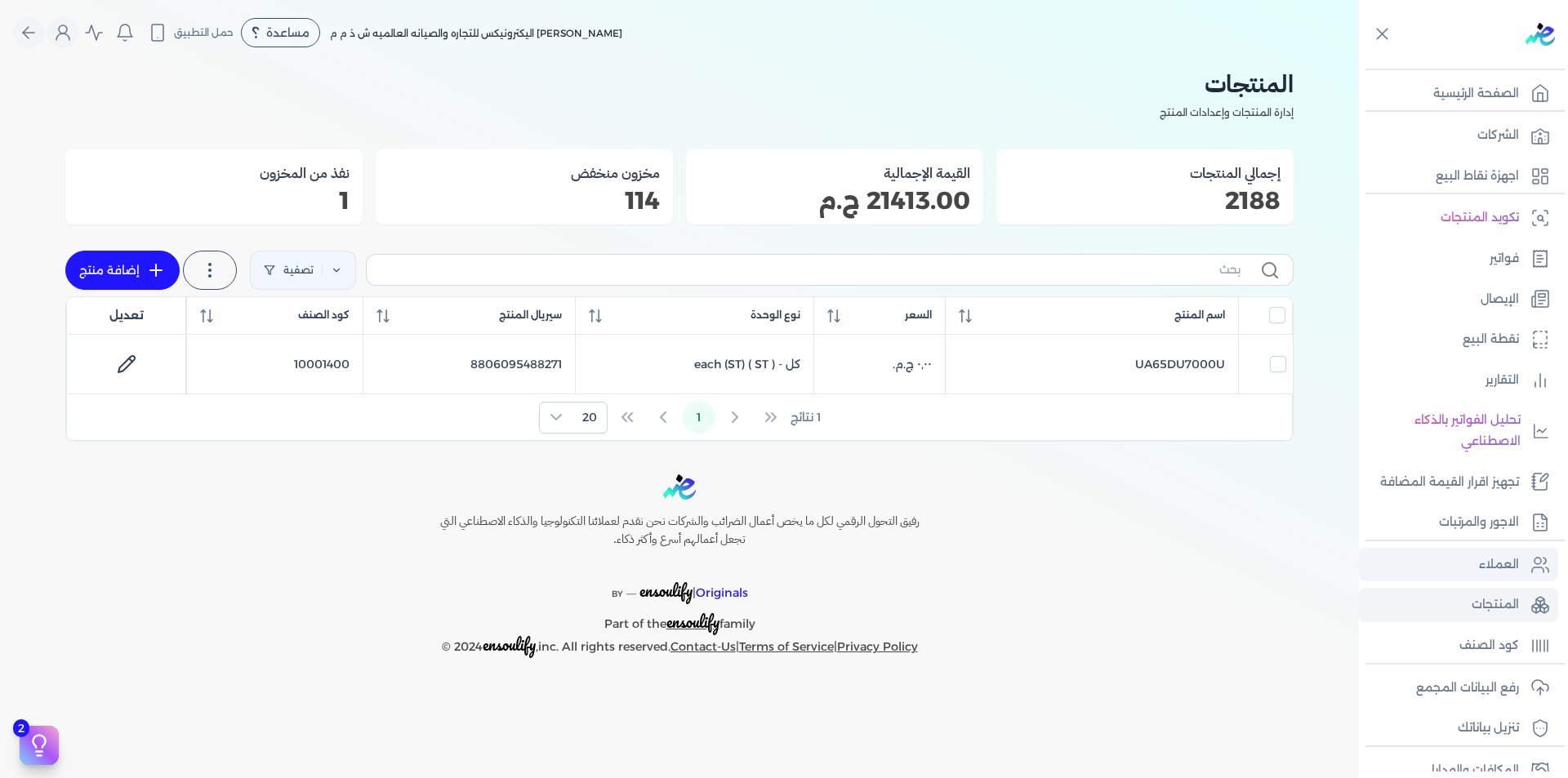
click at [1522, 569] on link "العملاء" at bounding box center [1459, 564] width 199 height 34
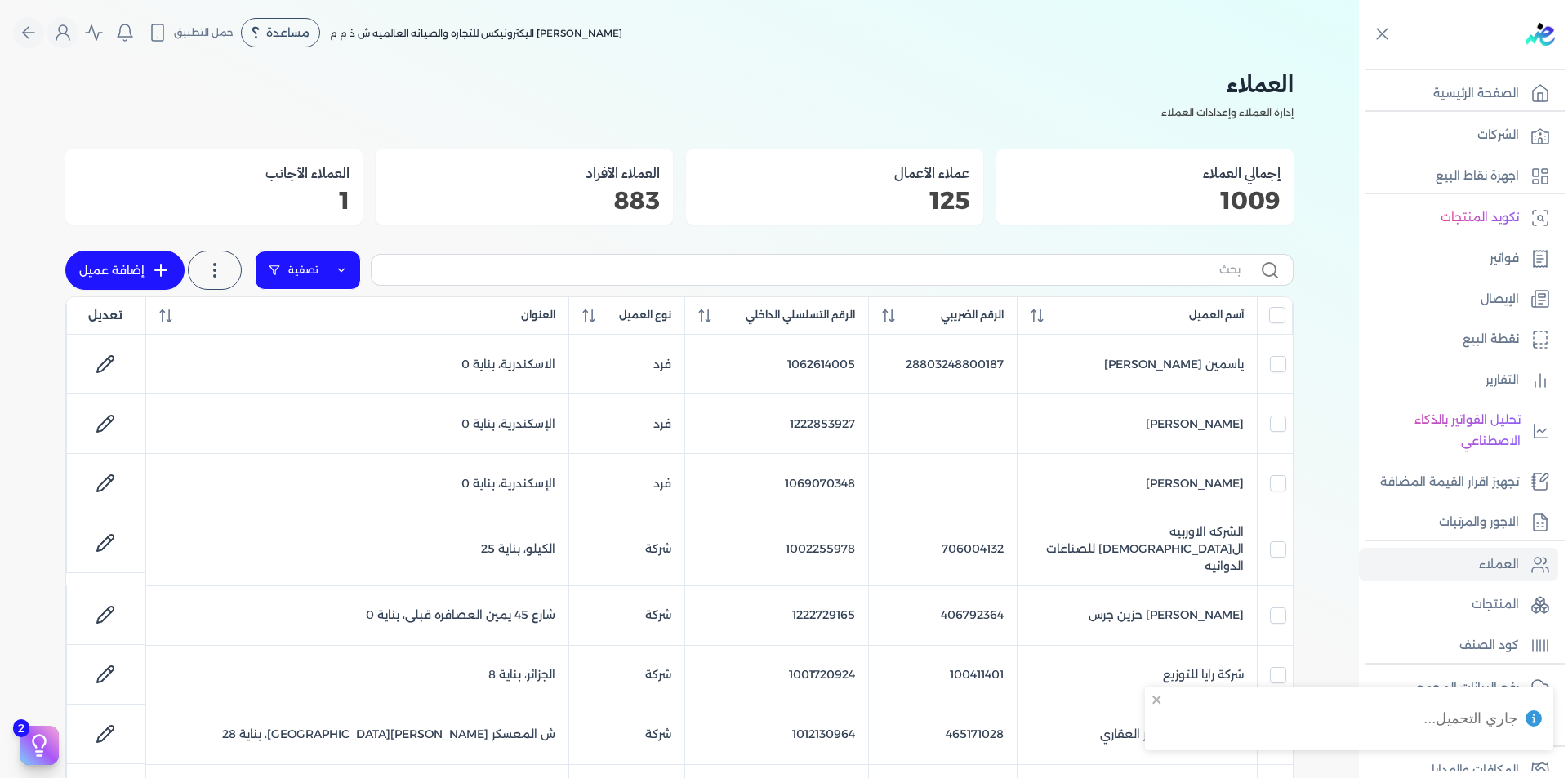
click at [354, 261] on link "تصفية" at bounding box center [308, 270] width 106 height 40
click at [320, 321] on button "اضافة تصفية" at bounding box center [319, 322] width 99 height 19
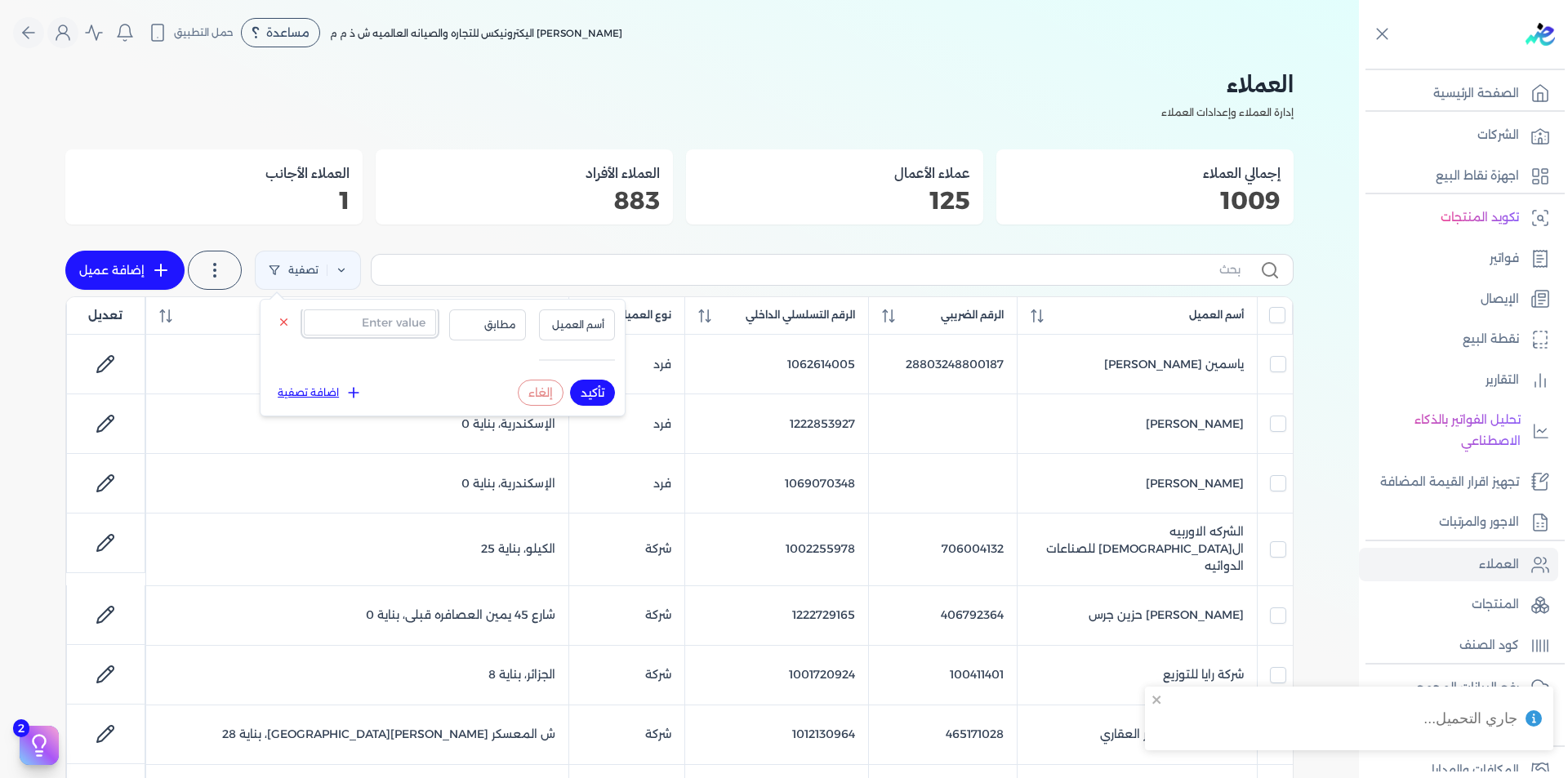
click at [374, 328] on input "text" at bounding box center [370, 322] width 133 height 26
paste input "29805300101124"
type input "29805300101124"
click at [597, 320] on span "أسم العميل" at bounding box center [577, 324] width 55 height 15
click at [580, 374] on li "الرقم الضريبي" at bounding box center [543, 375] width 124 height 15
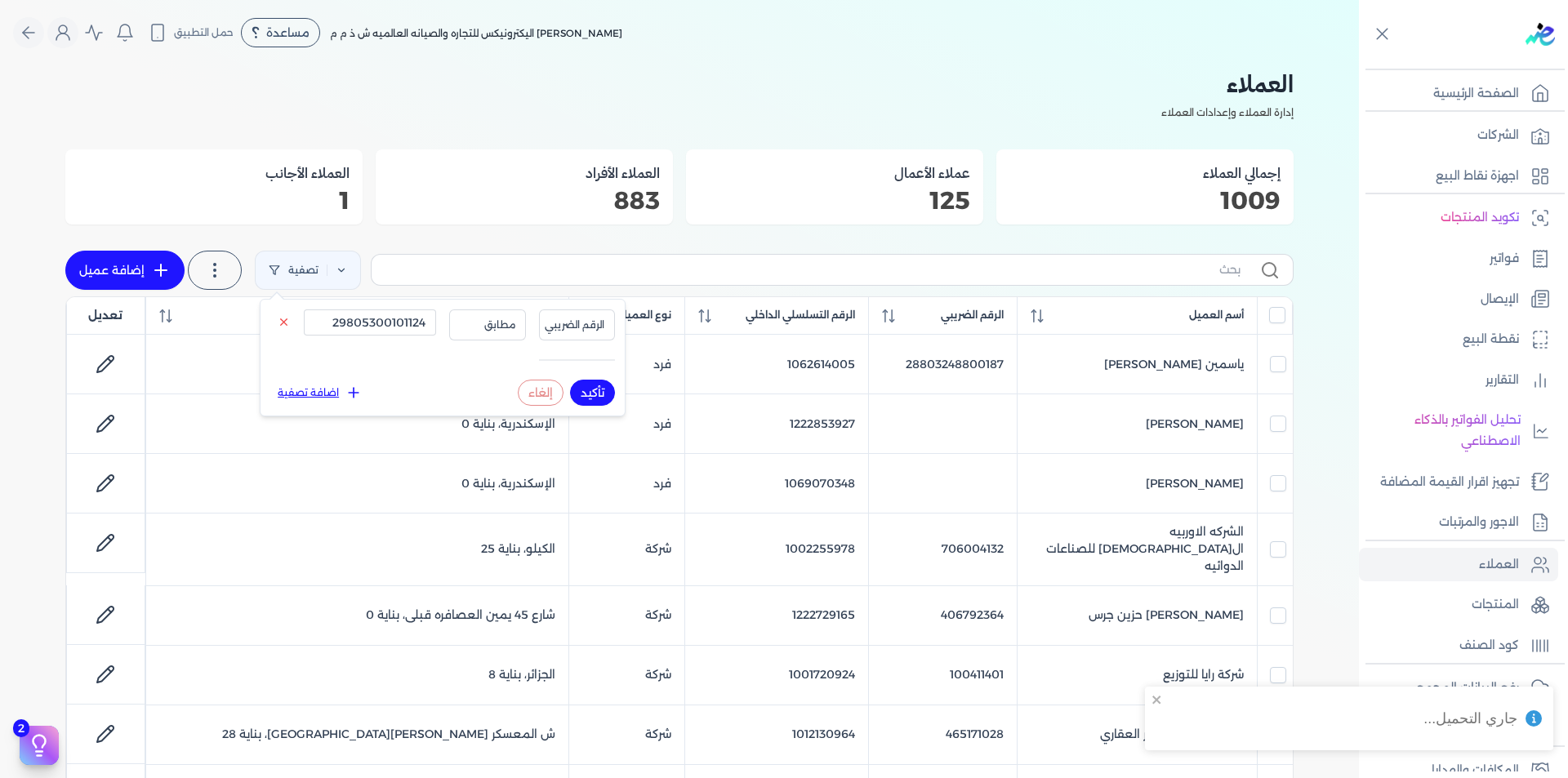
click at [589, 391] on button "تأكيد" at bounding box center [592, 392] width 45 height 26
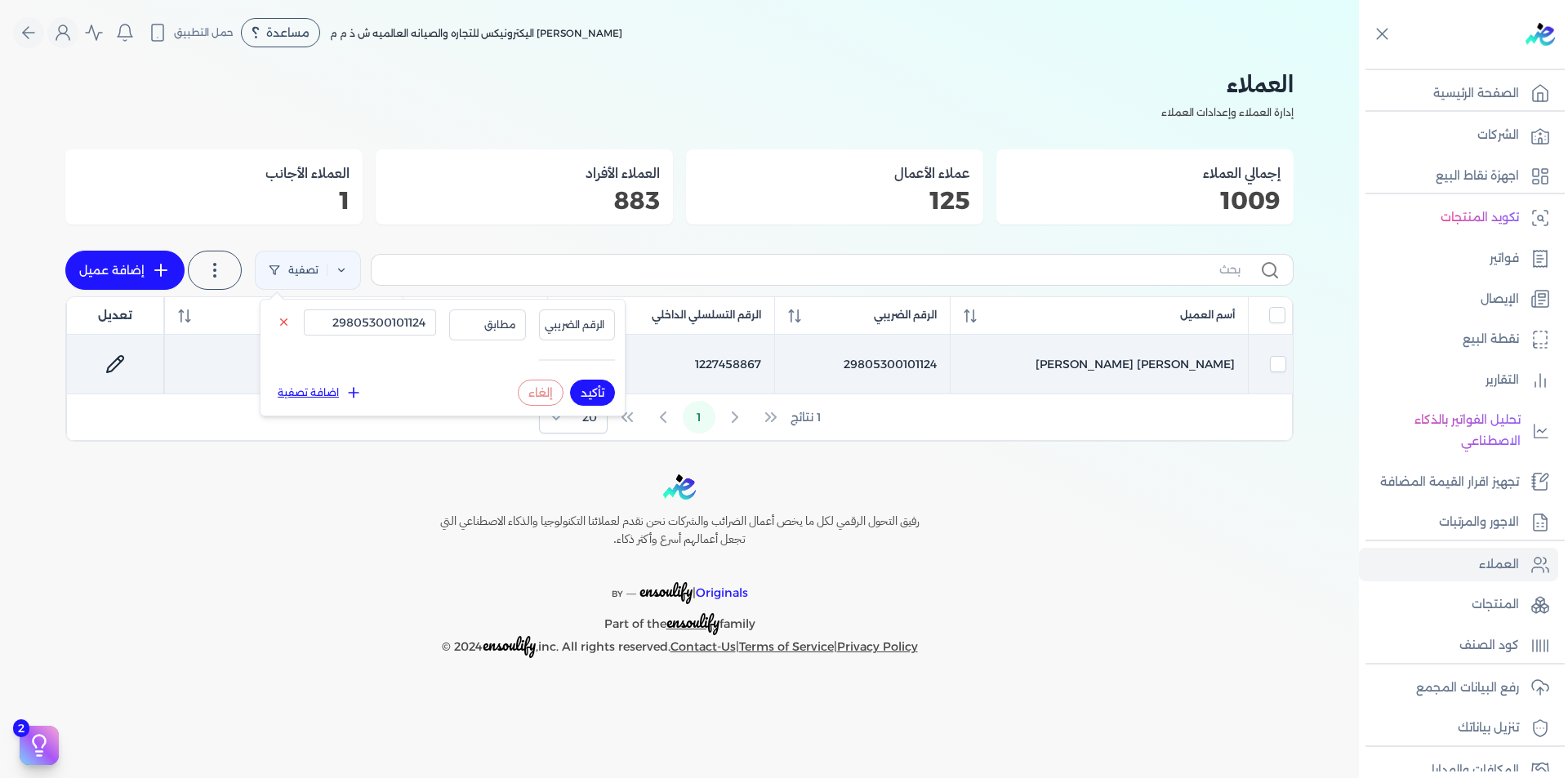
click at [725, 359] on td "1227458867" at bounding box center [660, 365] width 227 height 60
checkbox input "true"
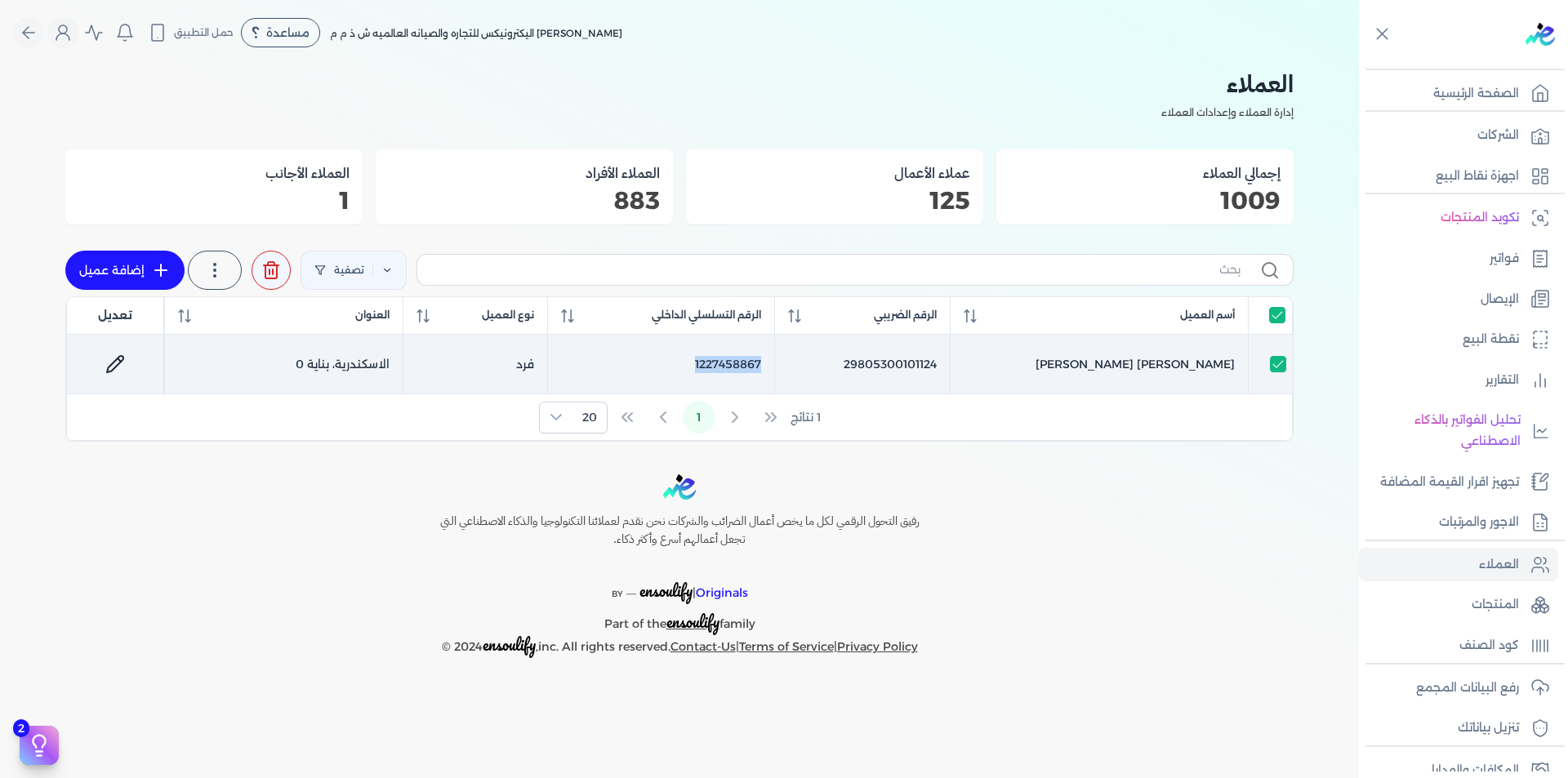
click at [725, 359] on td "1227458867" at bounding box center [660, 365] width 227 height 60
checkbox input "false"
copy td "1227458867"
